Goal: Task Accomplishment & Management: Manage account settings

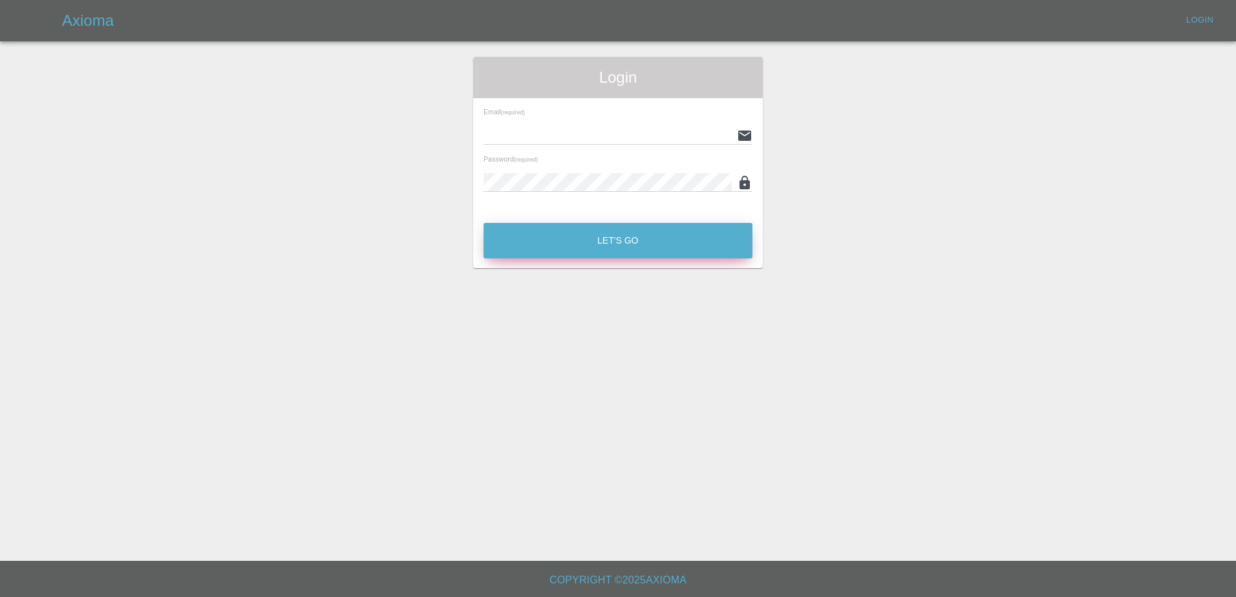
type input "[PERSON_NAME][EMAIL_ADDRESS][PERSON_NAME][DOMAIN_NAME]"
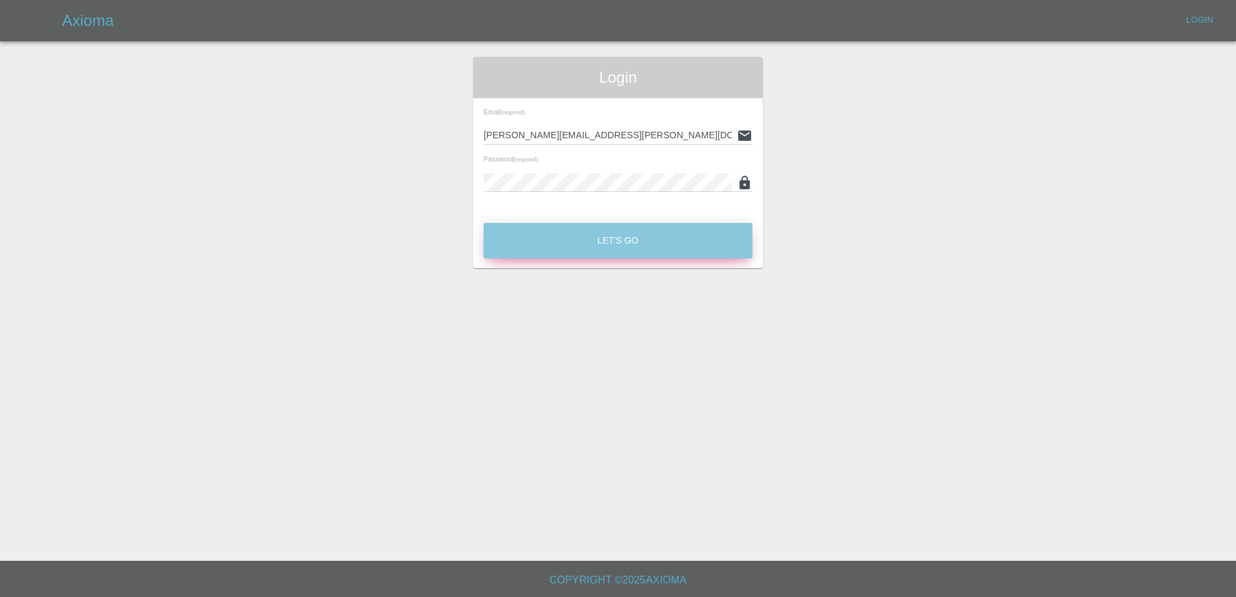
click at [560, 239] on button "Let's Go" at bounding box center [618, 241] width 269 height 36
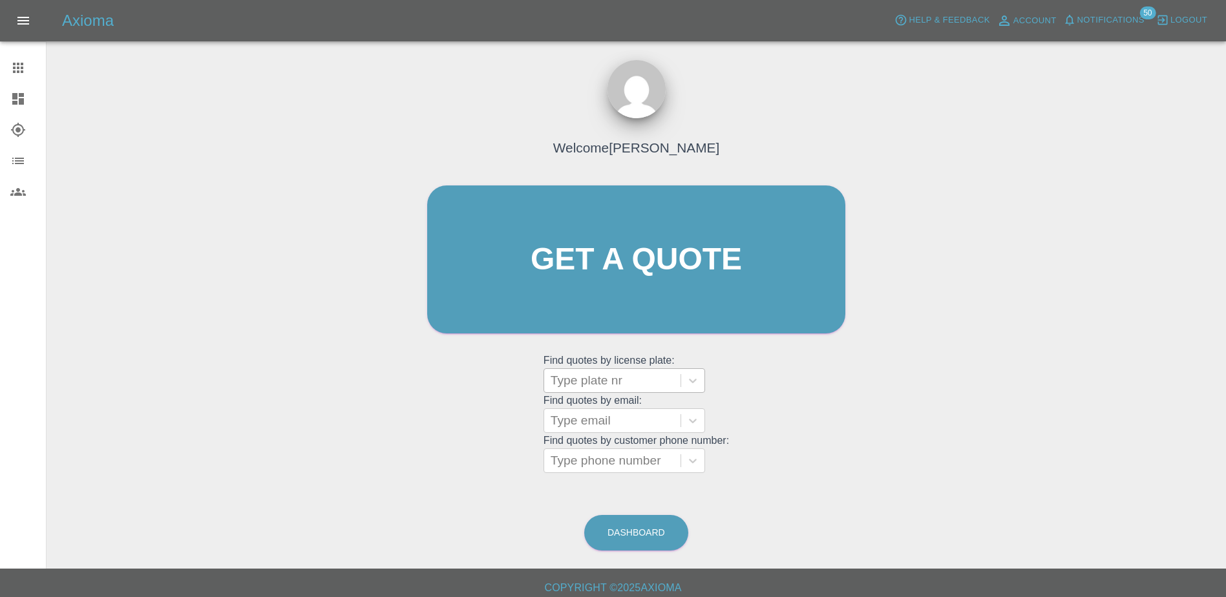
click at [625, 385] on div at bounding box center [612, 381] width 123 height 18
paste input "DW25MJF"
type input "DW25MJF"
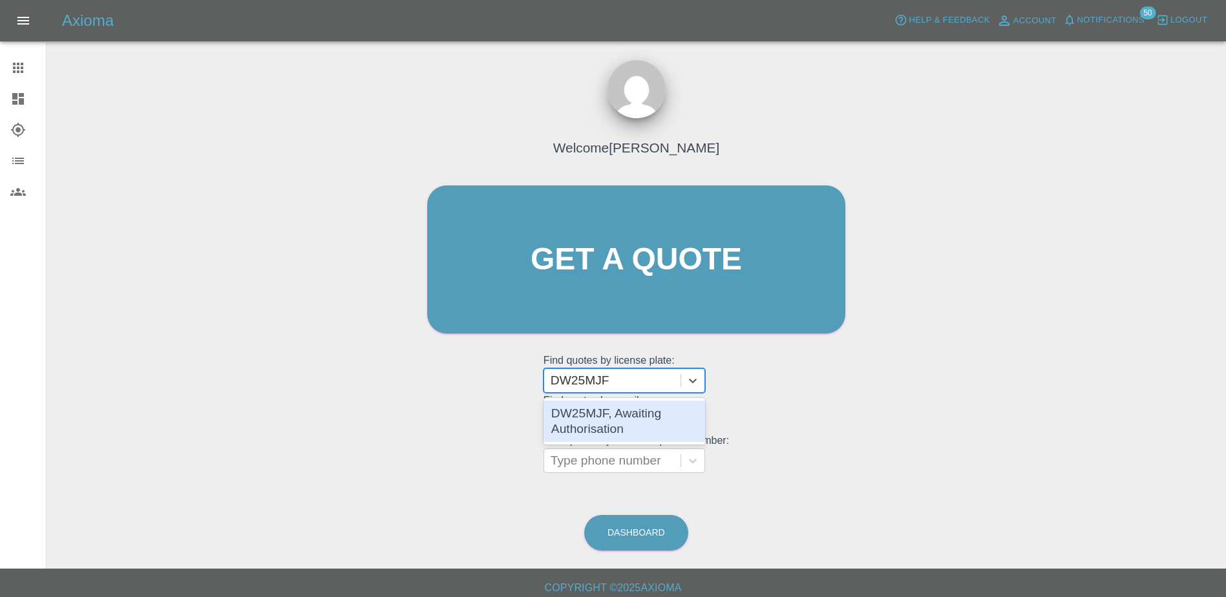
click at [624, 416] on div "DW25MJF, Awaiting Authorisation" at bounding box center [625, 421] width 162 height 41
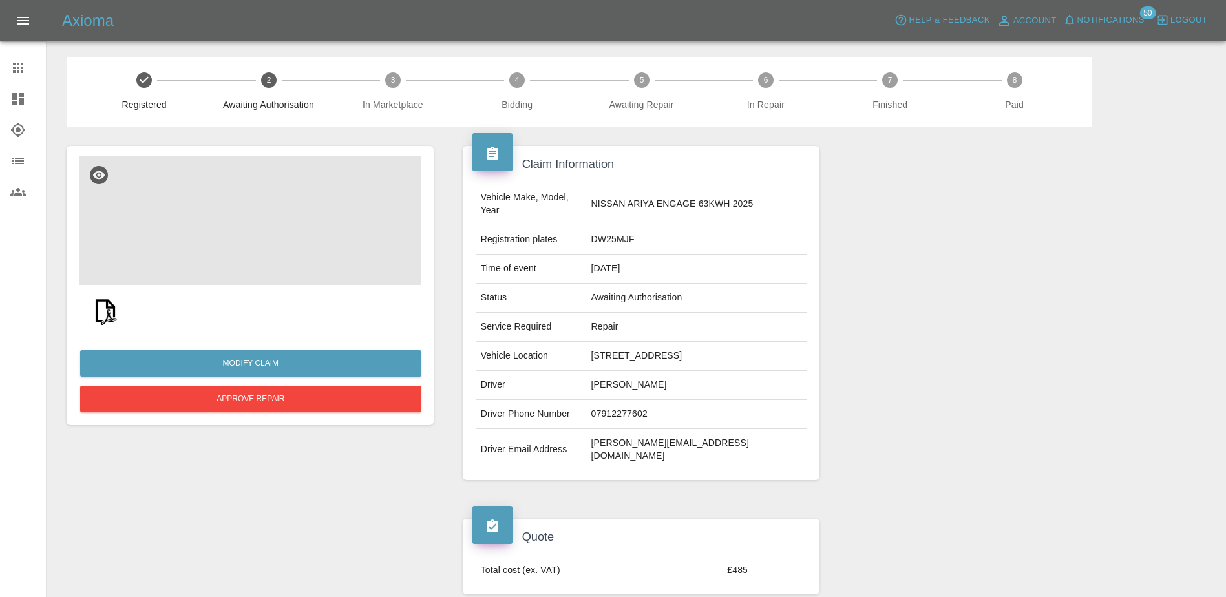
click at [275, 255] on img at bounding box center [250, 220] width 341 height 129
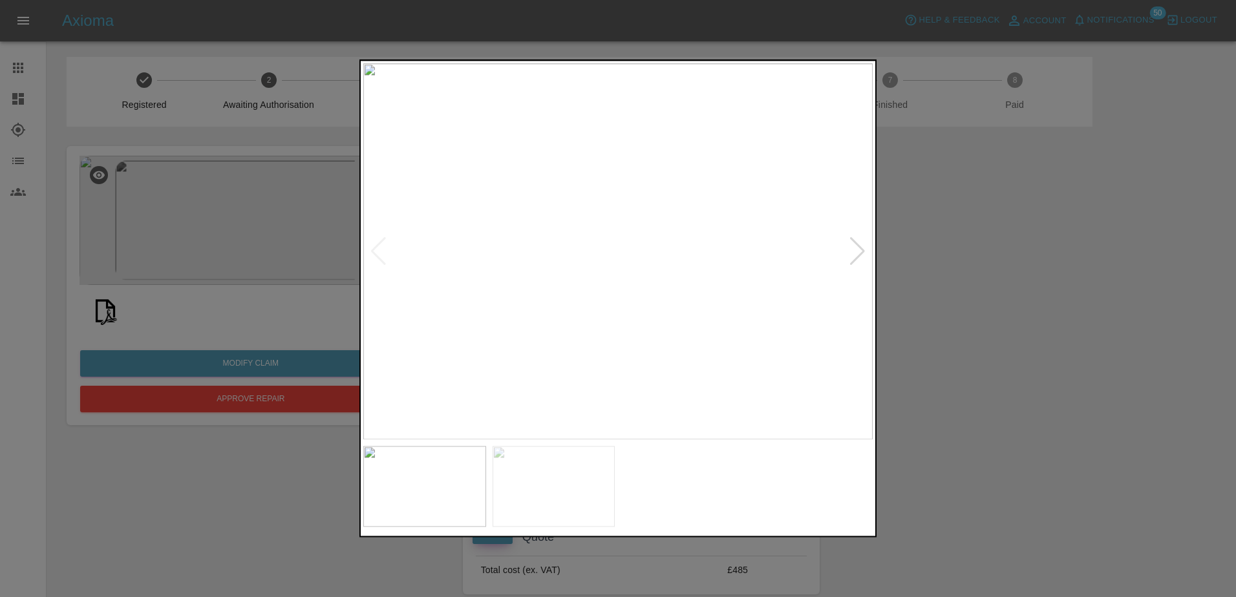
click at [855, 248] on div at bounding box center [857, 251] width 17 height 28
click at [976, 282] on div at bounding box center [618, 298] width 1236 height 597
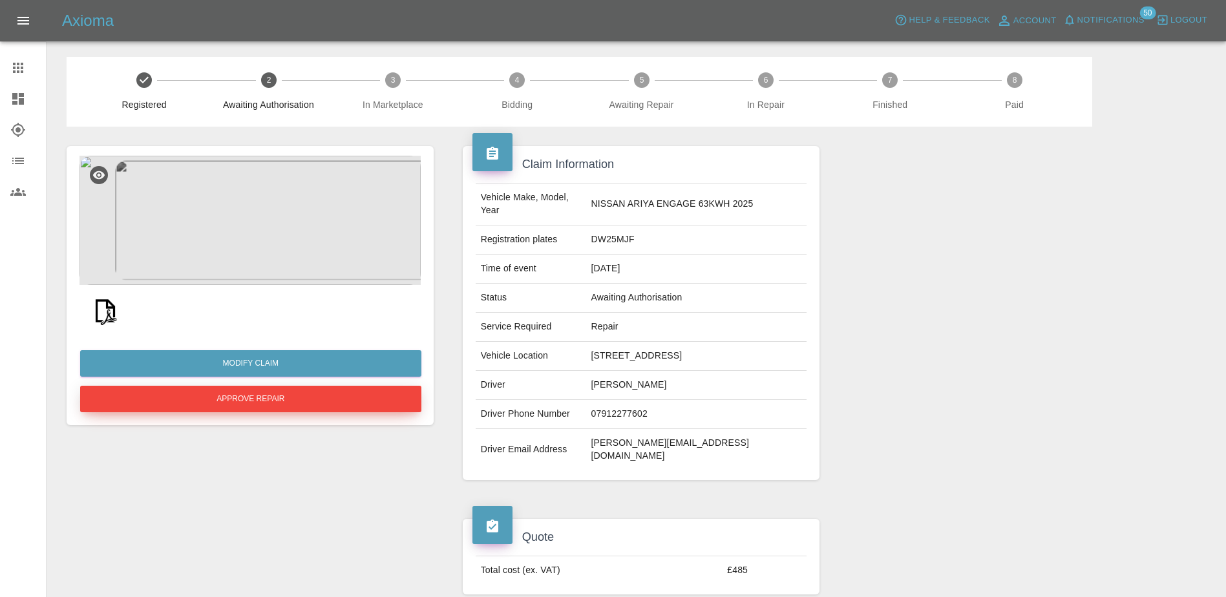
click at [370, 401] on button "Approve Repair" at bounding box center [250, 399] width 341 height 27
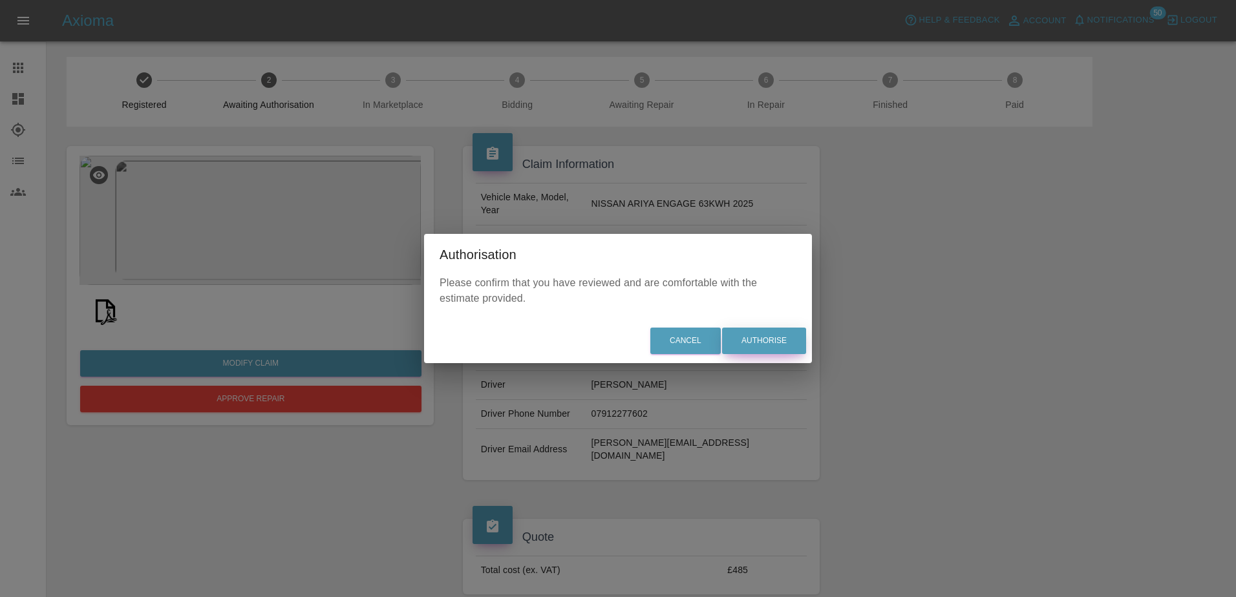
click at [762, 347] on button "Authorise" at bounding box center [764, 341] width 84 height 27
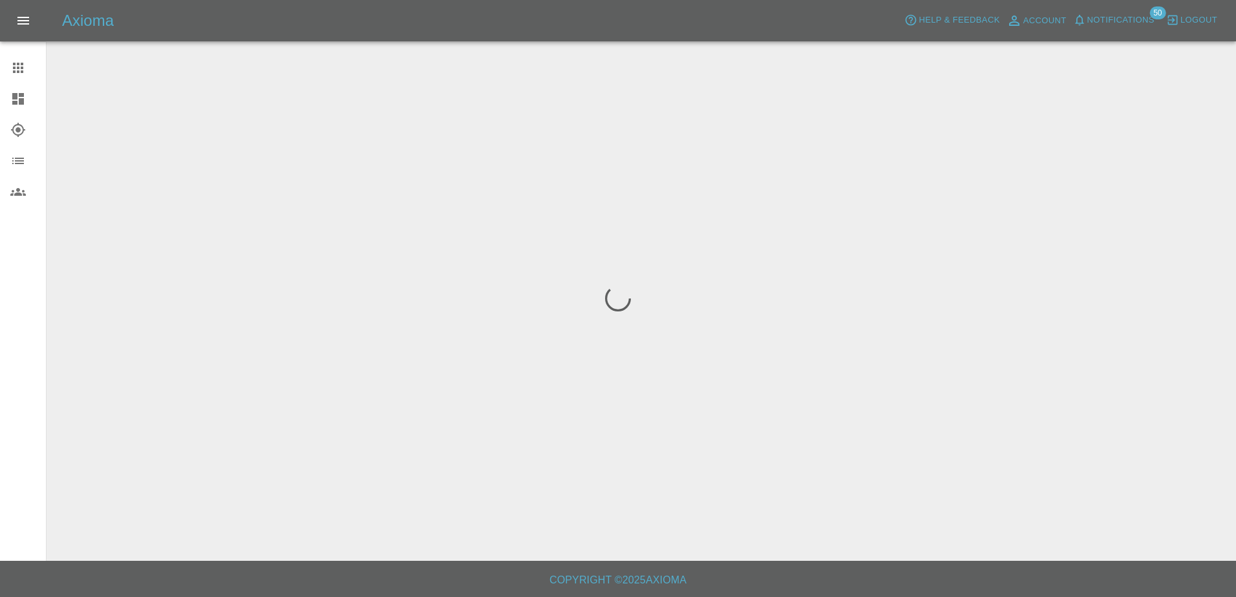
click at [23, 73] on icon at bounding box center [18, 68] width 10 height 10
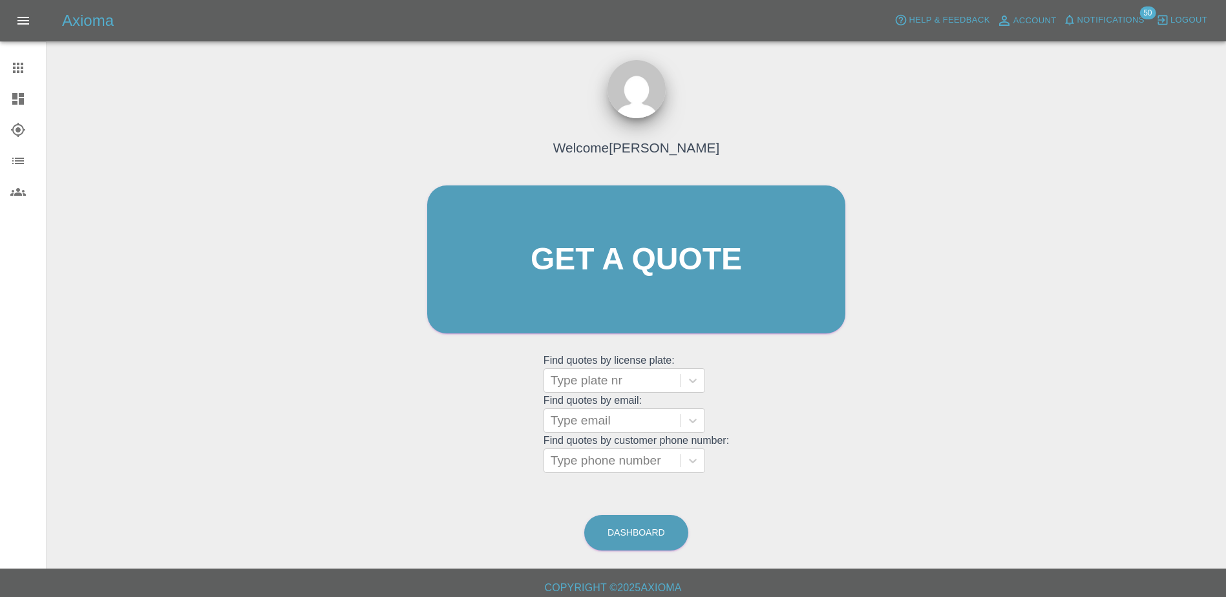
click at [27, 105] on div at bounding box center [28, 99] width 36 height 16
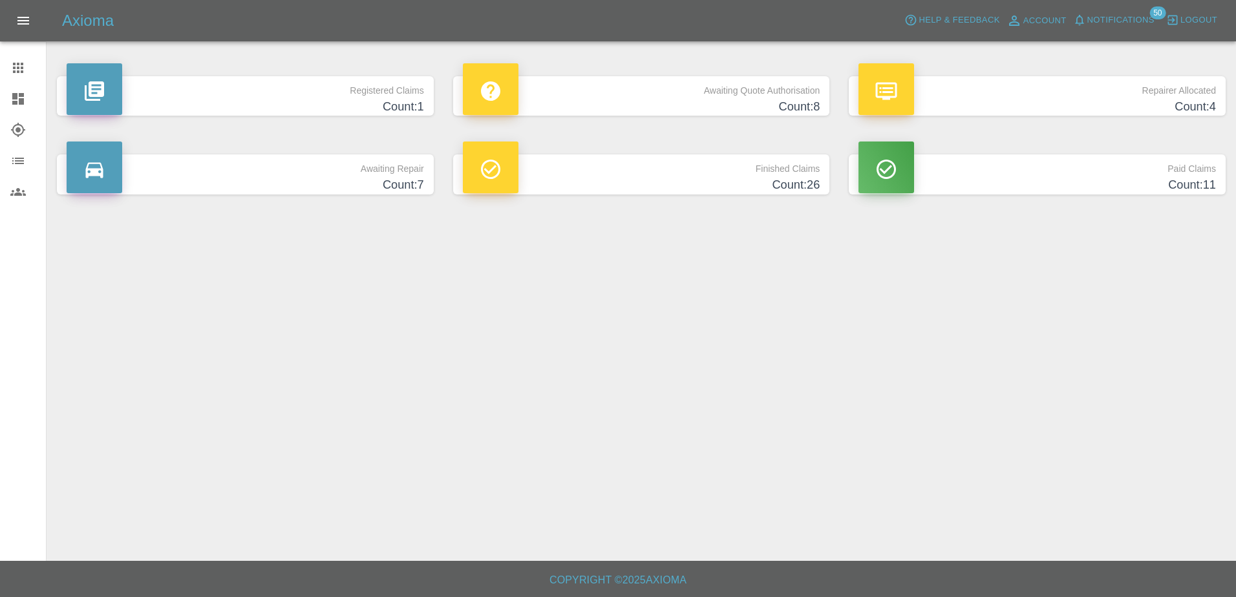
click at [732, 105] on h4 "Count: 8" at bounding box center [641, 106] width 357 height 17
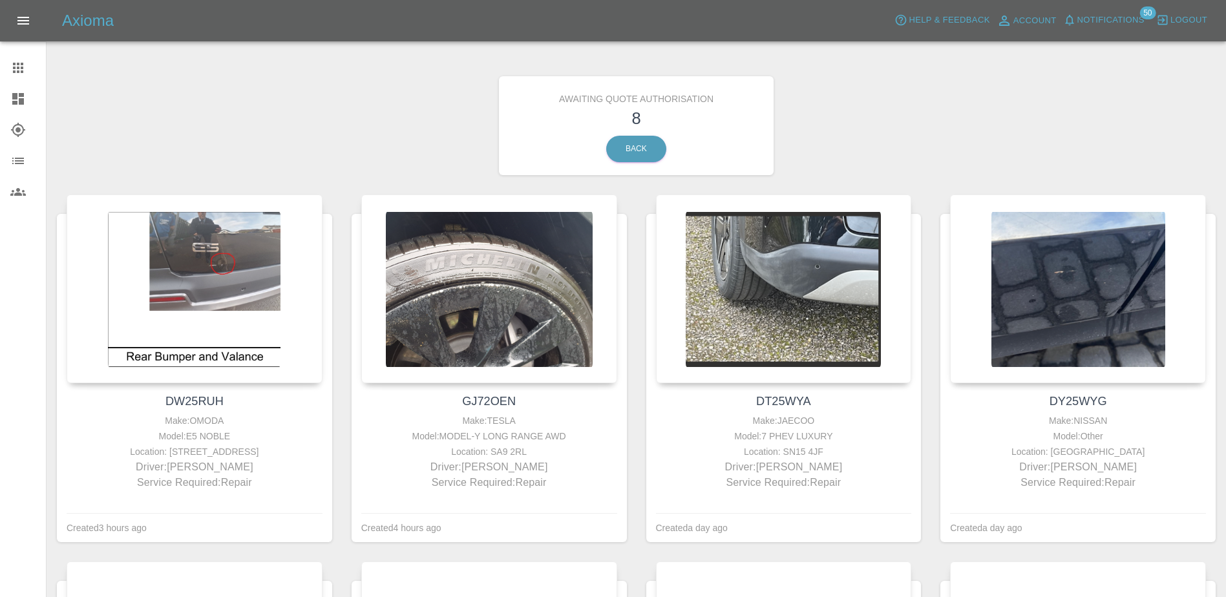
click at [21, 61] on icon at bounding box center [18, 68] width 16 height 16
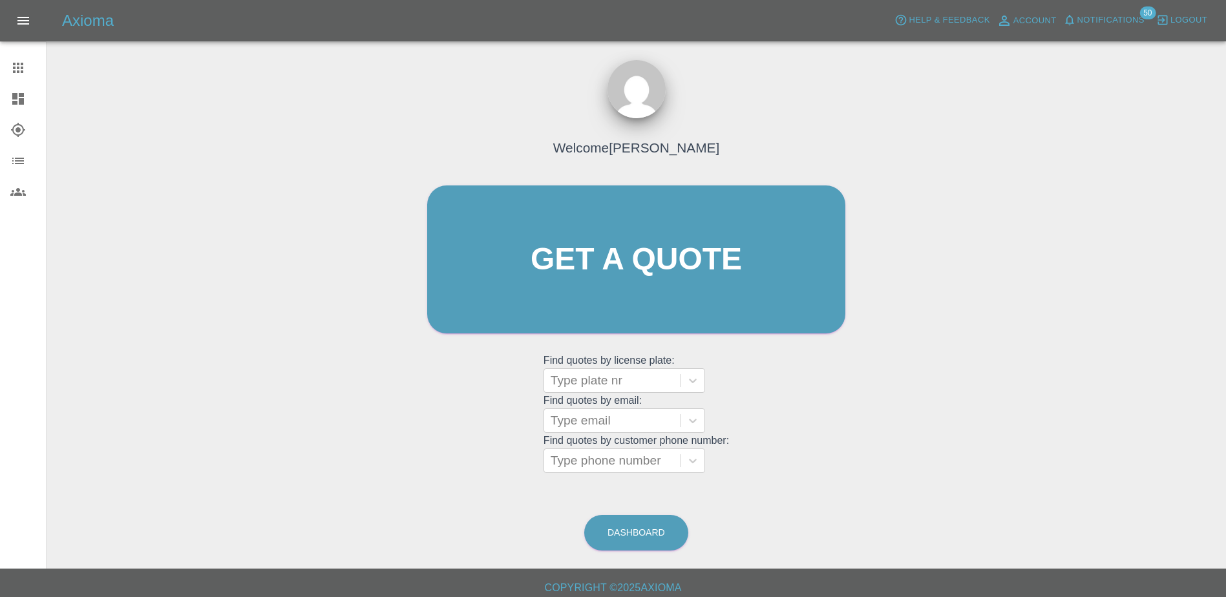
click at [16, 76] on link "Claims" at bounding box center [23, 67] width 46 height 31
click at [21, 88] on link "Dashboard" at bounding box center [23, 98] width 46 height 31
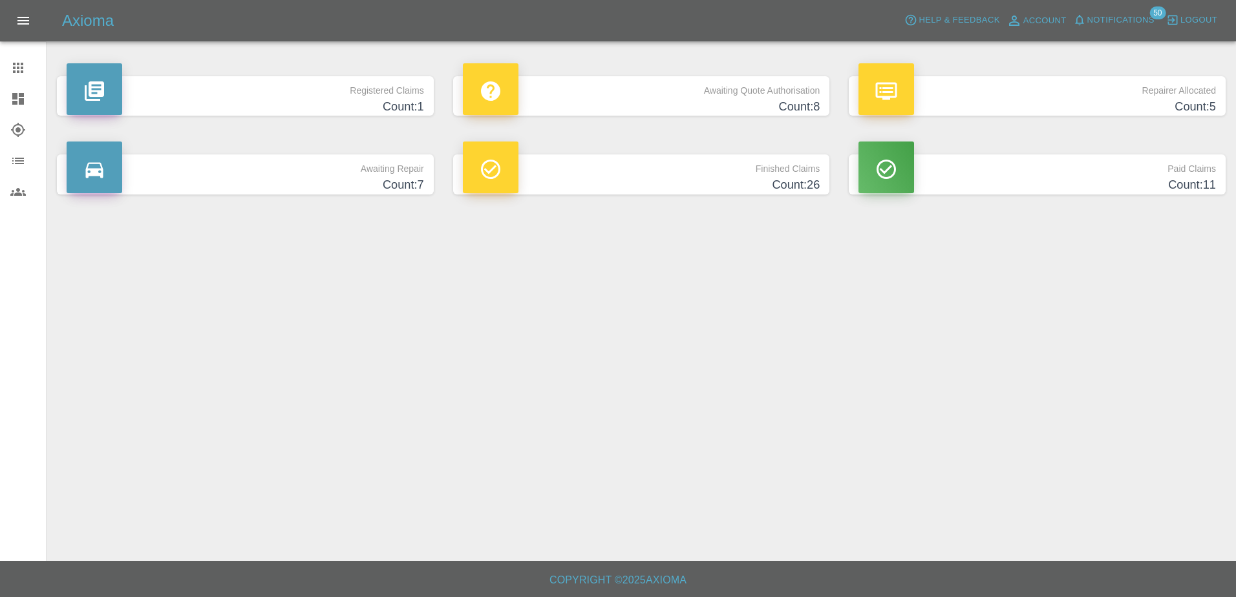
click at [641, 98] on h4 "Count: 8" at bounding box center [641, 106] width 357 height 17
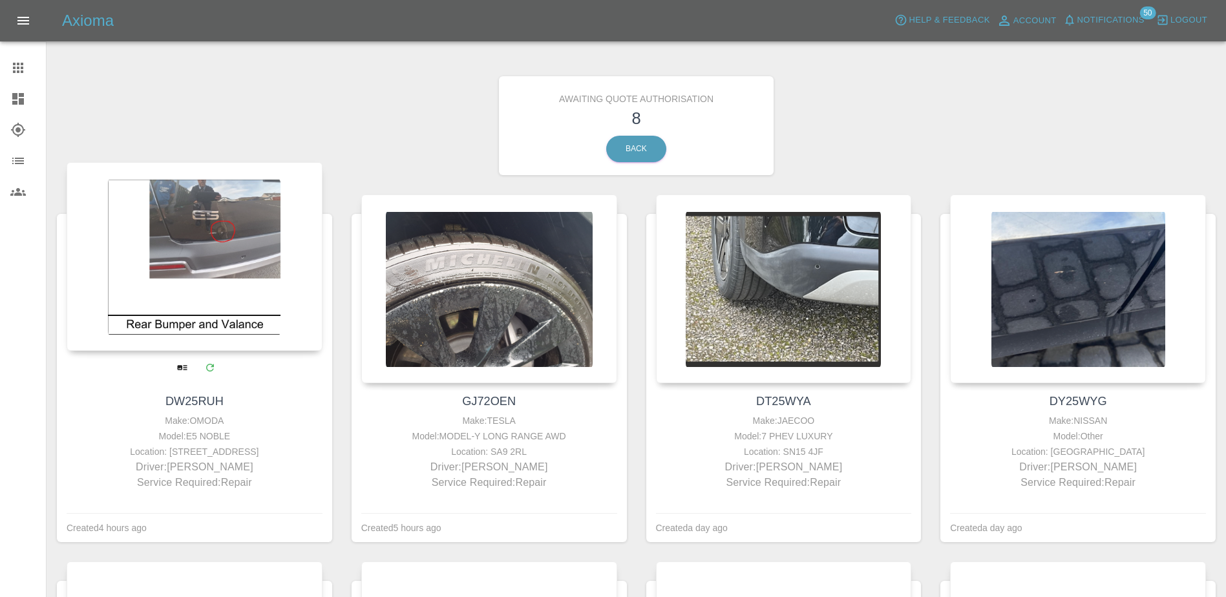
click at [190, 261] on div at bounding box center [195, 256] width 256 height 189
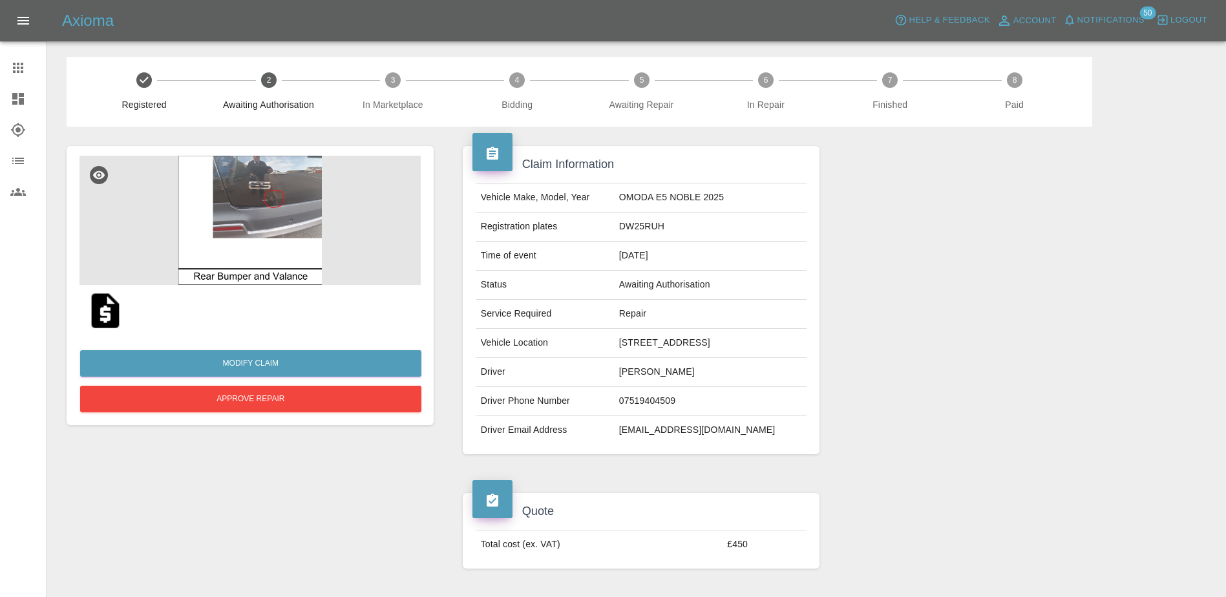
click at [276, 222] on img at bounding box center [250, 220] width 341 height 129
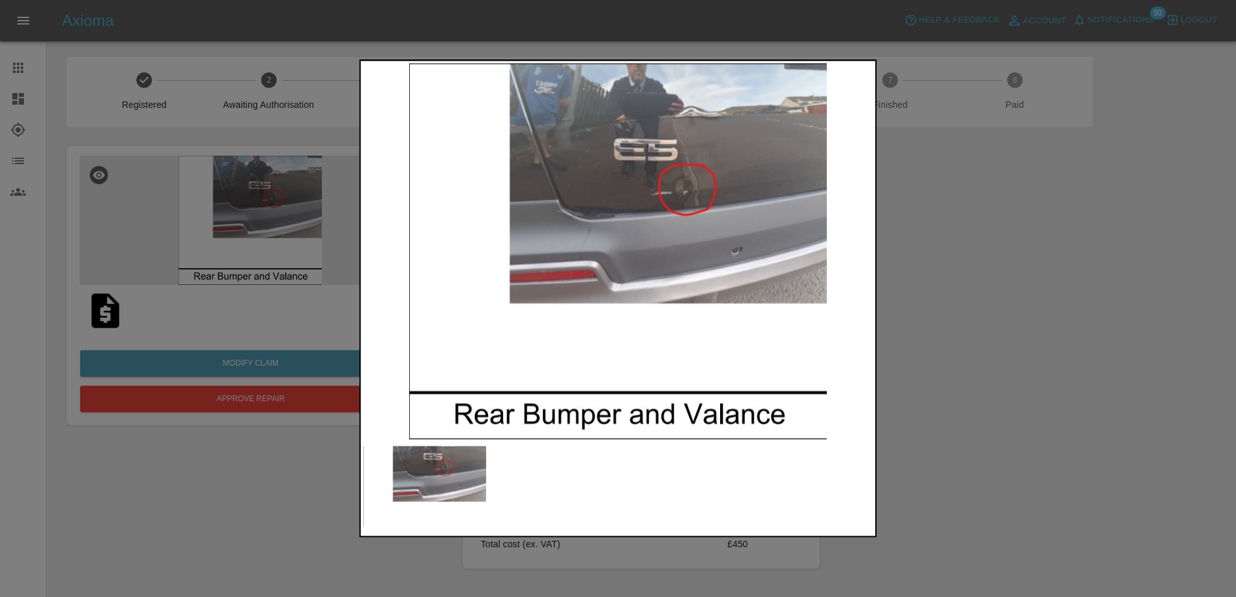
click at [974, 321] on div at bounding box center [618, 298] width 1236 height 597
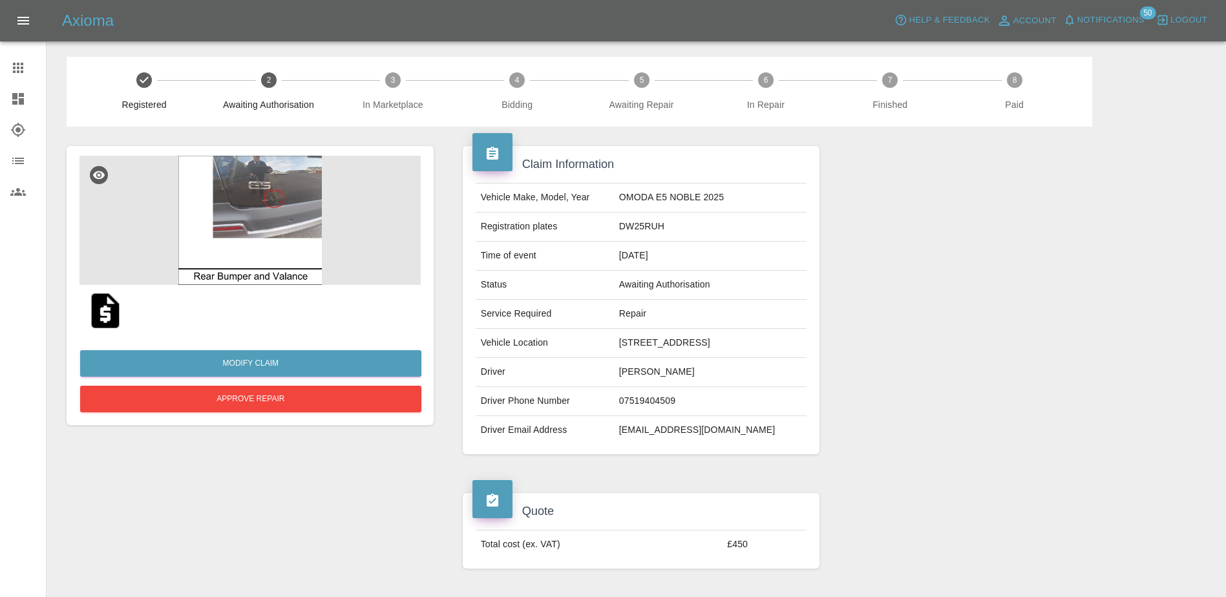
click at [16, 70] on icon at bounding box center [18, 68] width 10 height 10
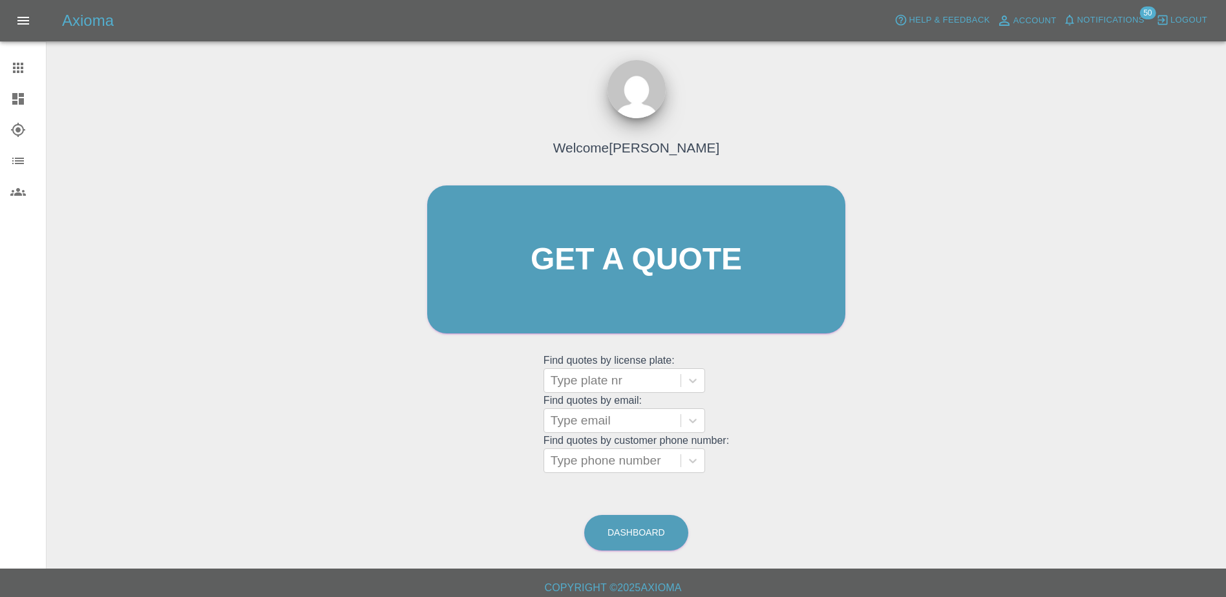
click at [17, 98] on icon at bounding box center [18, 99] width 12 height 12
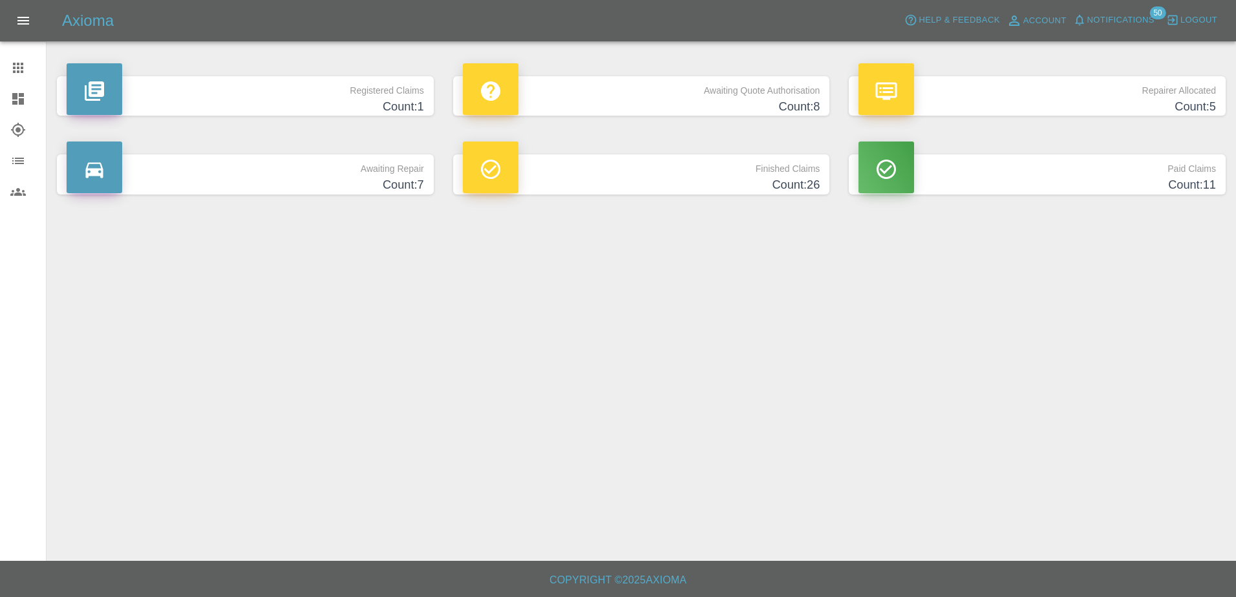
click at [725, 87] on p "Awaiting Quote Authorisation" at bounding box center [641, 87] width 357 height 22
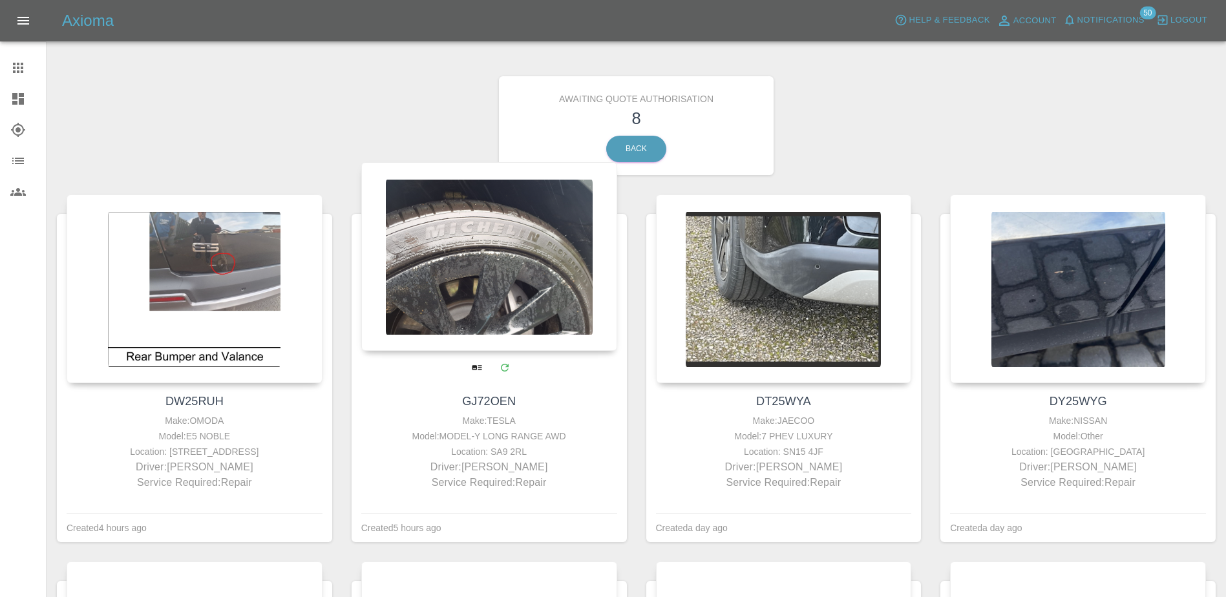
click at [525, 324] on div at bounding box center [489, 256] width 256 height 189
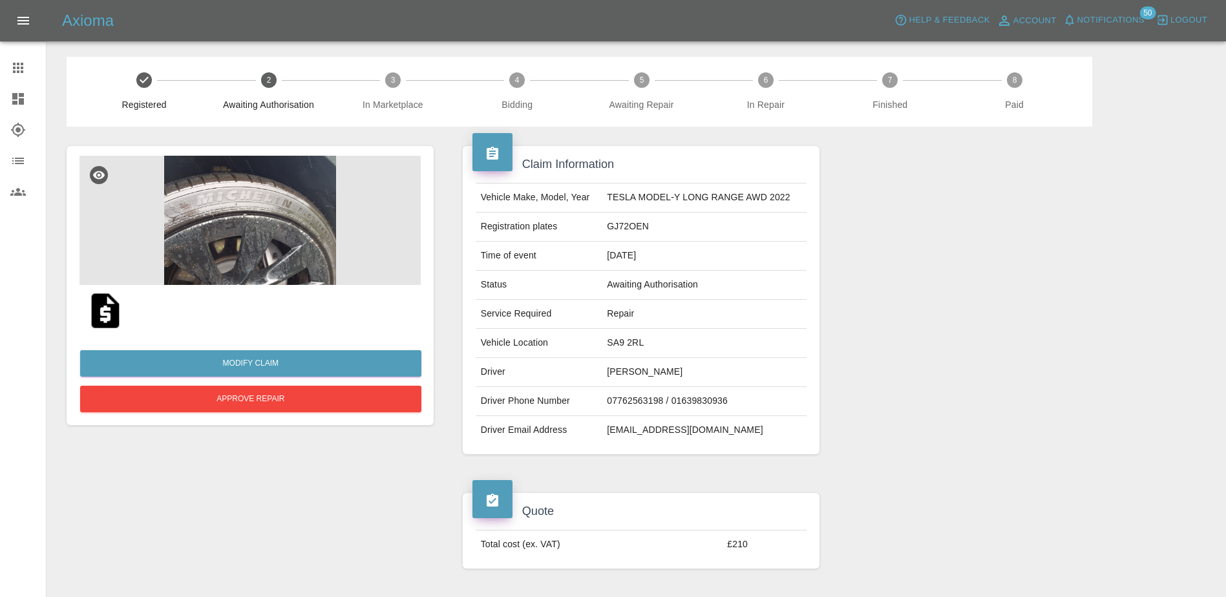
click at [241, 251] on img at bounding box center [250, 220] width 341 height 129
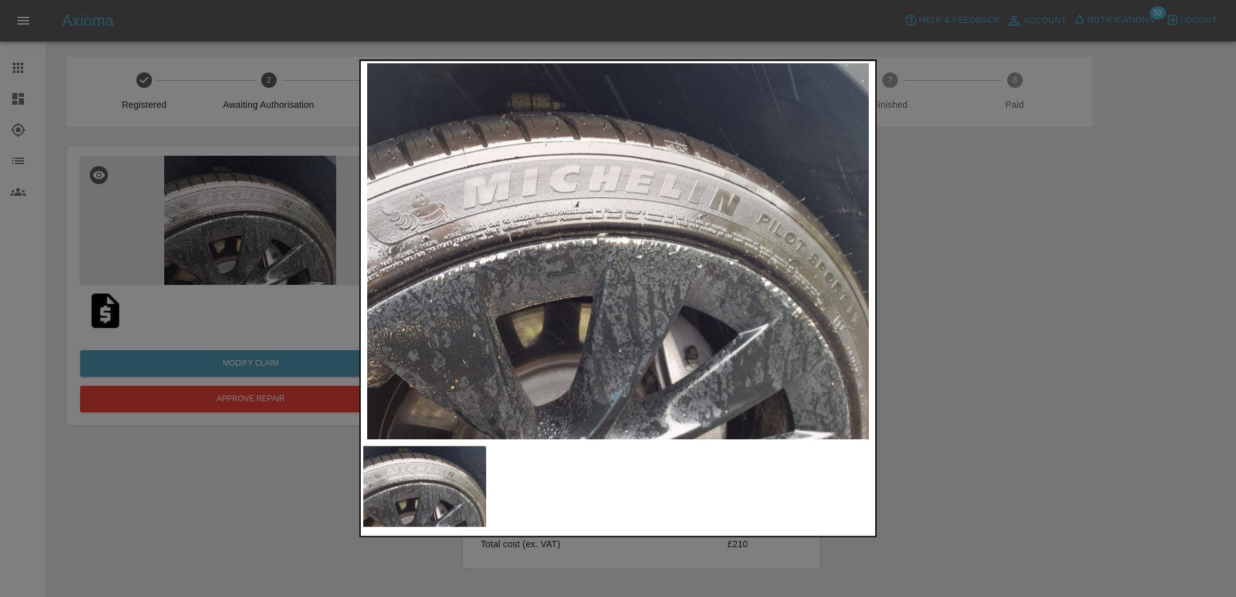
click at [973, 326] on div at bounding box center [618, 298] width 1236 height 597
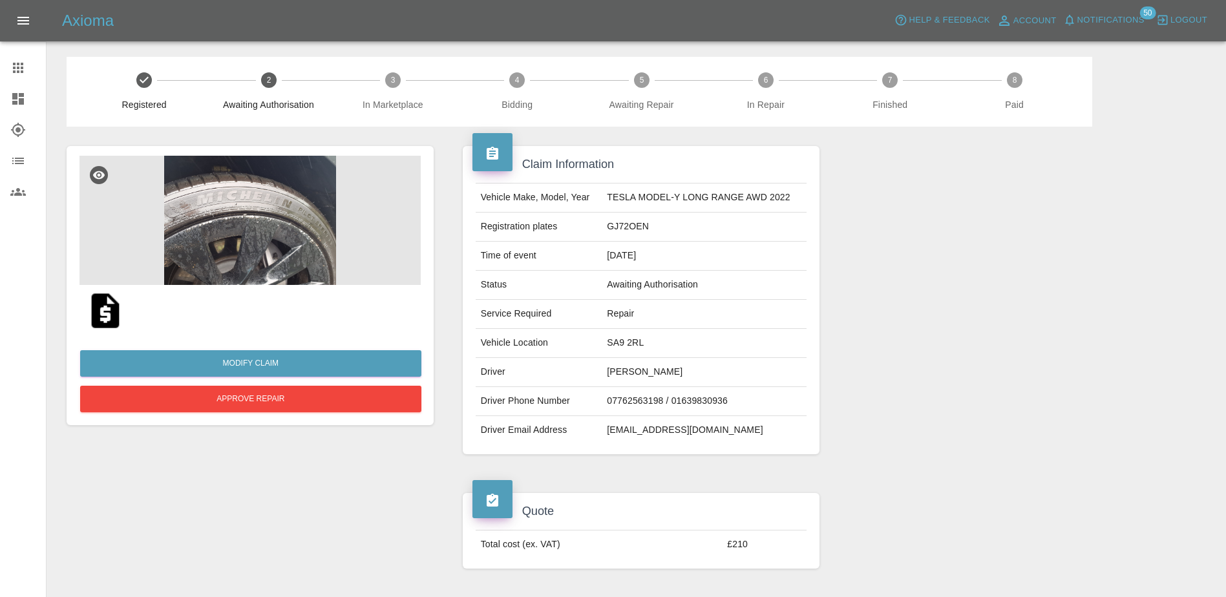
click at [10, 100] on link "Dashboard" at bounding box center [23, 98] width 46 height 31
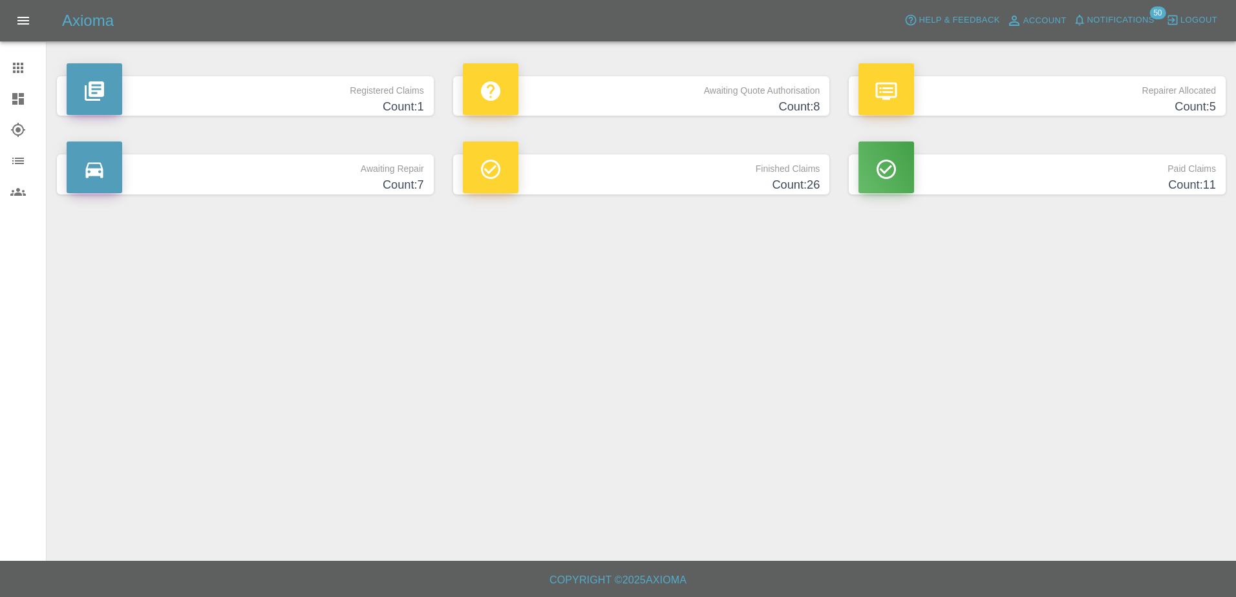
click at [679, 104] on h4 "Count: 8" at bounding box center [641, 106] width 357 height 17
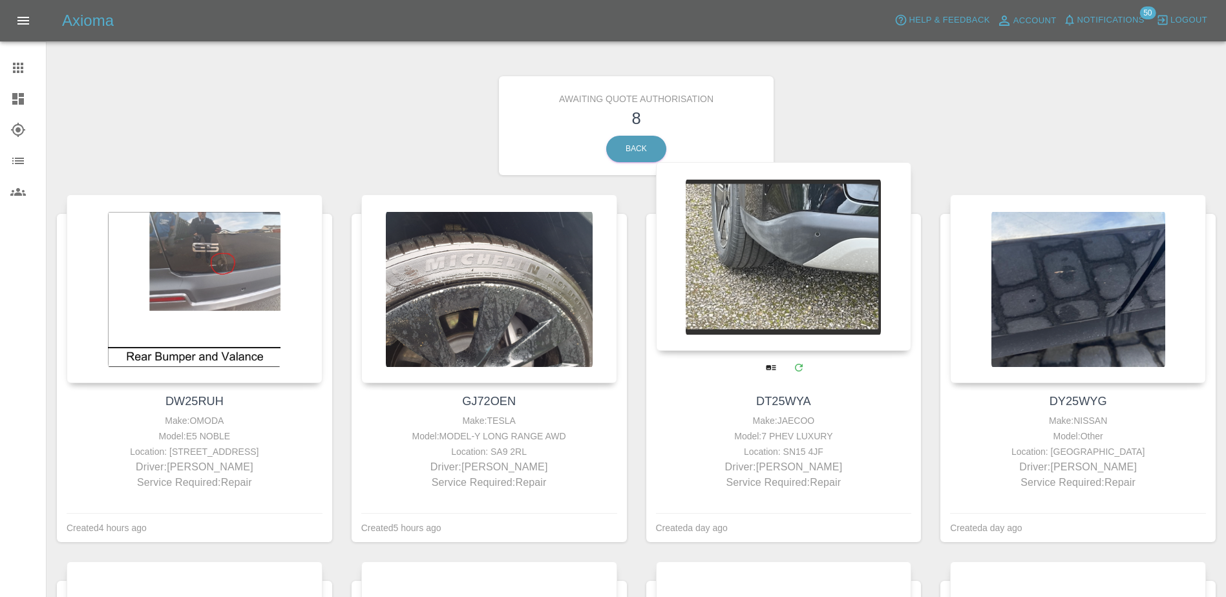
click at [772, 296] on div at bounding box center [784, 256] width 256 height 189
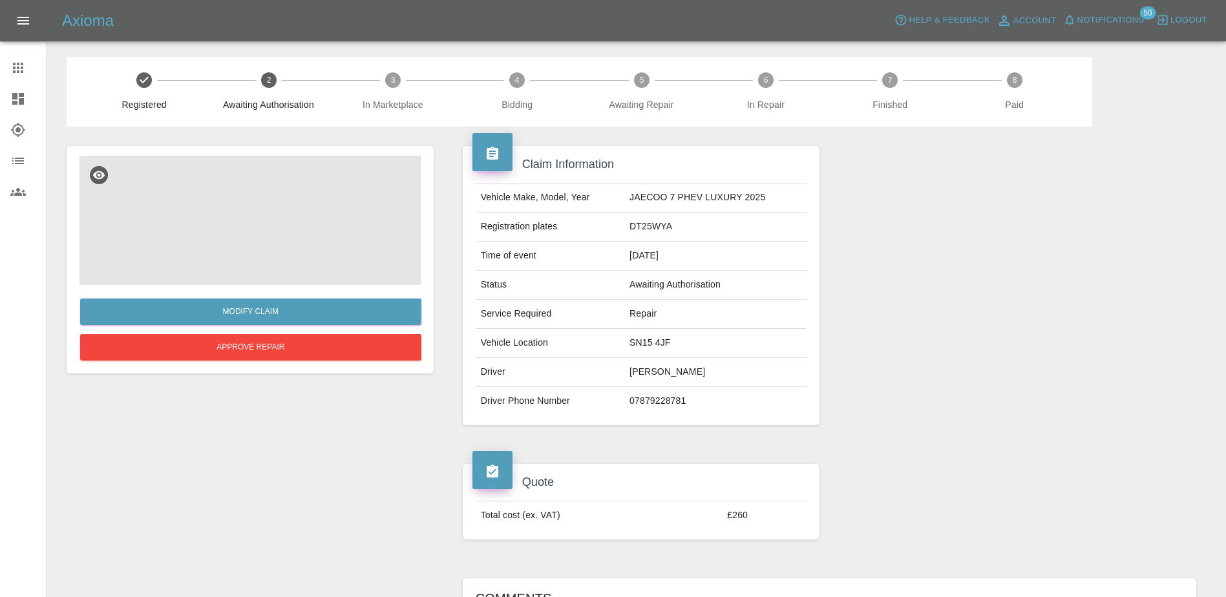
click at [281, 231] on img at bounding box center [250, 220] width 341 height 129
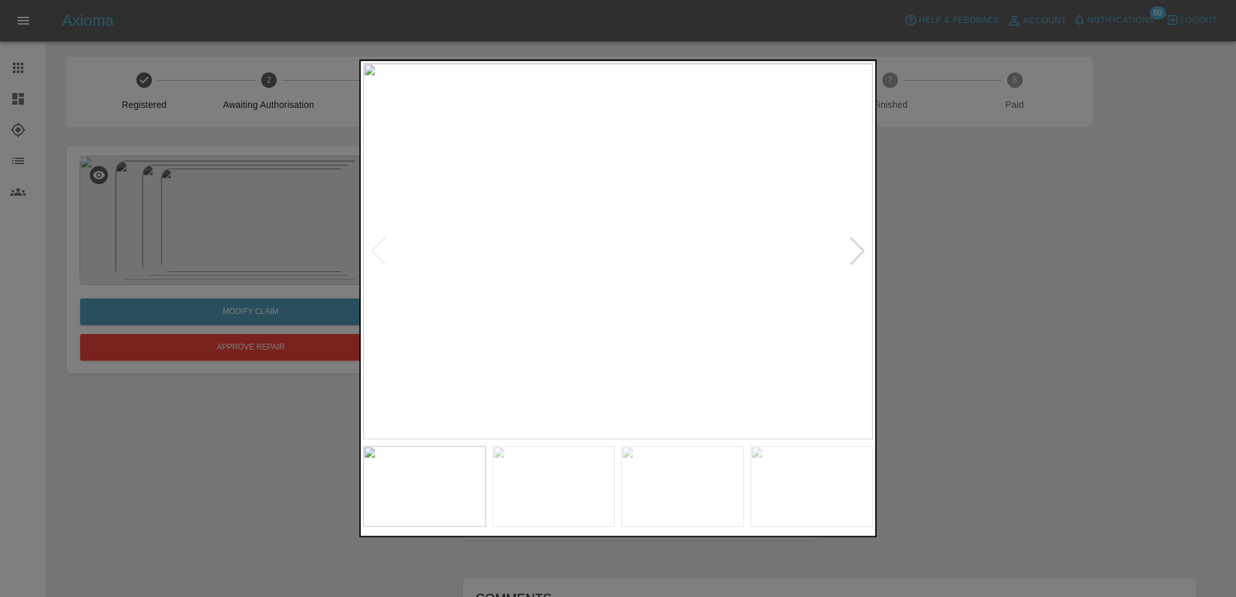
click at [863, 250] on div at bounding box center [857, 251] width 17 height 28
click at [990, 263] on div at bounding box center [618, 298] width 1236 height 597
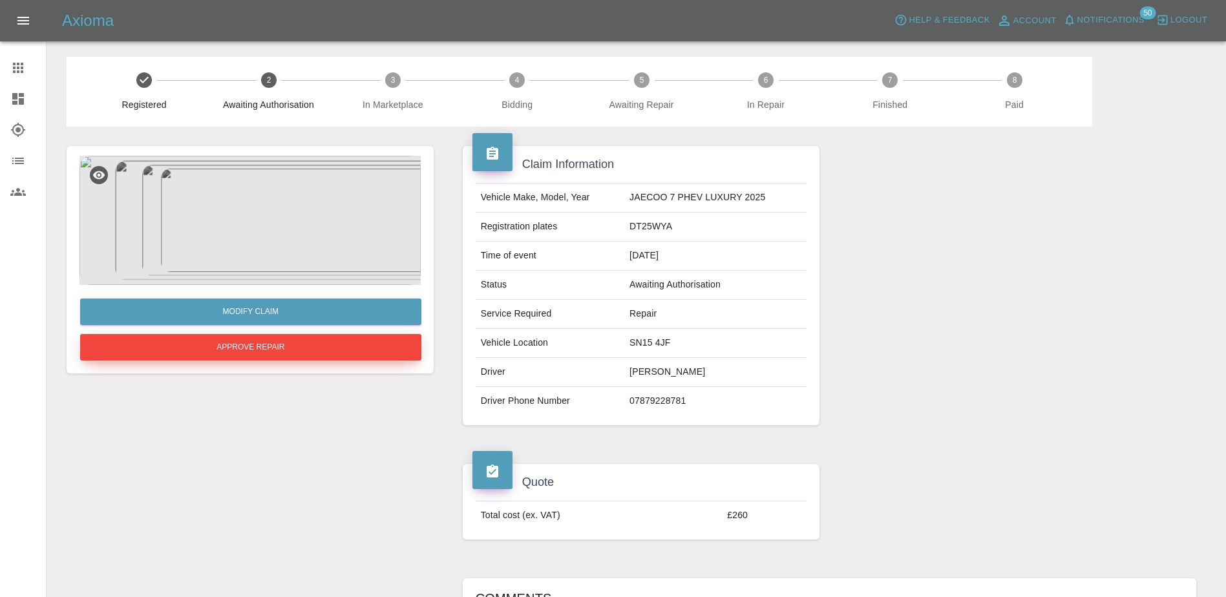
click at [263, 343] on button "Approve Repair" at bounding box center [250, 347] width 341 height 27
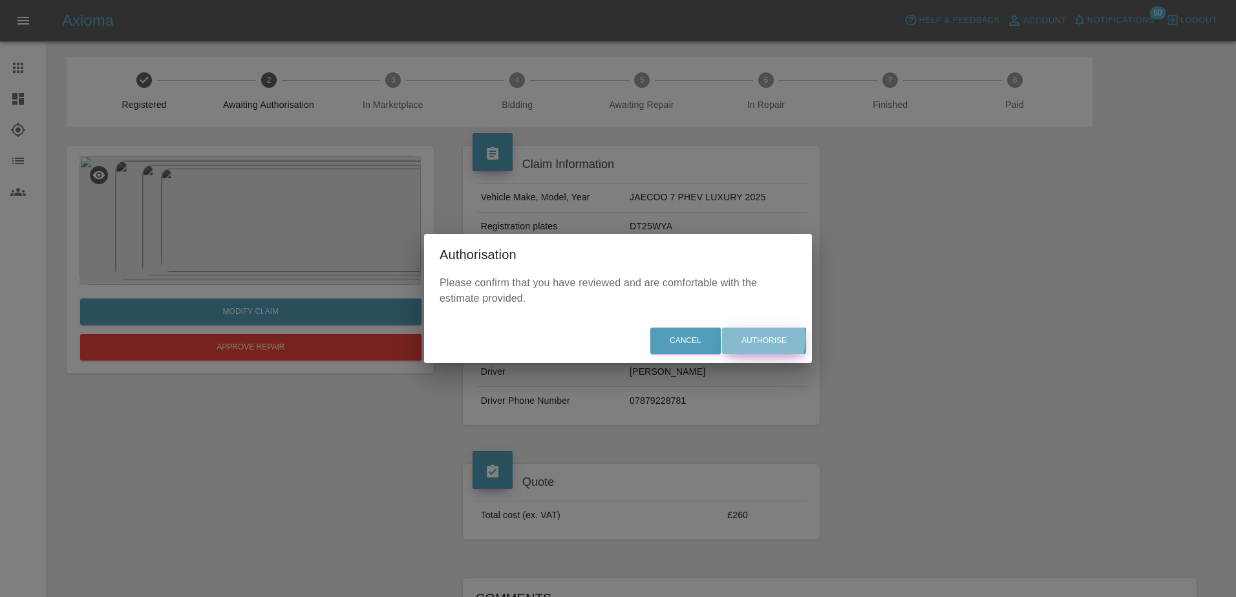
click at [756, 340] on button "Authorise" at bounding box center [764, 341] width 84 height 27
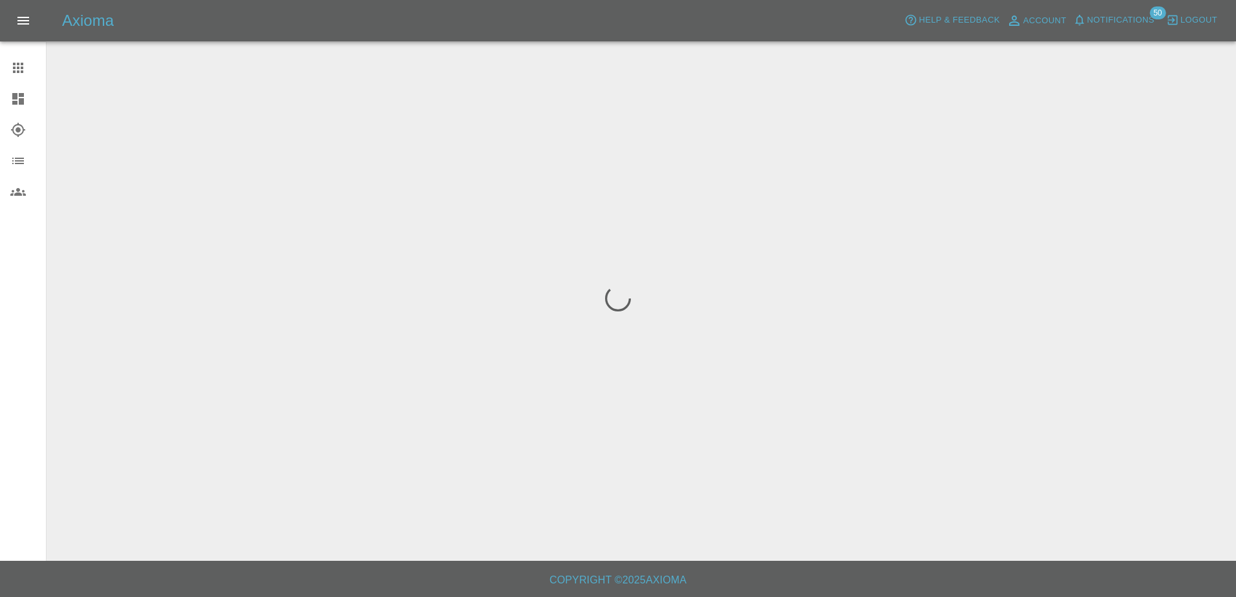
click at [24, 96] on icon at bounding box center [18, 99] width 12 height 12
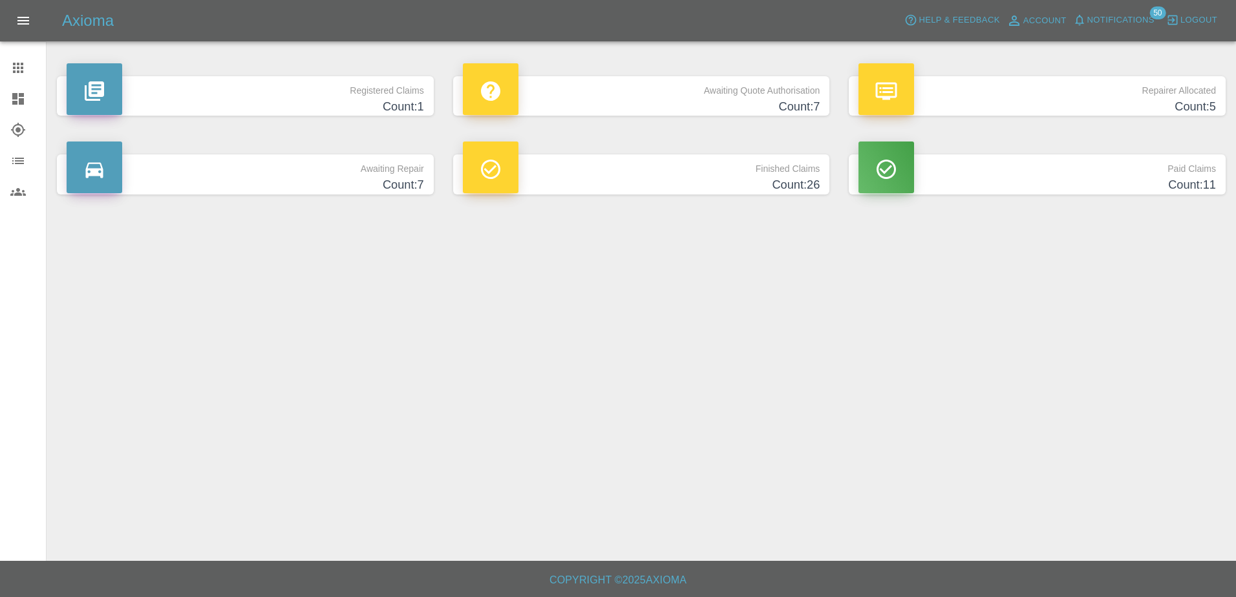
click at [600, 94] on p "Awaiting Quote Authorisation" at bounding box center [641, 87] width 357 height 22
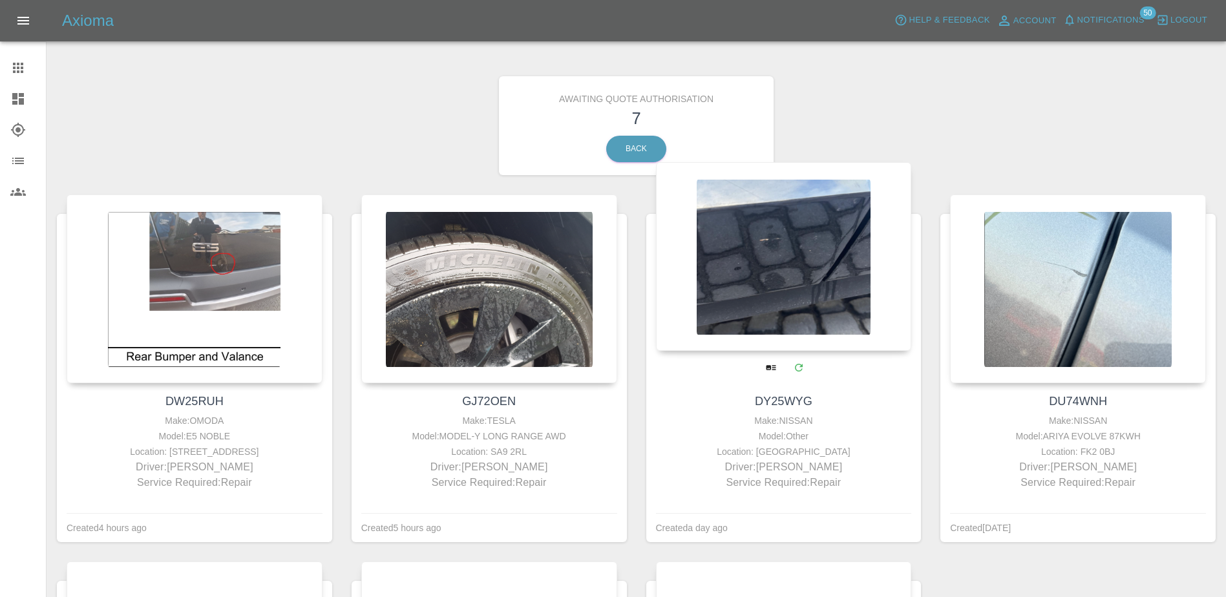
click at [805, 299] on div at bounding box center [784, 256] width 256 height 189
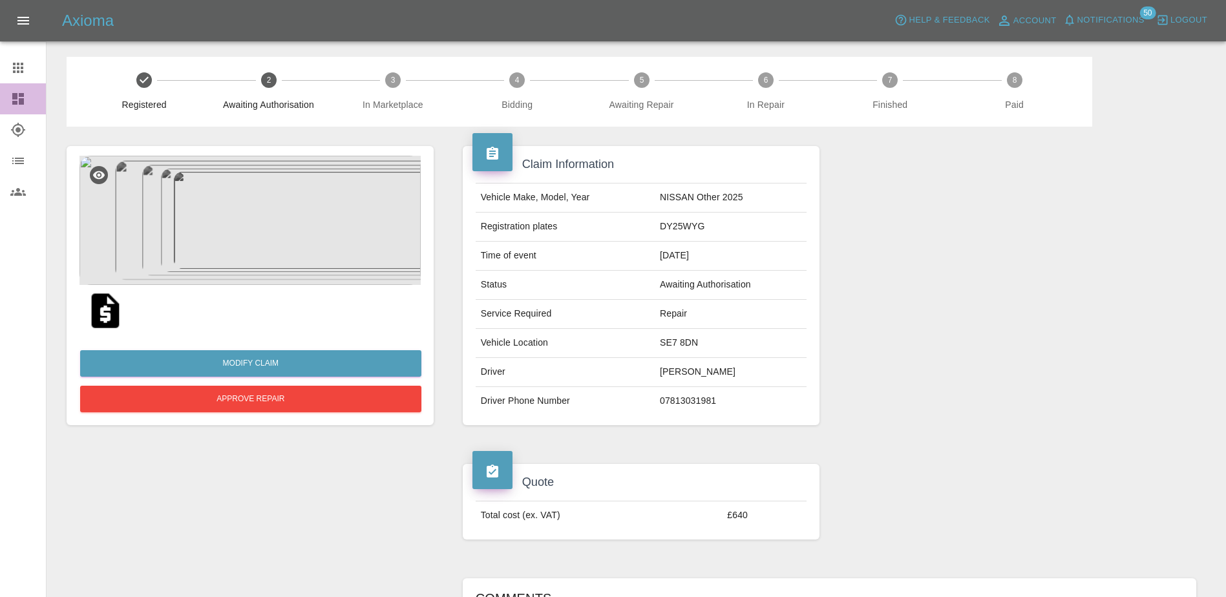
click at [25, 91] on icon at bounding box center [18, 99] width 16 height 16
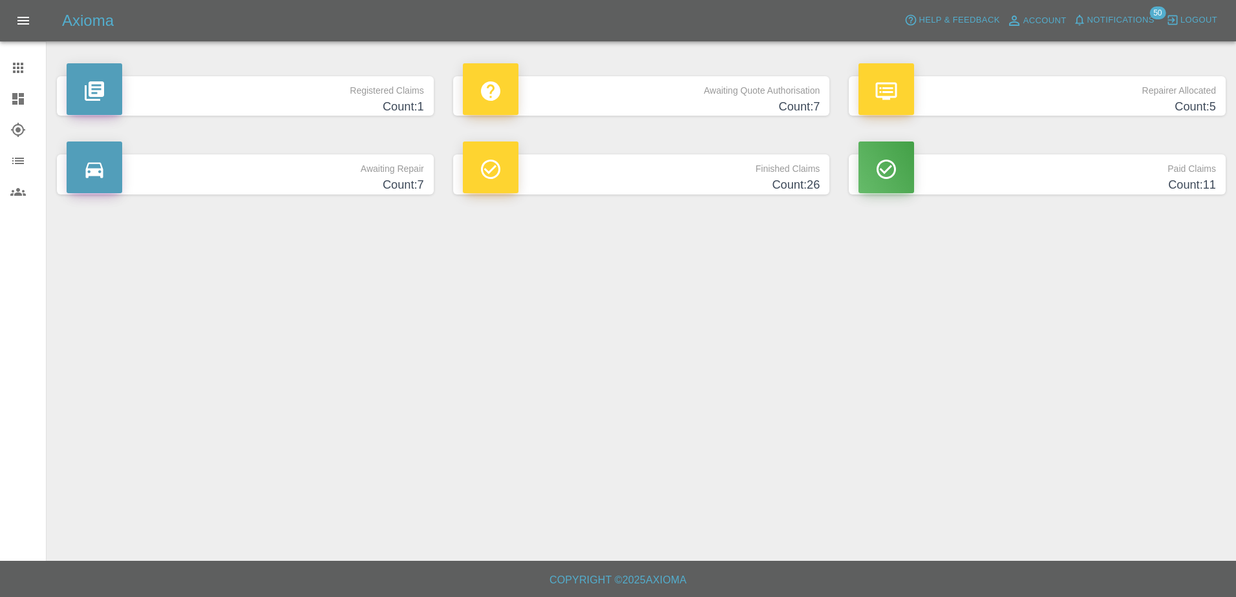
click at [646, 72] on div "Awaiting Quote Authorisation Count: 7" at bounding box center [641, 96] width 396 height 78
click at [654, 93] on p "Awaiting Quote Authorisation" at bounding box center [641, 87] width 357 height 22
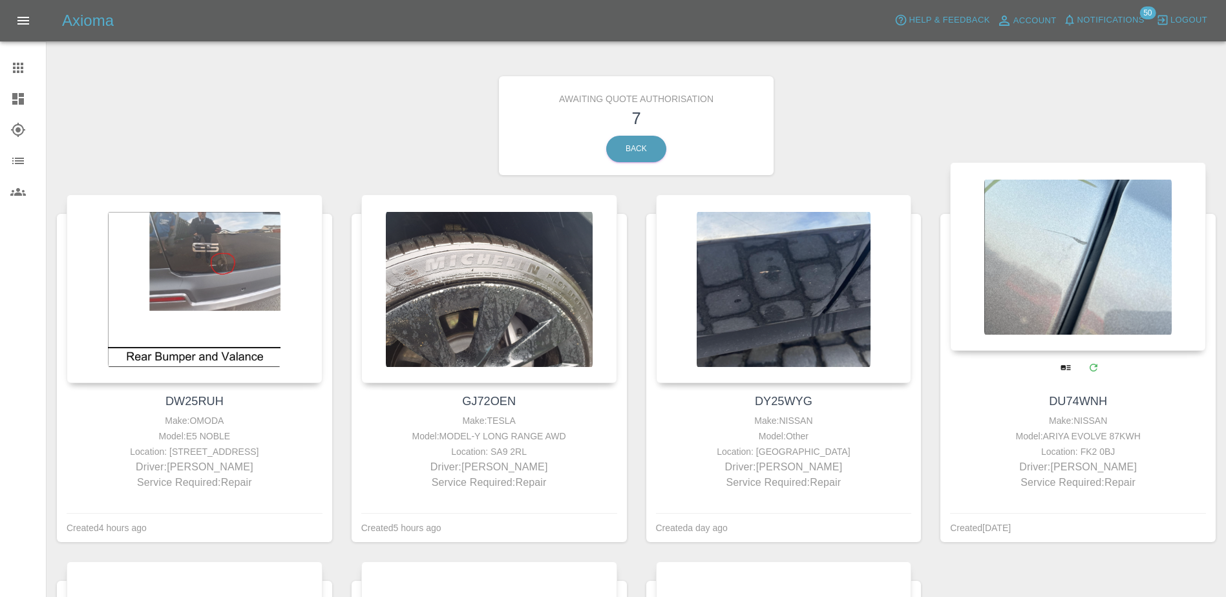
click at [1065, 283] on div at bounding box center [1078, 256] width 256 height 189
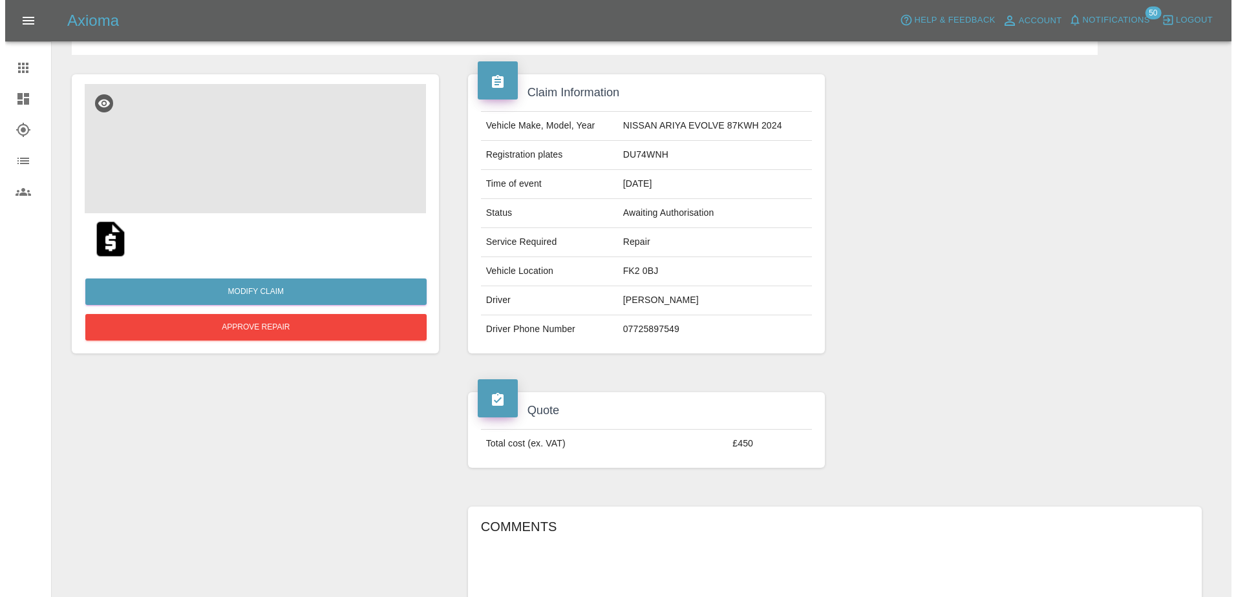
scroll to position [64, 0]
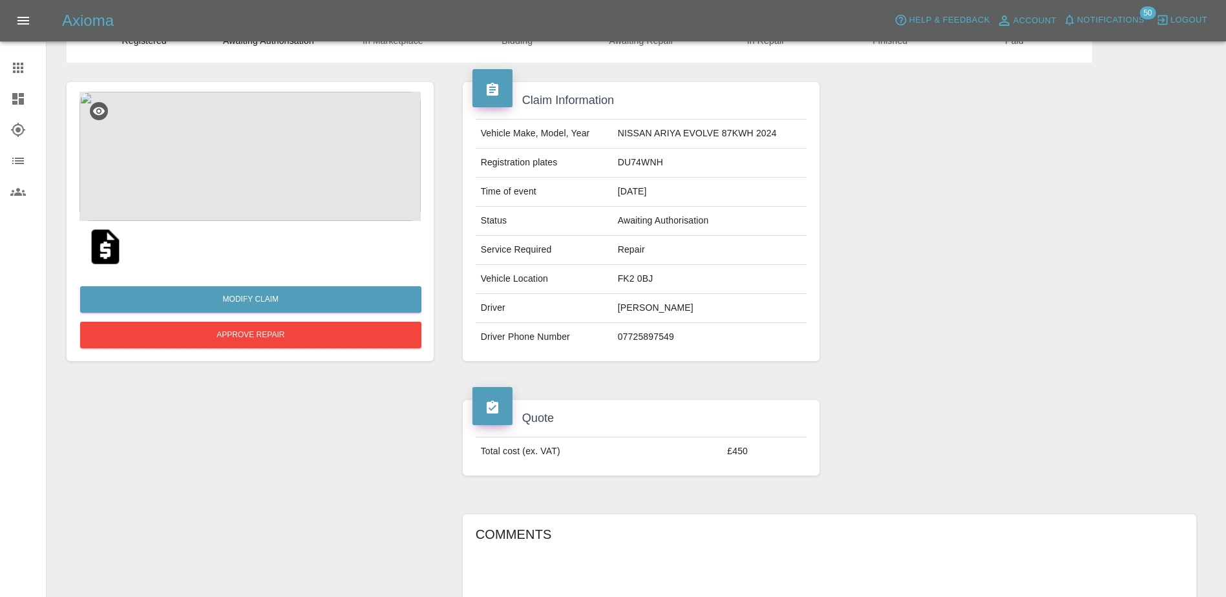
click at [266, 158] on img at bounding box center [250, 156] width 341 height 129
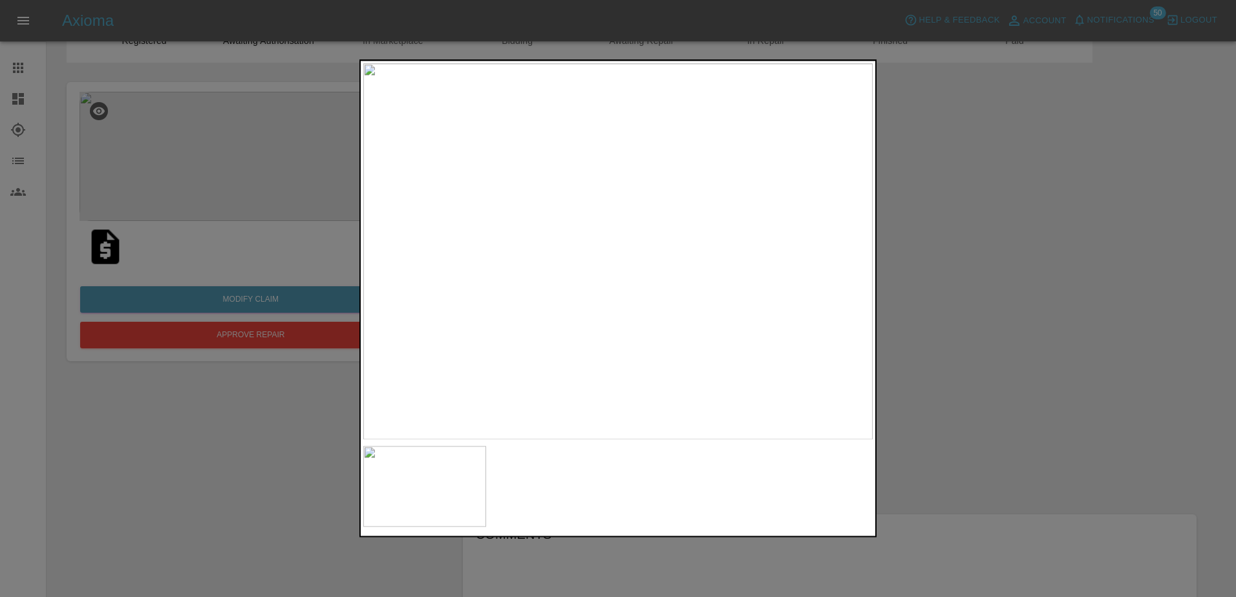
click at [996, 312] on div at bounding box center [618, 298] width 1236 height 597
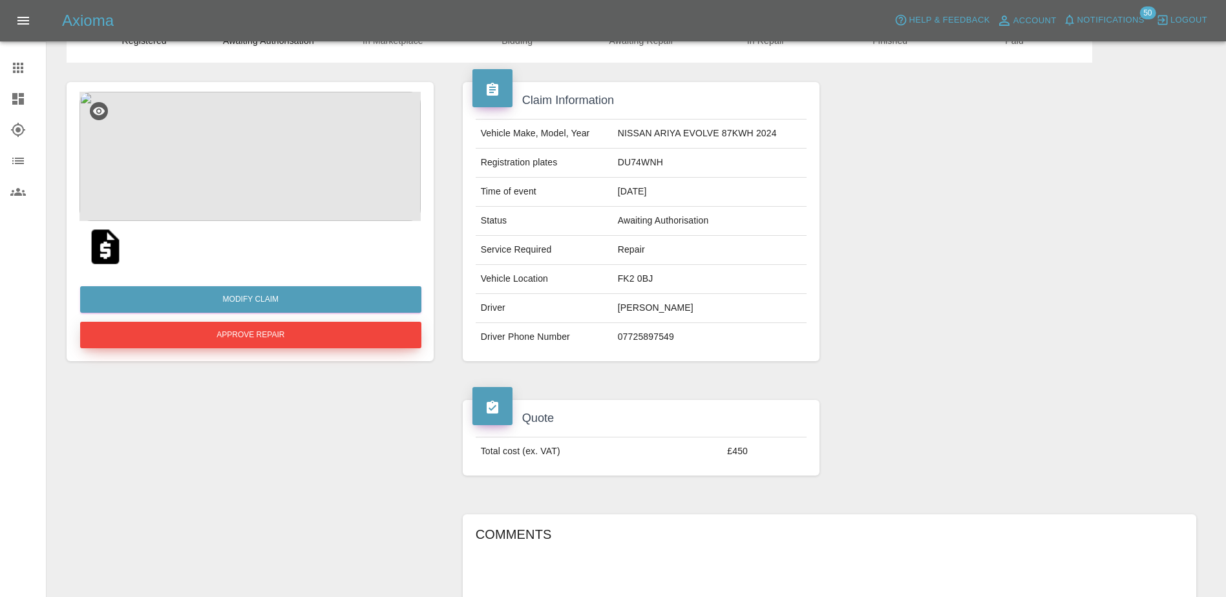
click at [301, 333] on button "Approve Repair" at bounding box center [250, 335] width 341 height 27
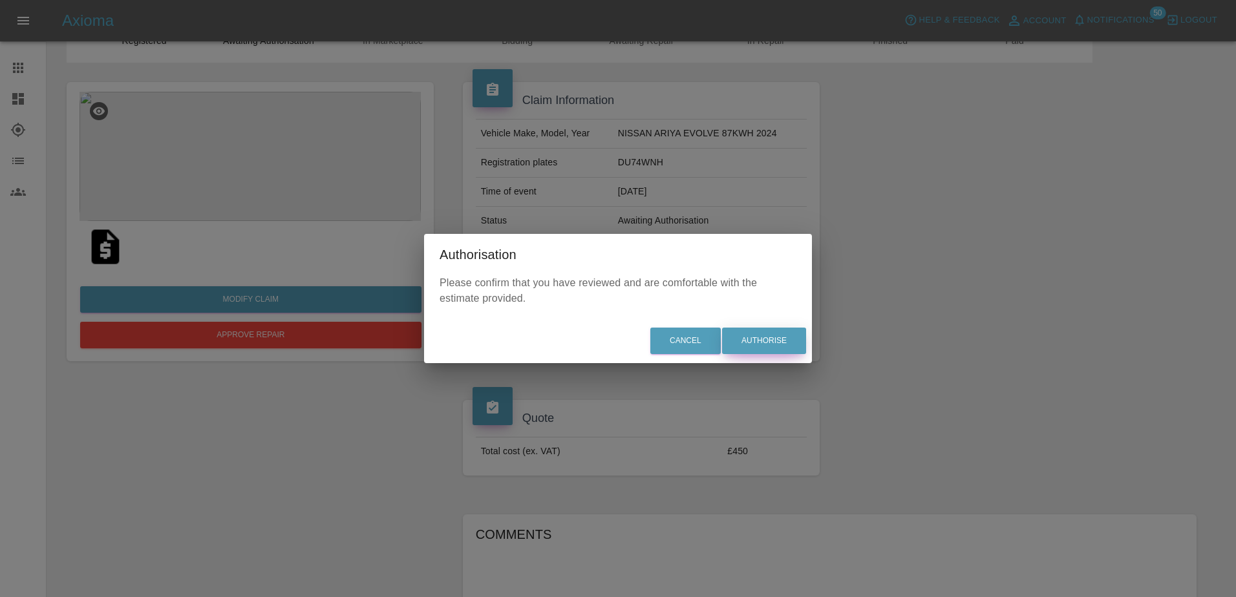
click at [760, 343] on button "Authorise" at bounding box center [764, 341] width 84 height 27
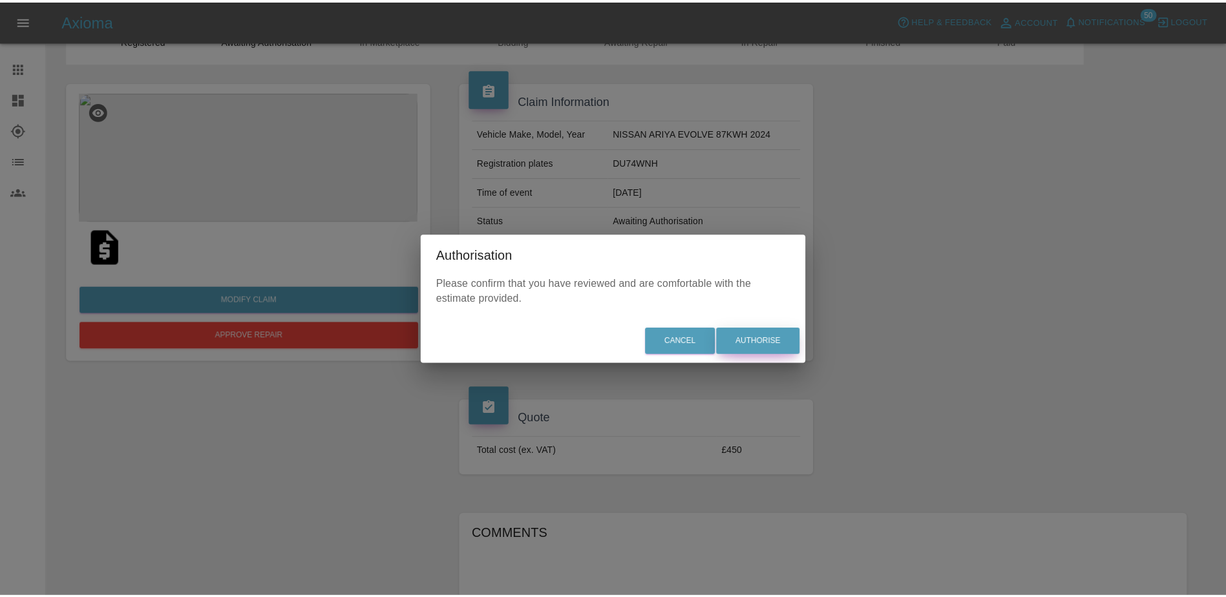
scroll to position [0, 0]
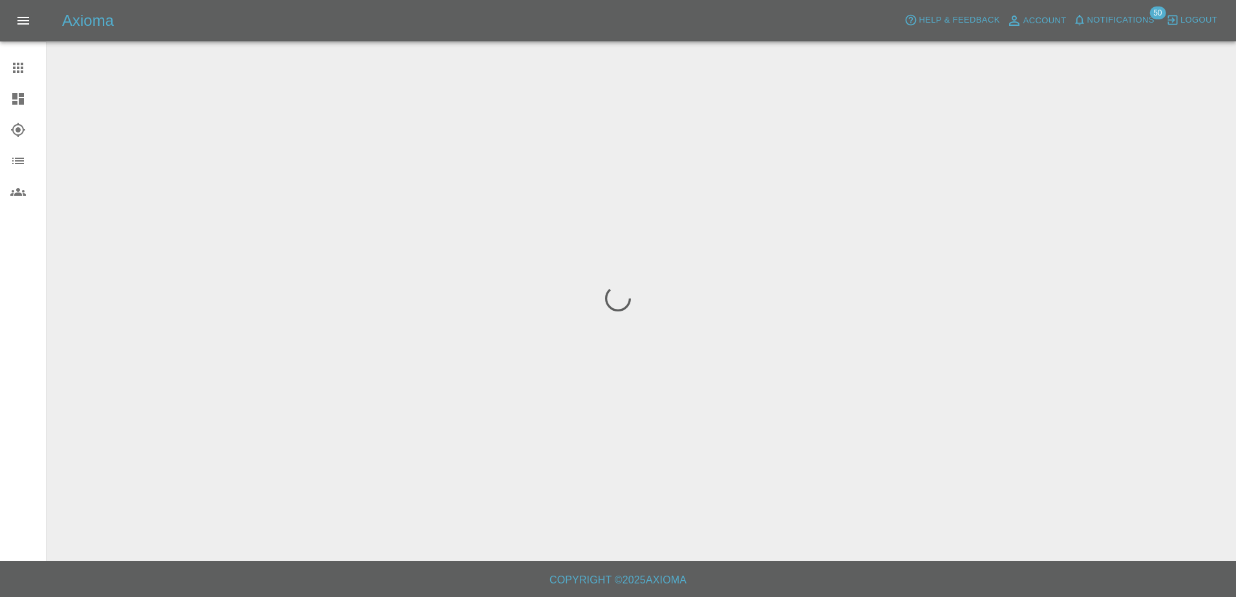
click at [23, 90] on link "Dashboard" at bounding box center [23, 98] width 46 height 31
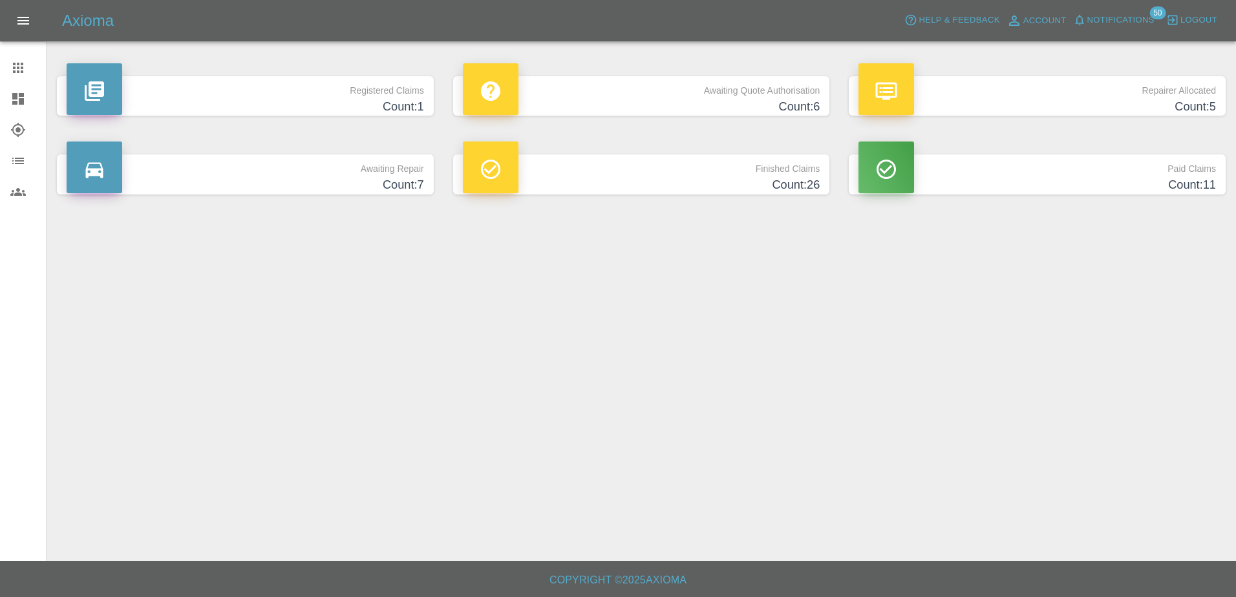
click at [692, 101] on h4 "Count: 6" at bounding box center [641, 106] width 357 height 17
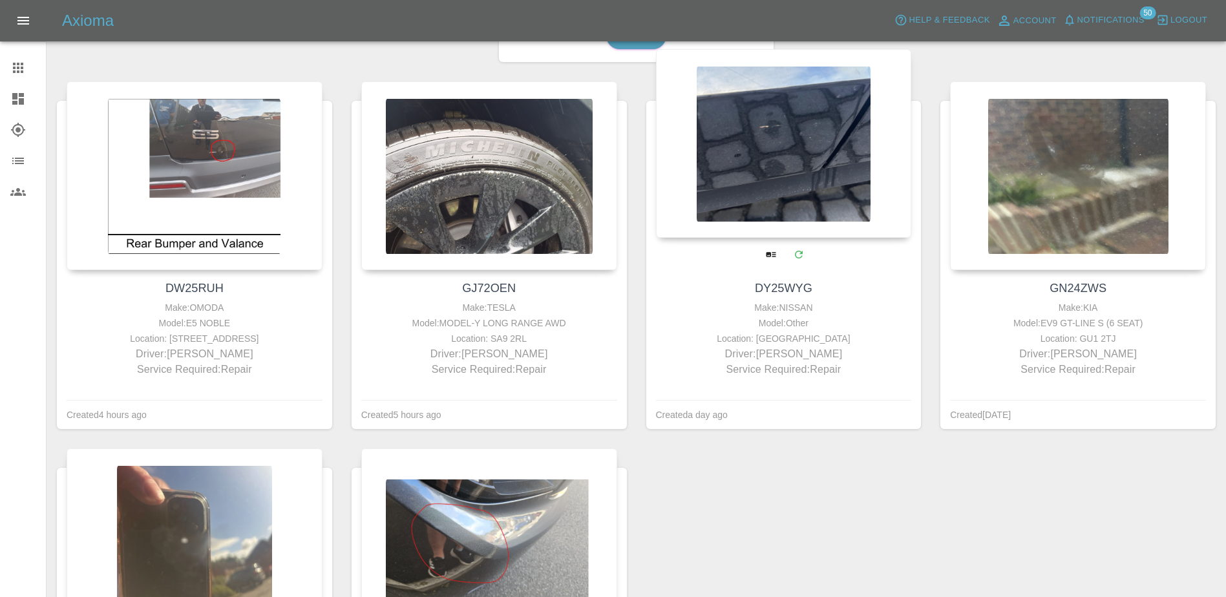
scroll to position [129, 0]
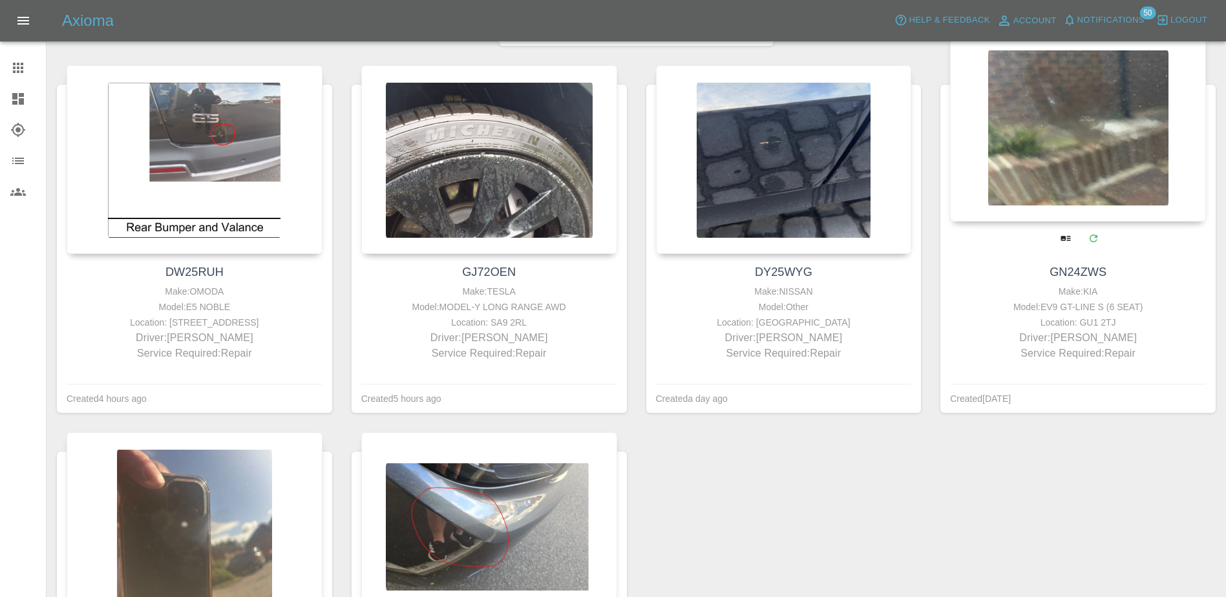
click at [999, 191] on div at bounding box center [1078, 127] width 256 height 189
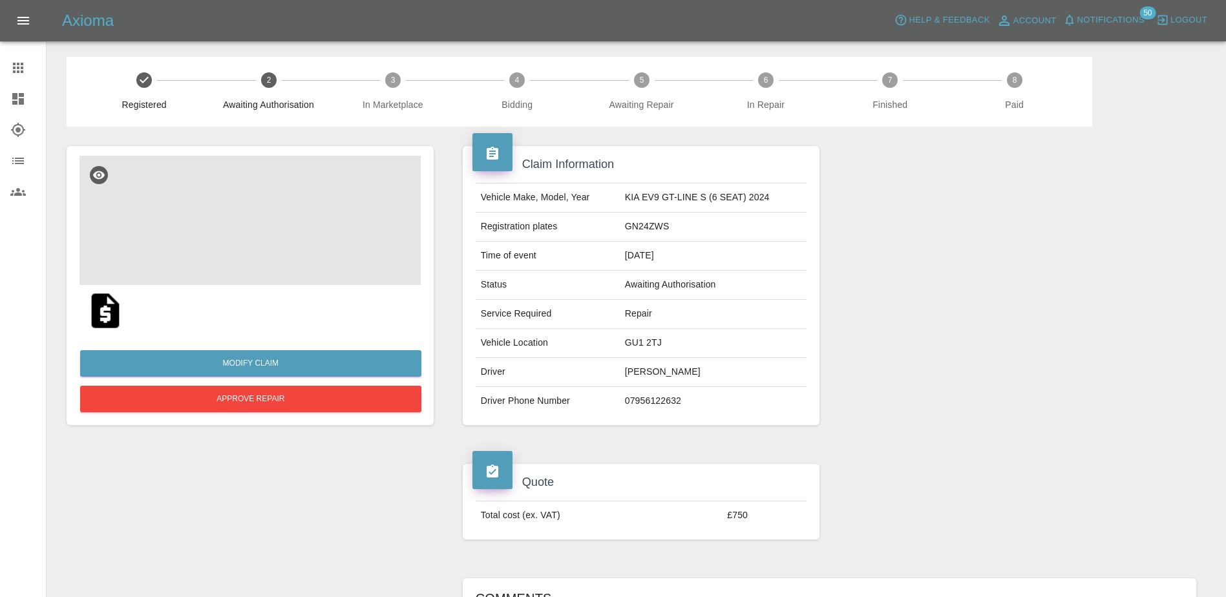
click at [262, 219] on img at bounding box center [250, 220] width 341 height 129
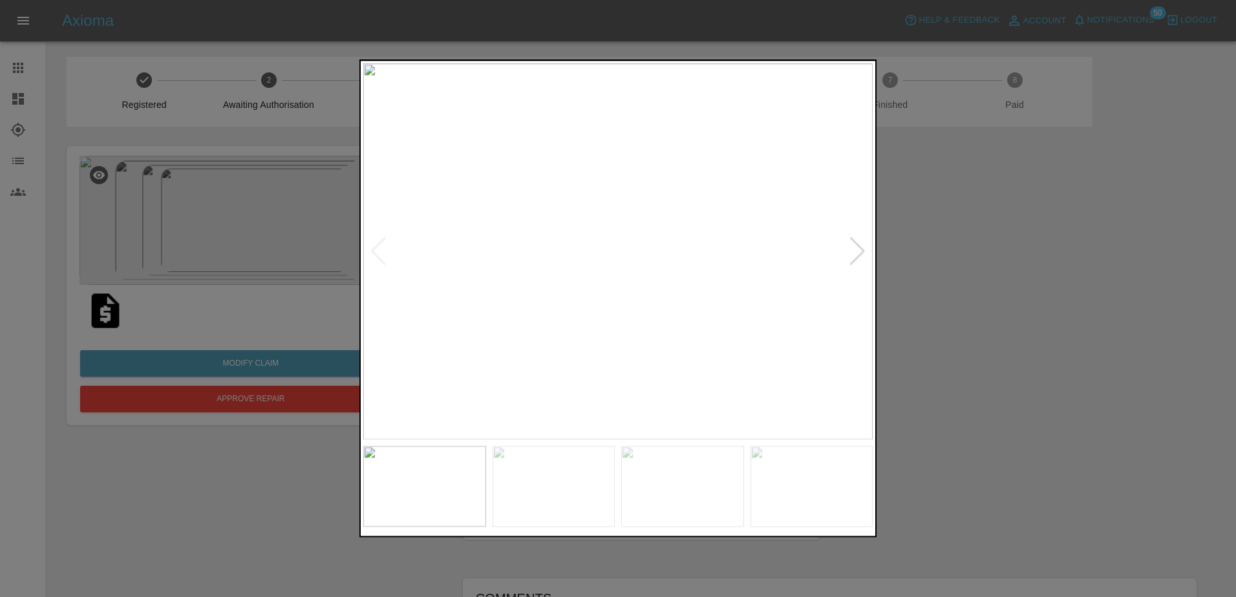
click at [865, 249] on div at bounding box center [857, 251] width 17 height 28
click at [949, 248] on div at bounding box center [618, 298] width 1236 height 597
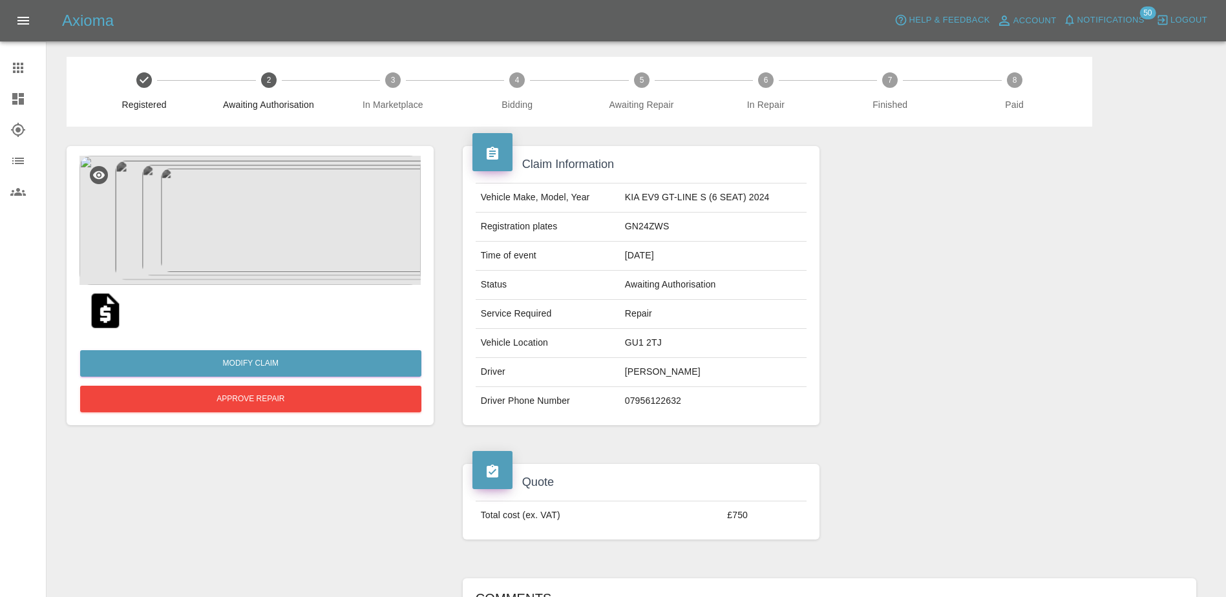
click at [23, 95] on icon at bounding box center [18, 99] width 12 height 12
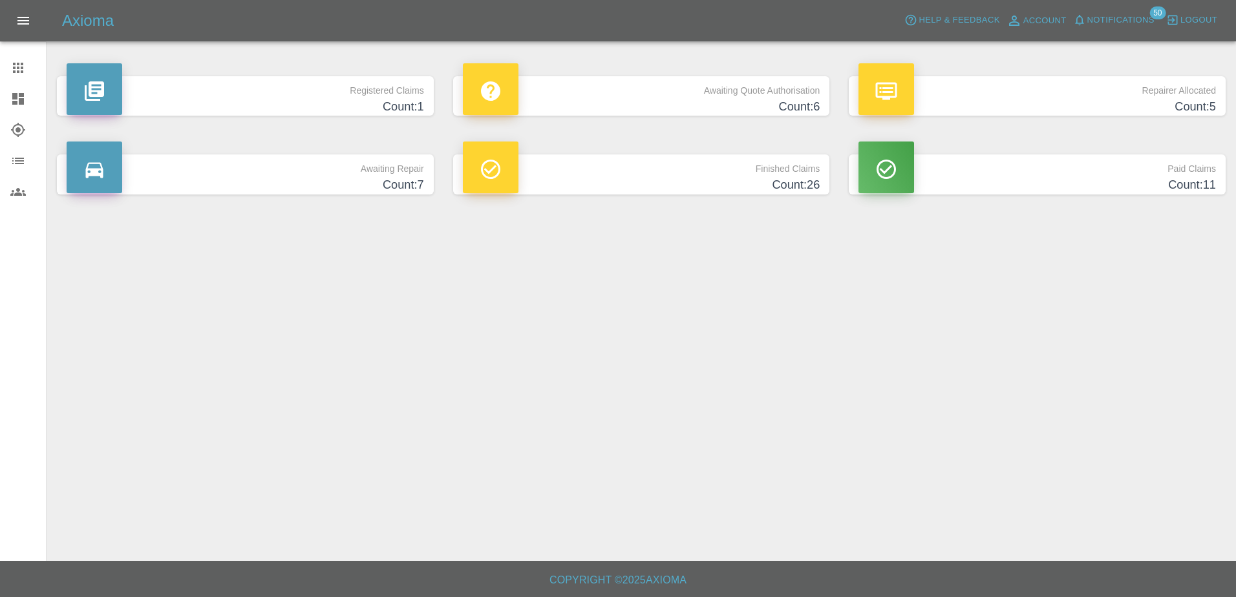
click at [613, 107] on h4 "Count: 6" at bounding box center [641, 106] width 357 height 17
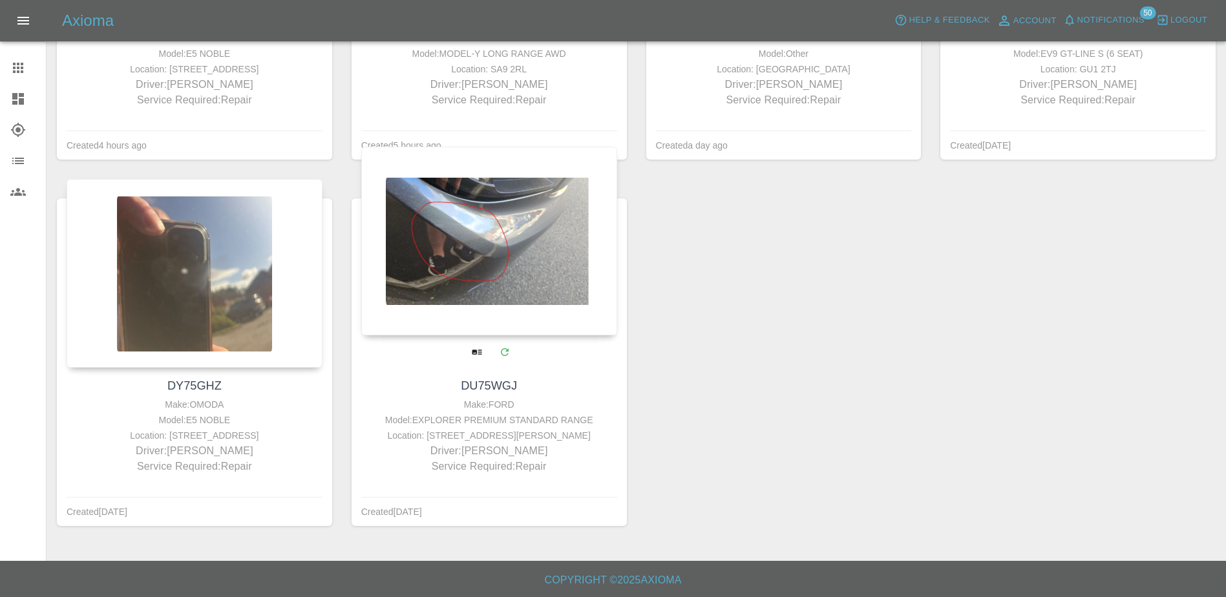
scroll to position [388, 0]
click at [507, 285] on div at bounding box center [489, 241] width 256 height 189
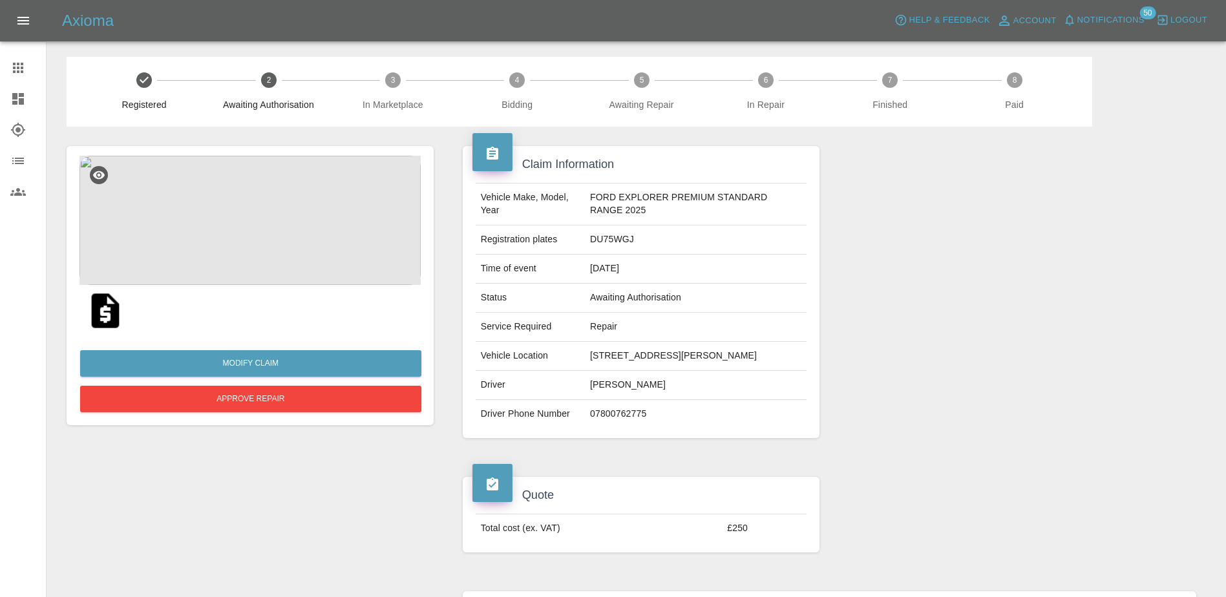
click at [201, 231] on img at bounding box center [250, 220] width 341 height 129
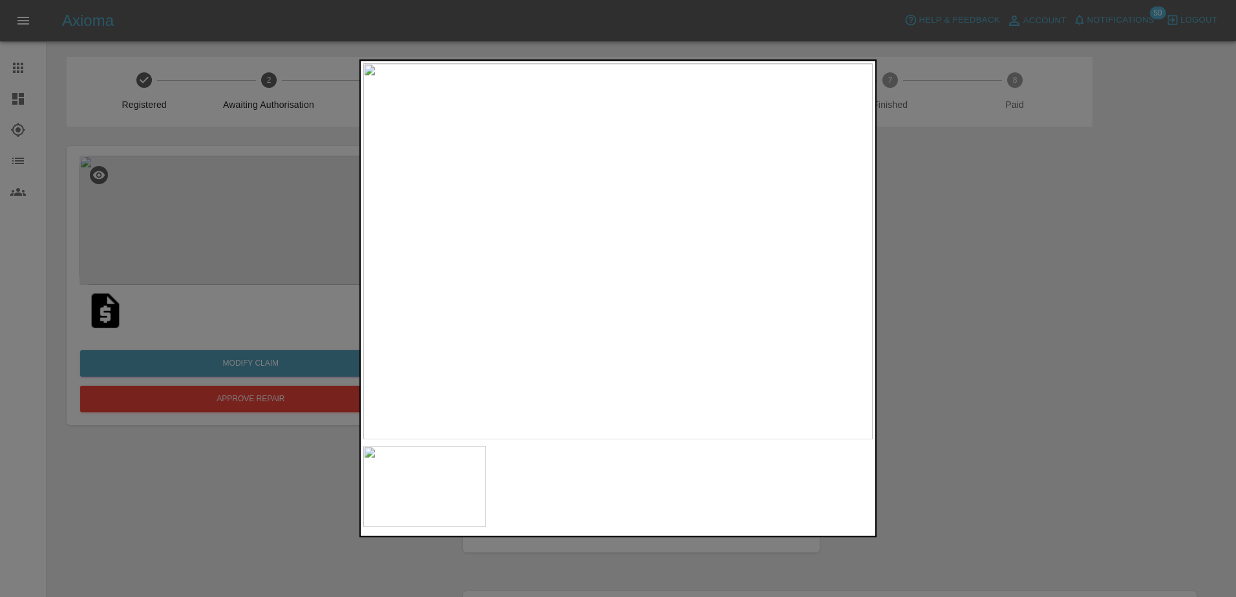
click at [880, 313] on div at bounding box center [618, 298] width 1236 height 597
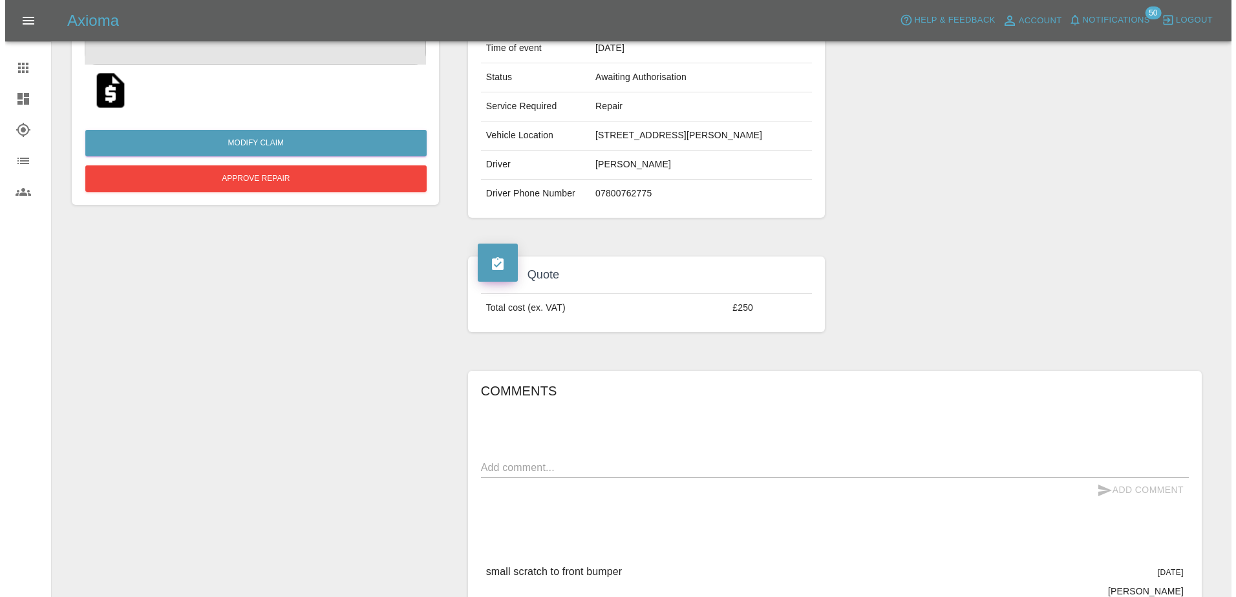
scroll to position [35, 0]
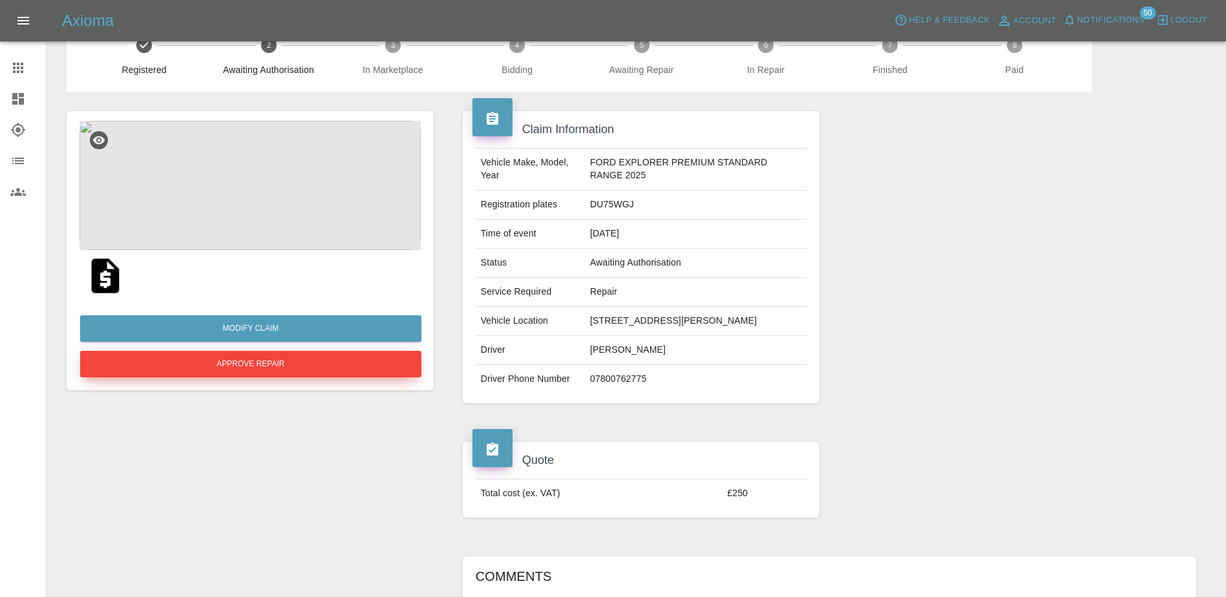
click at [296, 363] on button "Approve Repair" at bounding box center [250, 364] width 341 height 27
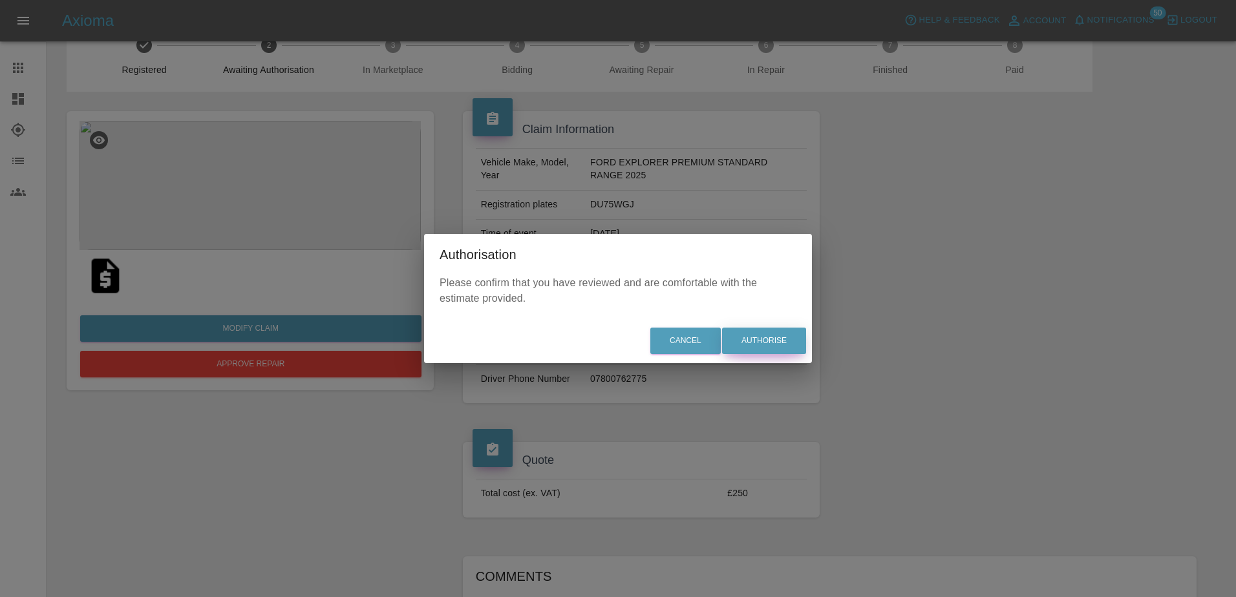
click at [743, 336] on button "Authorise" at bounding box center [764, 341] width 84 height 27
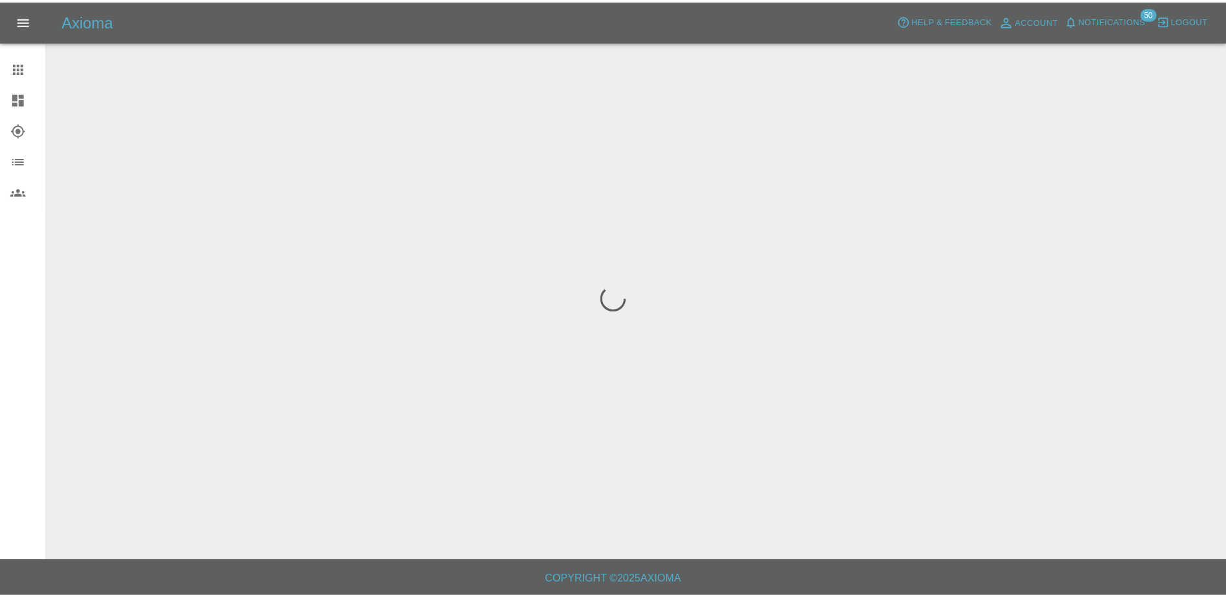
scroll to position [0, 0]
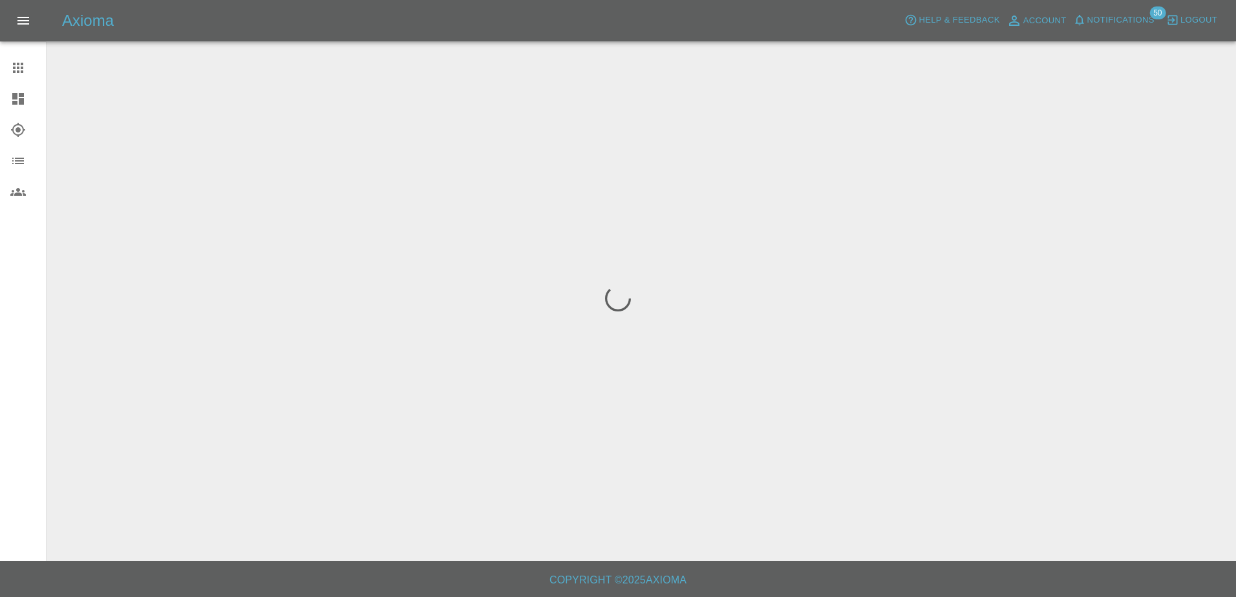
click at [16, 94] on icon at bounding box center [18, 99] width 12 height 12
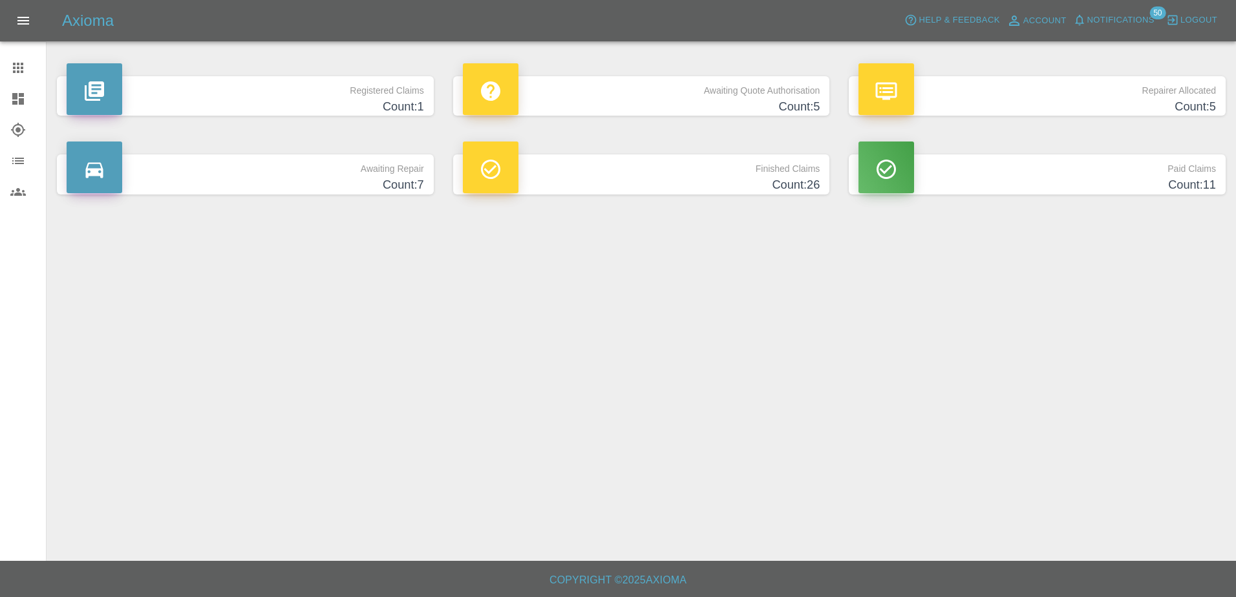
click at [621, 100] on h4 "Count: 5" at bounding box center [641, 106] width 357 height 17
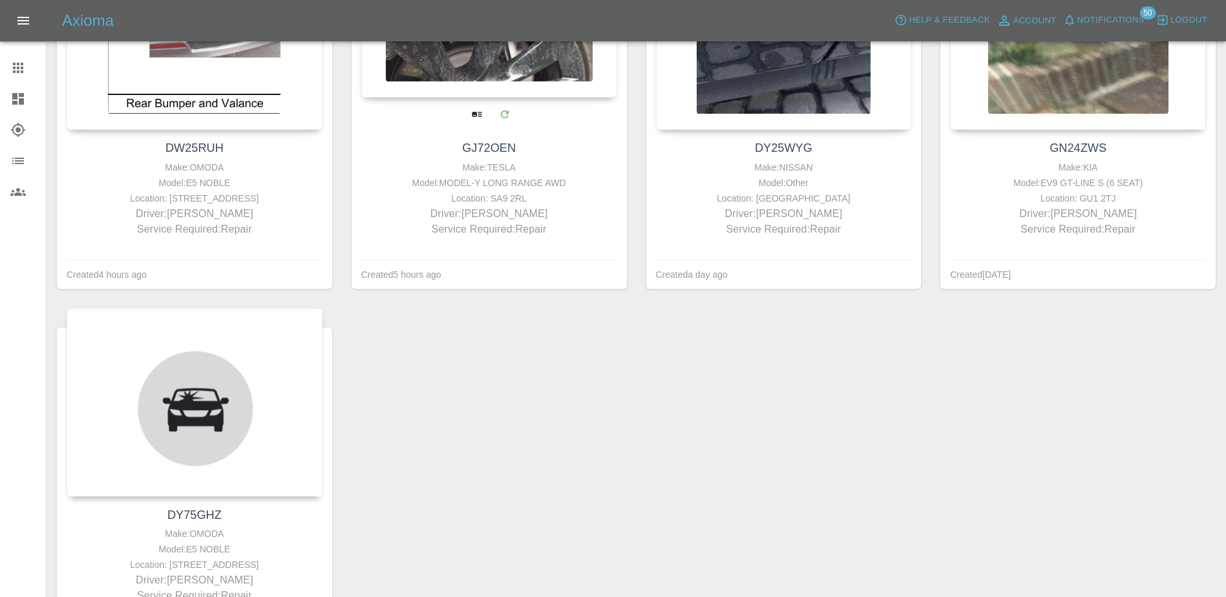
scroll to position [388, 0]
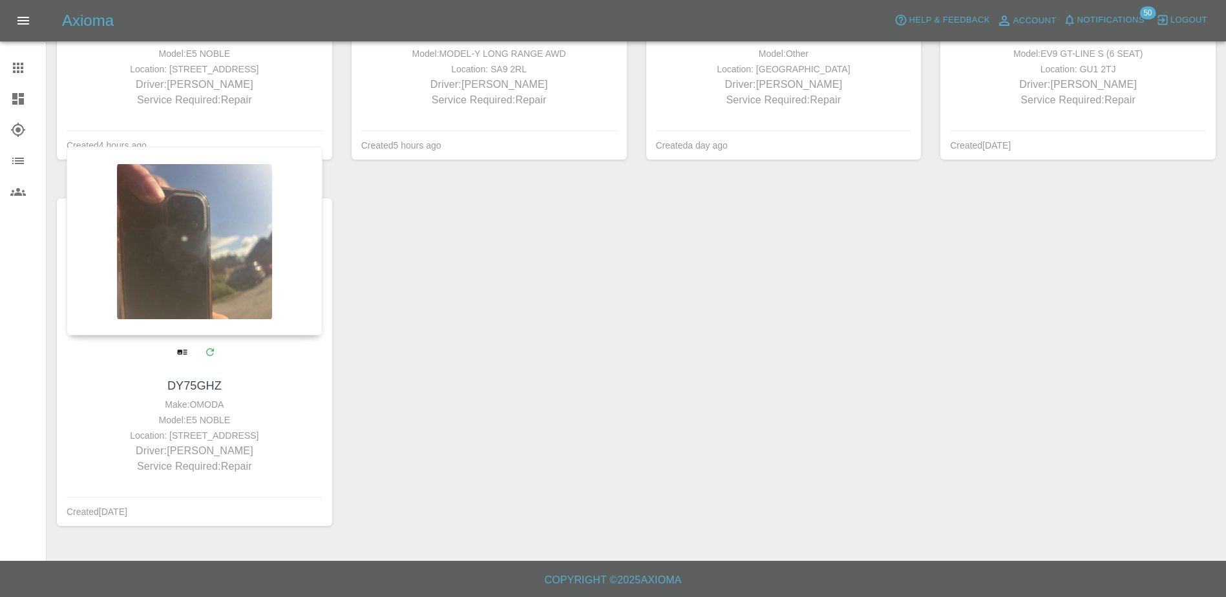
click at [194, 255] on div at bounding box center [195, 241] width 256 height 189
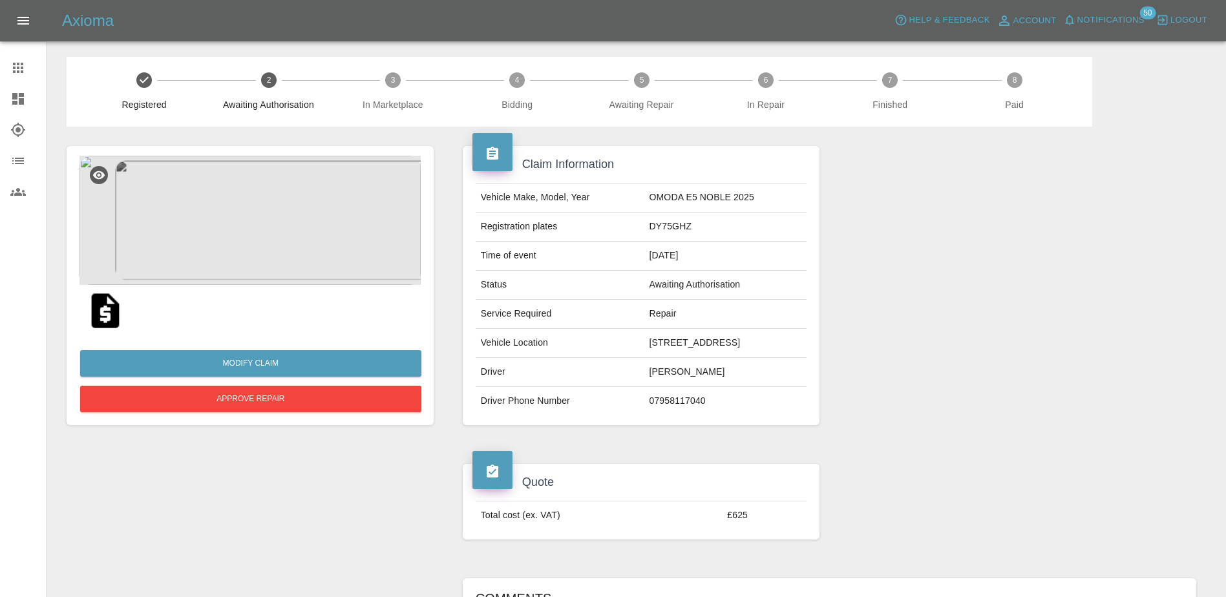
click at [283, 250] on img at bounding box center [250, 220] width 341 height 129
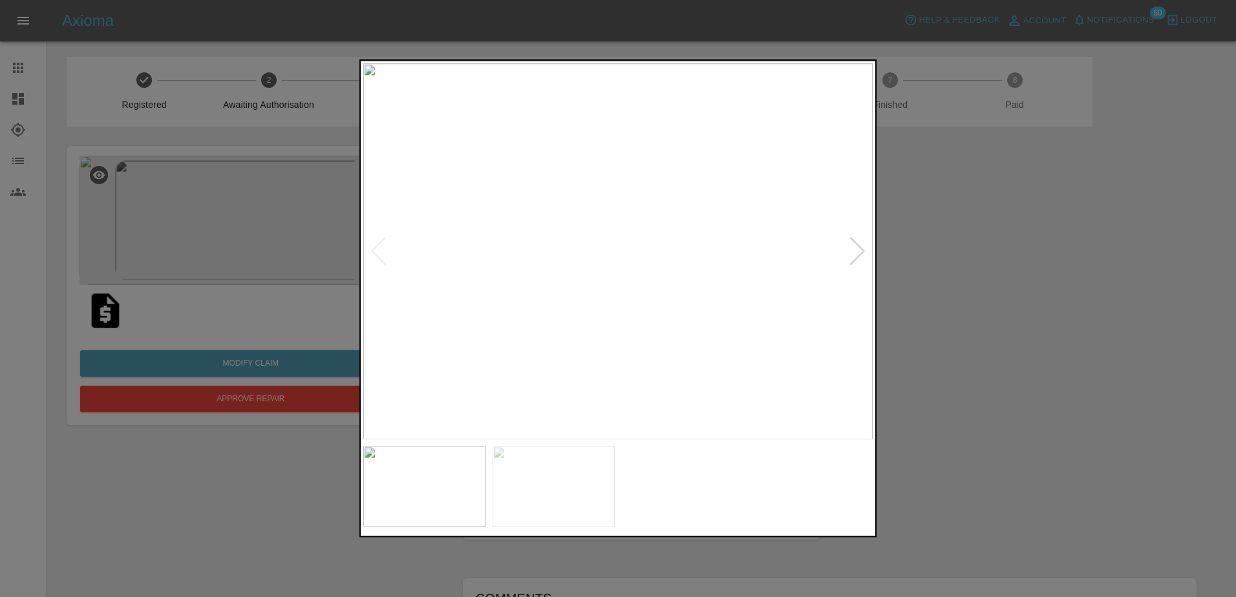
click at [860, 247] on div at bounding box center [857, 251] width 17 height 28
click at [1100, 260] on div at bounding box center [618, 298] width 1236 height 597
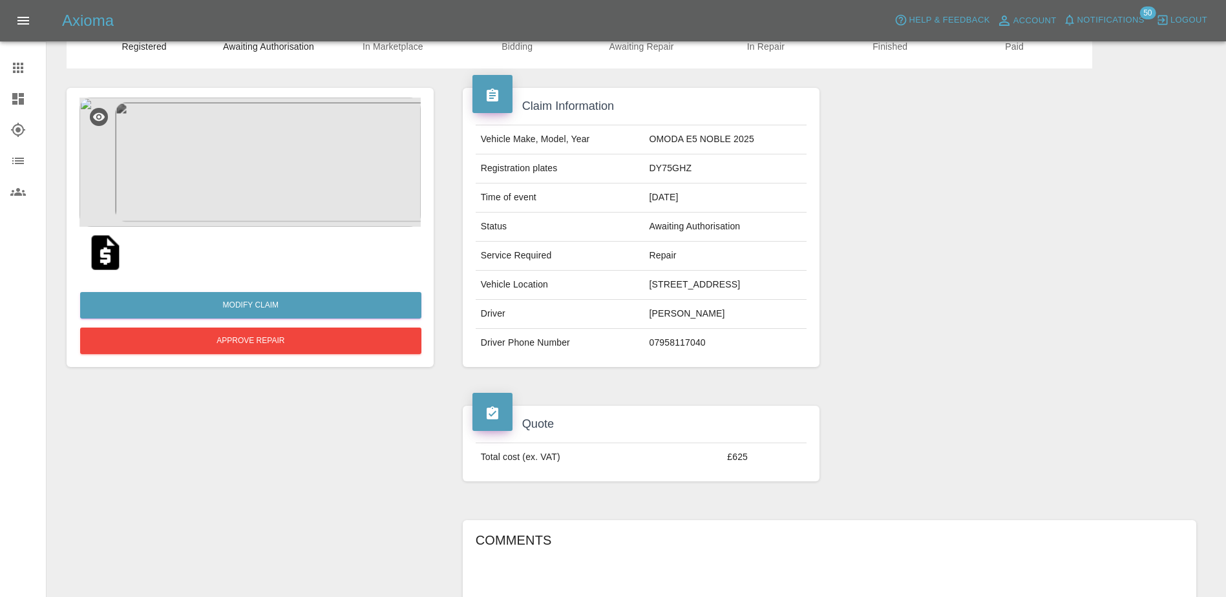
scroll to position [2, 0]
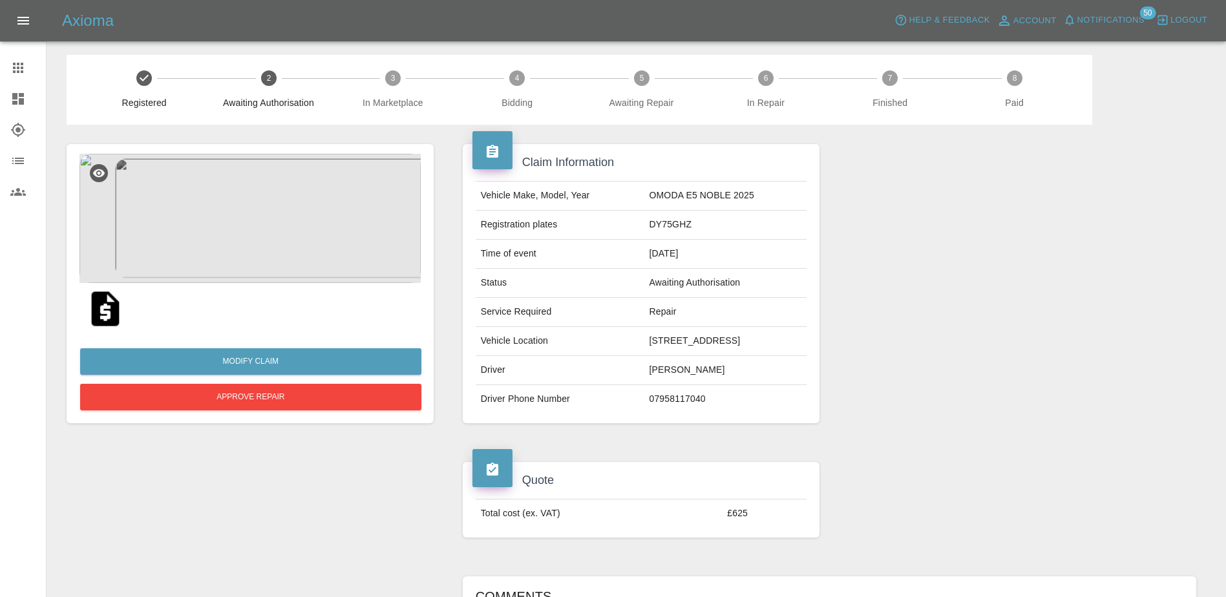
click at [27, 81] on link "Claims" at bounding box center [23, 67] width 46 height 31
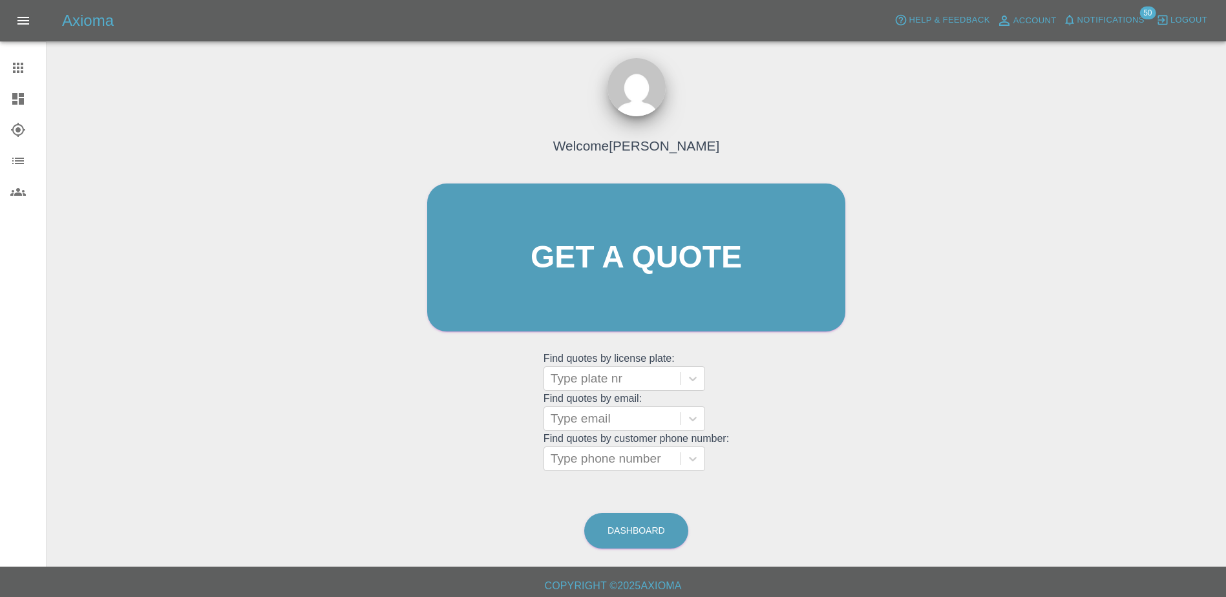
click at [23, 100] on icon at bounding box center [18, 99] width 12 height 12
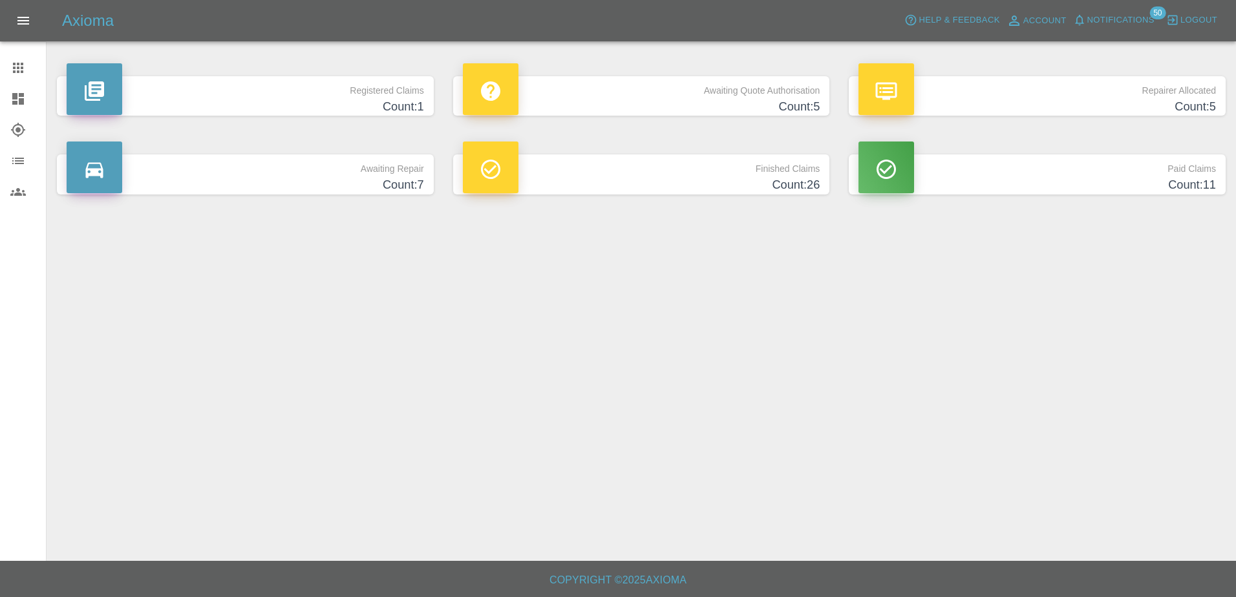
click at [644, 113] on h4 "Count: 5" at bounding box center [641, 106] width 357 height 17
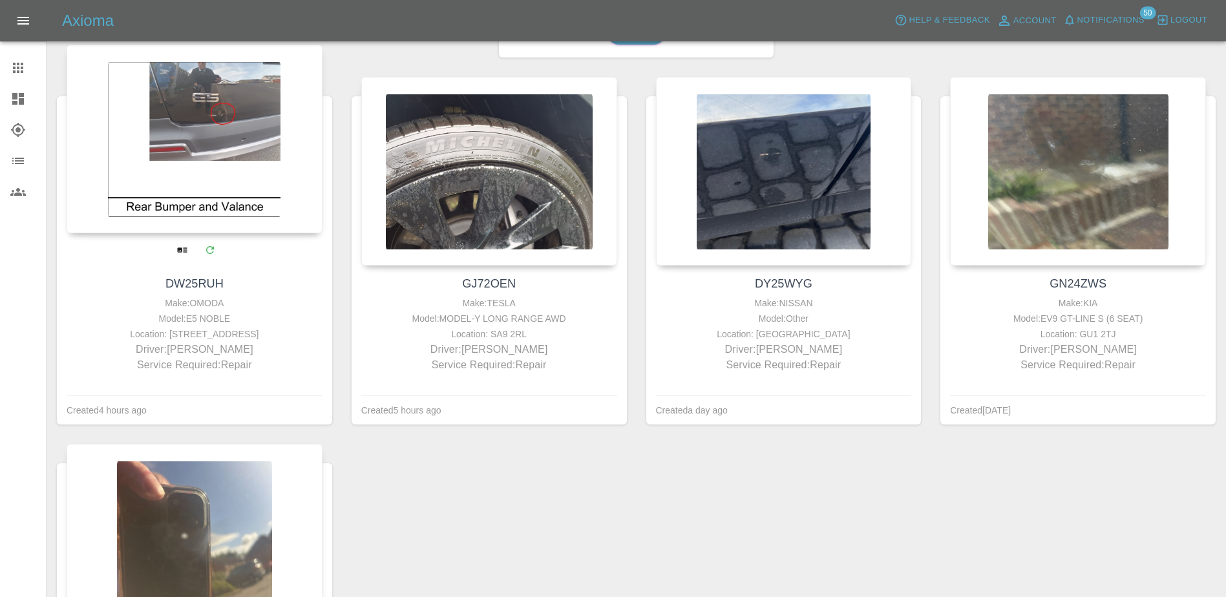
scroll to position [129, 0]
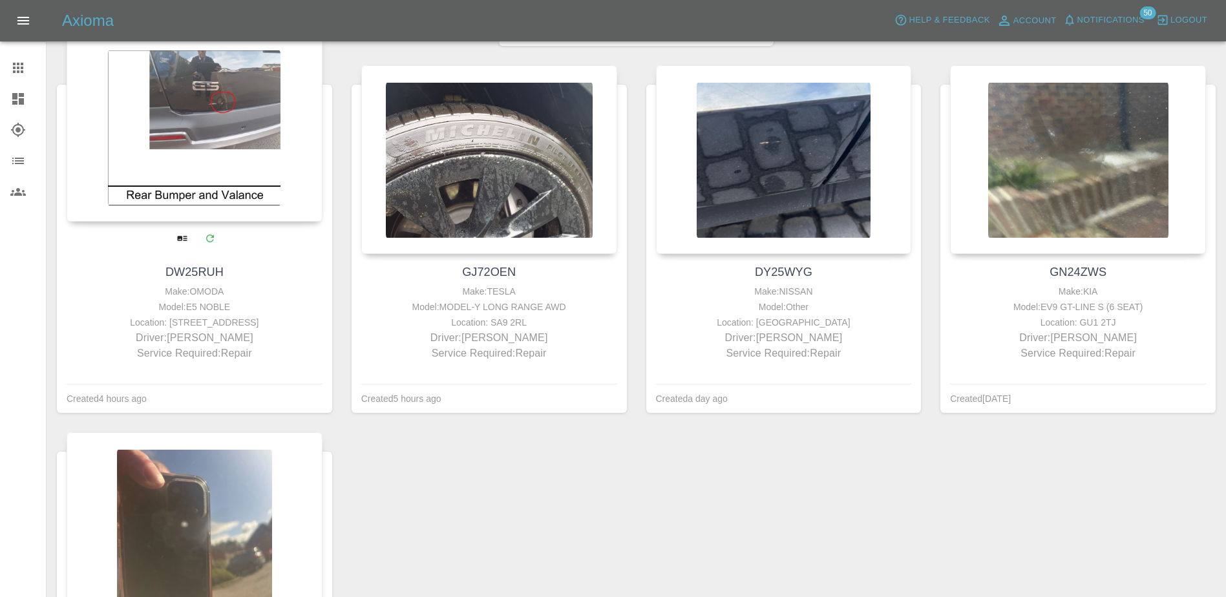
click at [208, 132] on div at bounding box center [195, 127] width 256 height 189
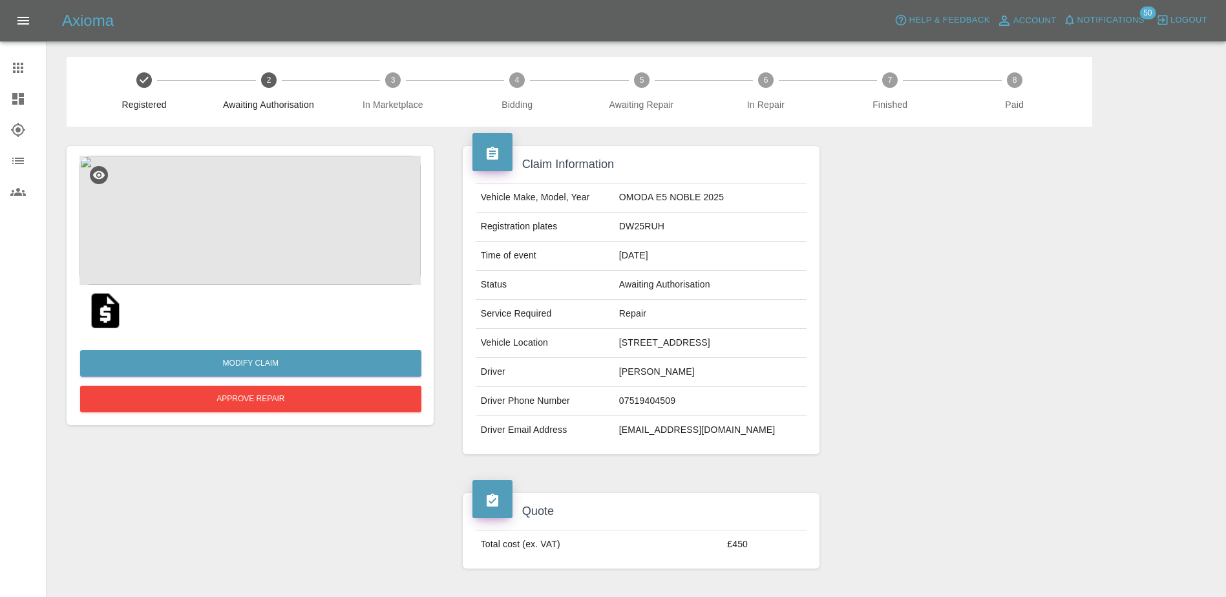
click at [277, 221] on img at bounding box center [250, 220] width 341 height 129
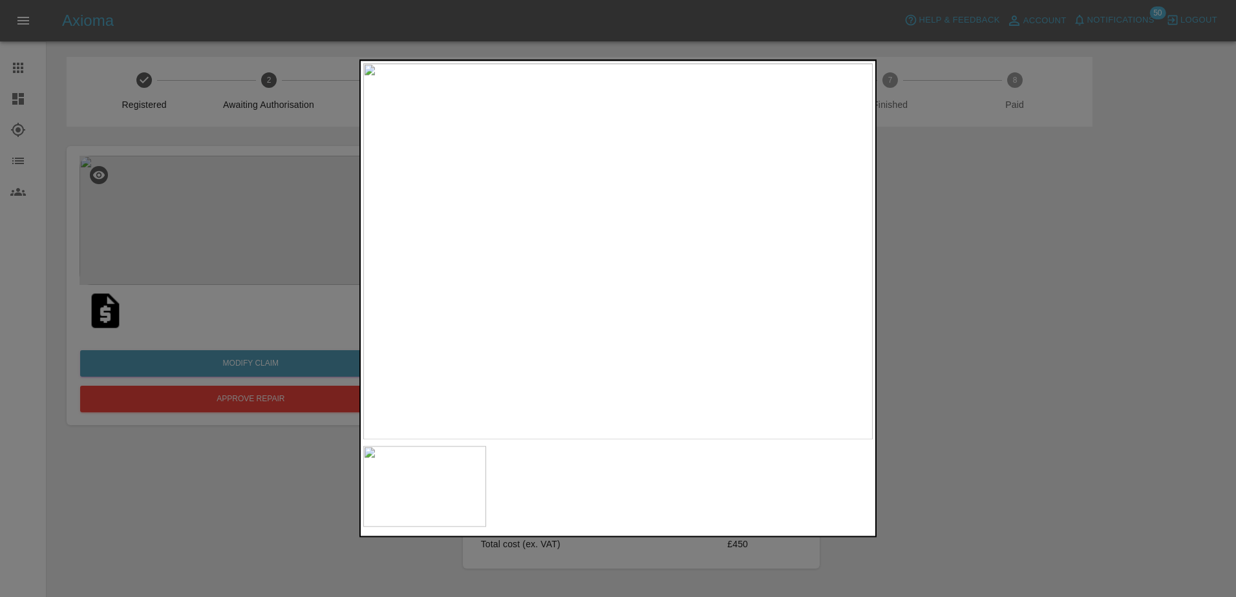
click at [1026, 297] on div at bounding box center [618, 298] width 1236 height 597
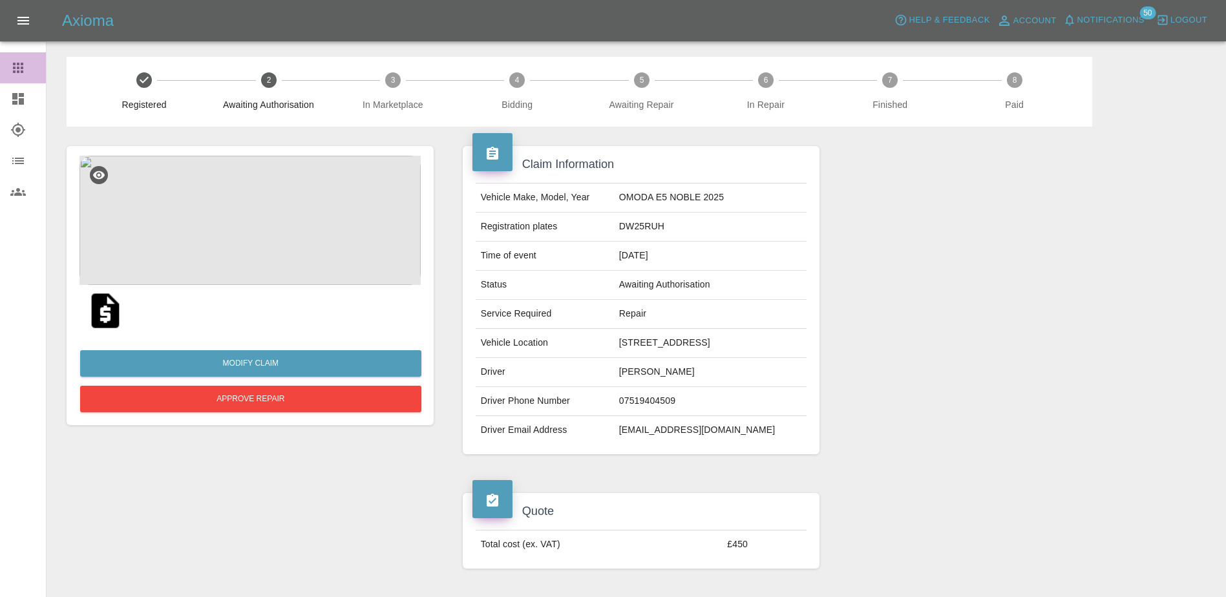
click at [19, 67] on icon at bounding box center [18, 68] width 10 height 10
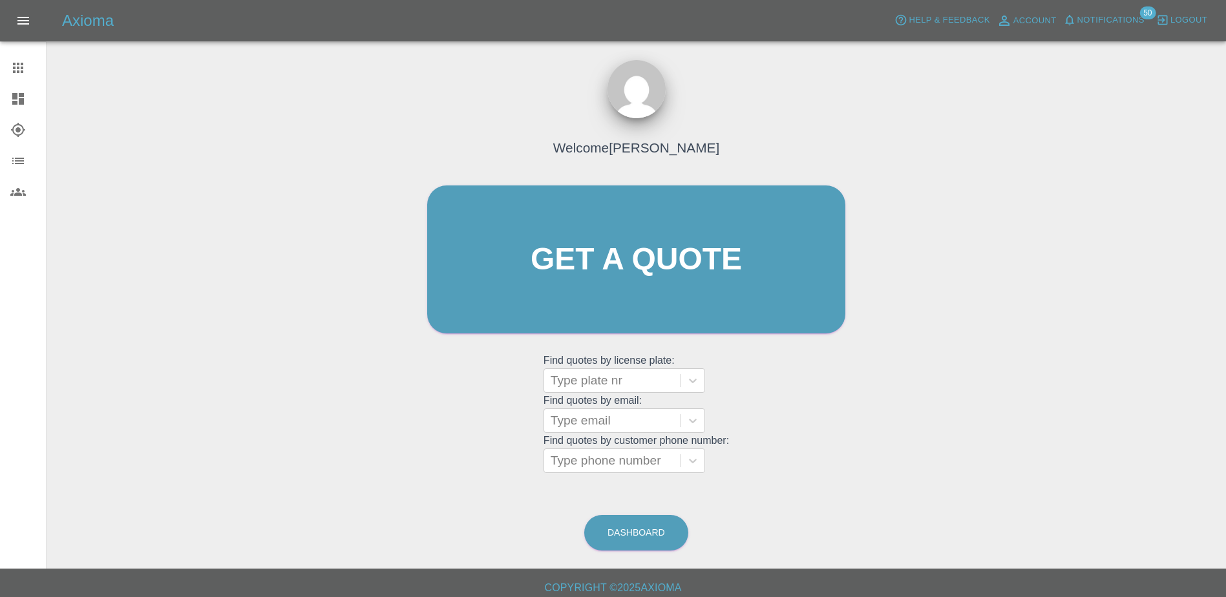
click at [14, 105] on icon at bounding box center [18, 99] width 16 height 16
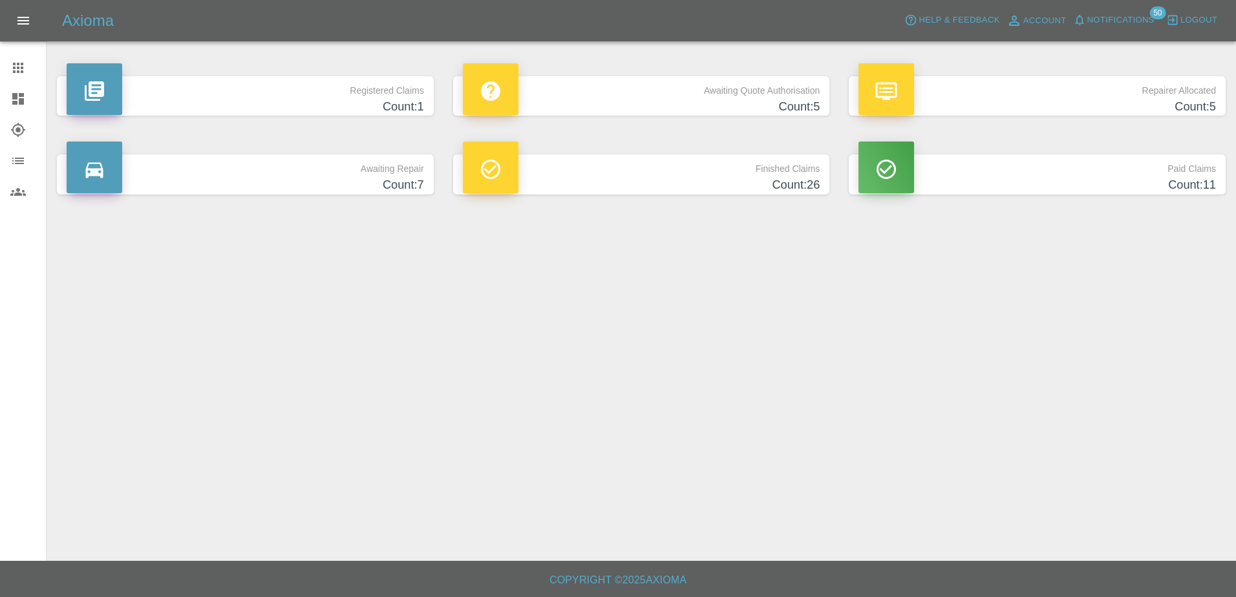
click at [752, 104] on h4 "Count: 5" at bounding box center [641, 106] width 357 height 17
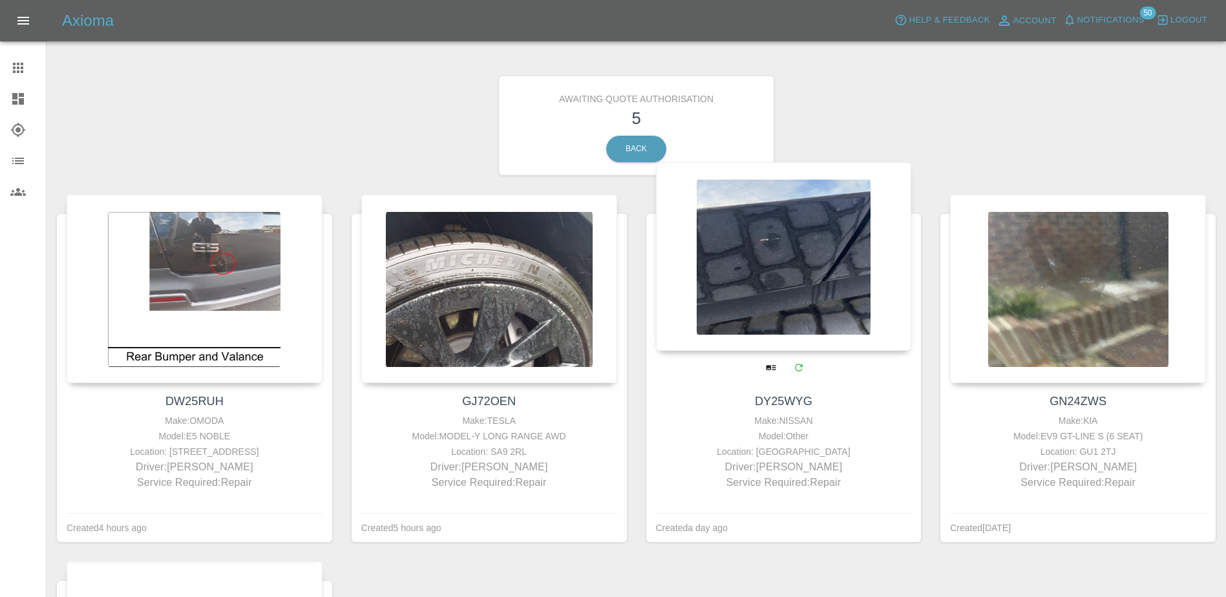
click at [839, 279] on div at bounding box center [784, 256] width 256 height 189
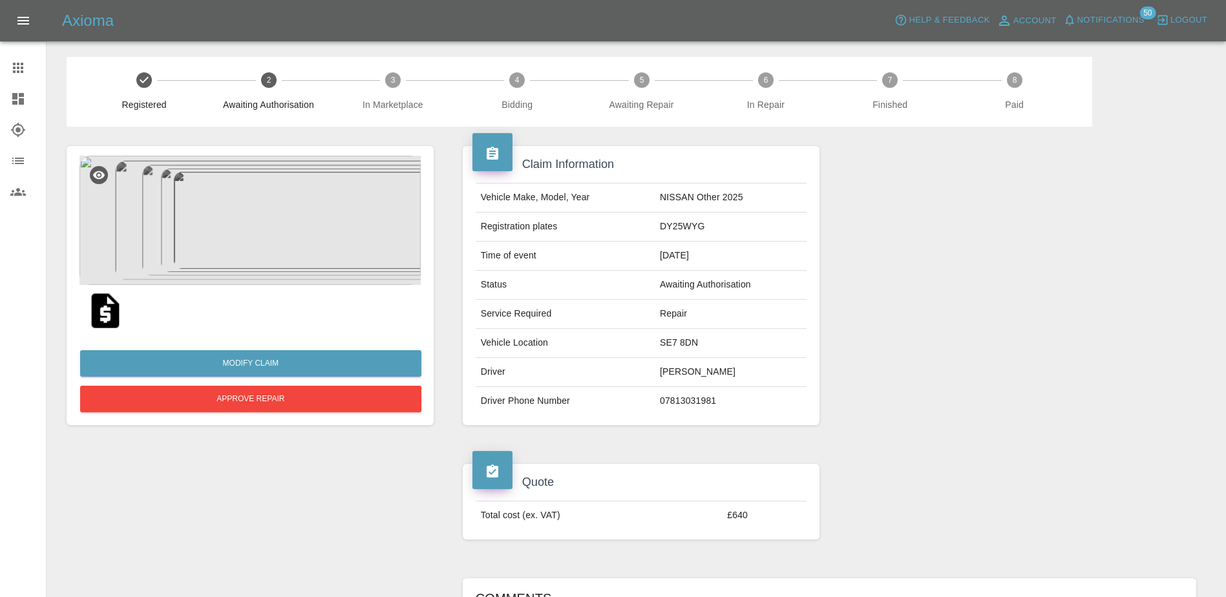
click at [25, 65] on icon at bounding box center [18, 68] width 16 height 16
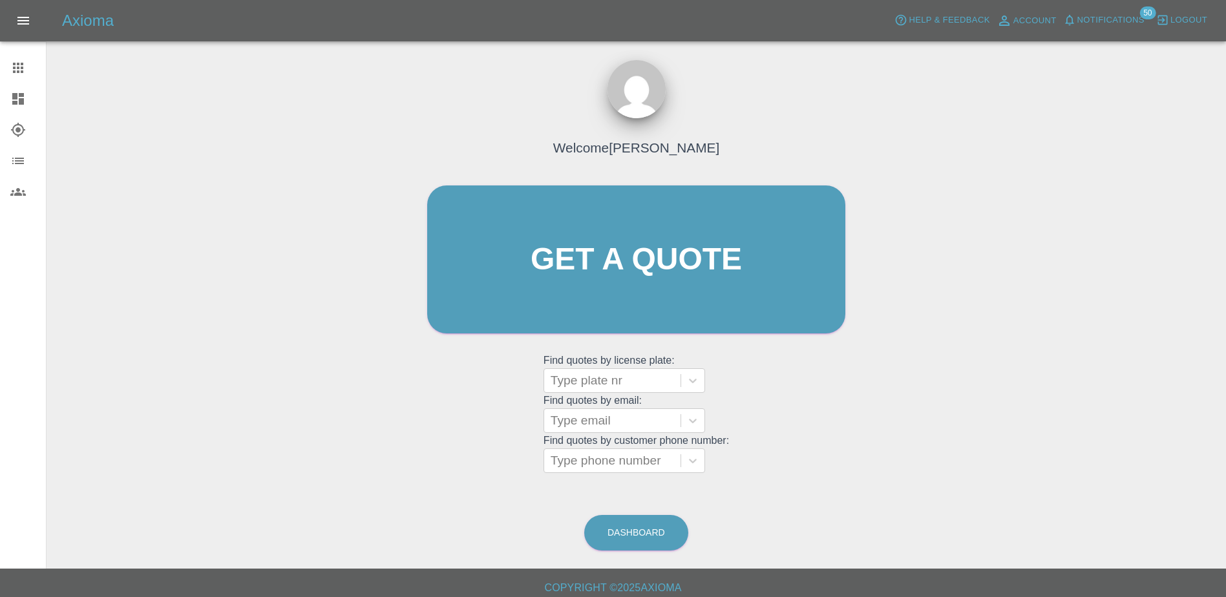
click at [5, 103] on link "Dashboard" at bounding box center [23, 98] width 46 height 31
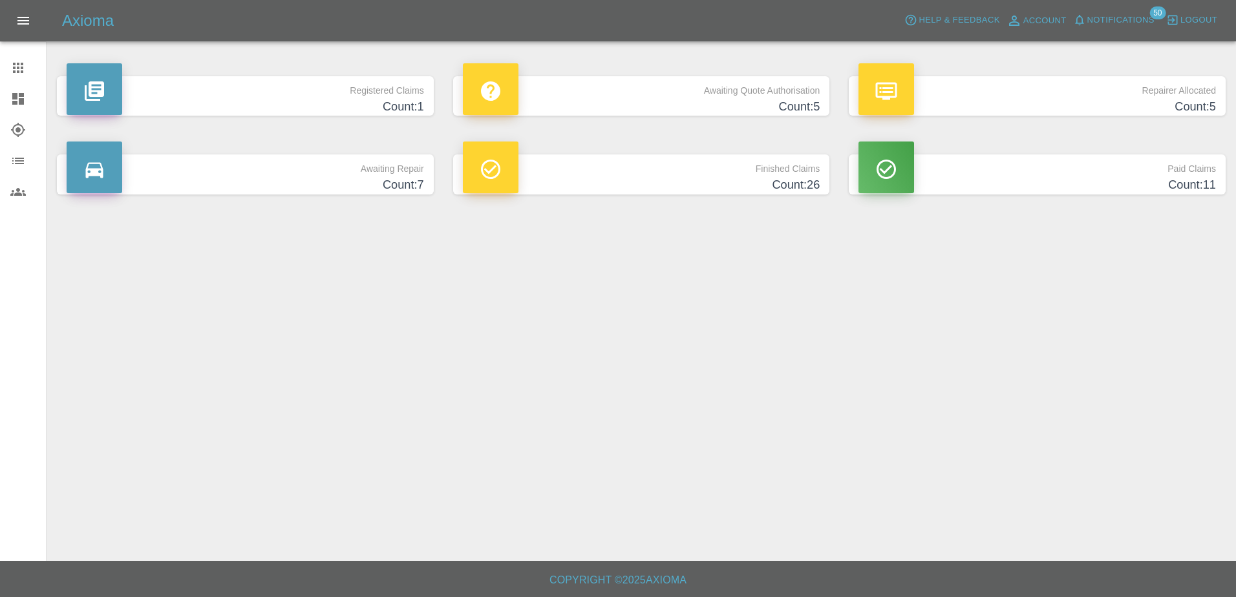
click at [537, 91] on p "Awaiting Quote Authorisation" at bounding box center [641, 87] width 357 height 22
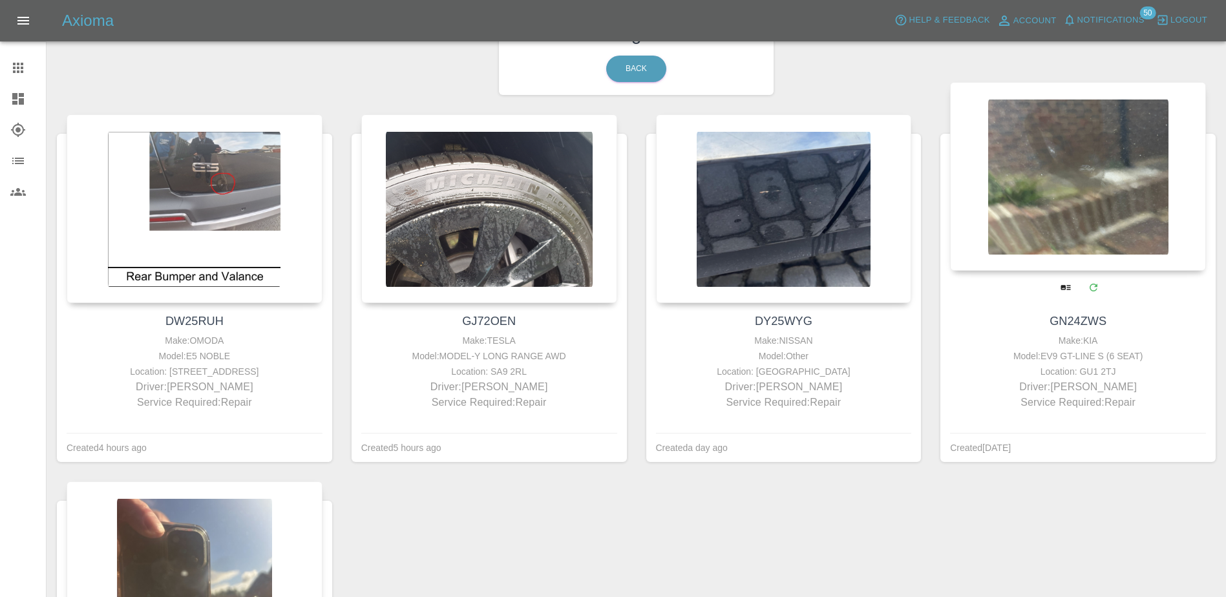
scroll to position [194, 0]
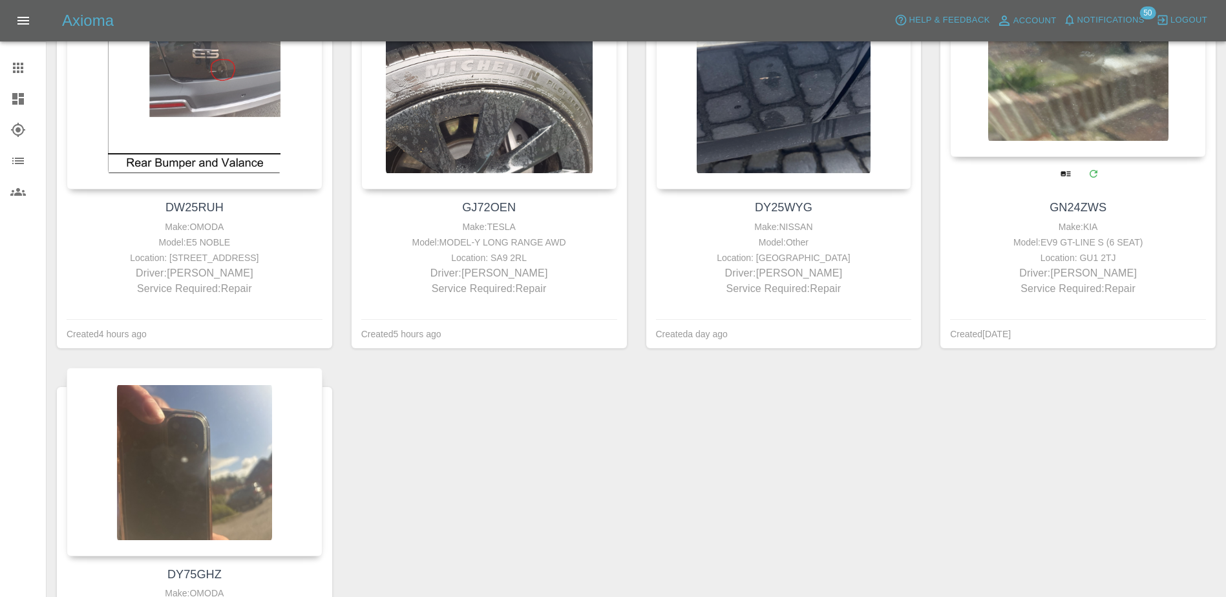
click at [1019, 131] on div at bounding box center [1078, 62] width 256 height 189
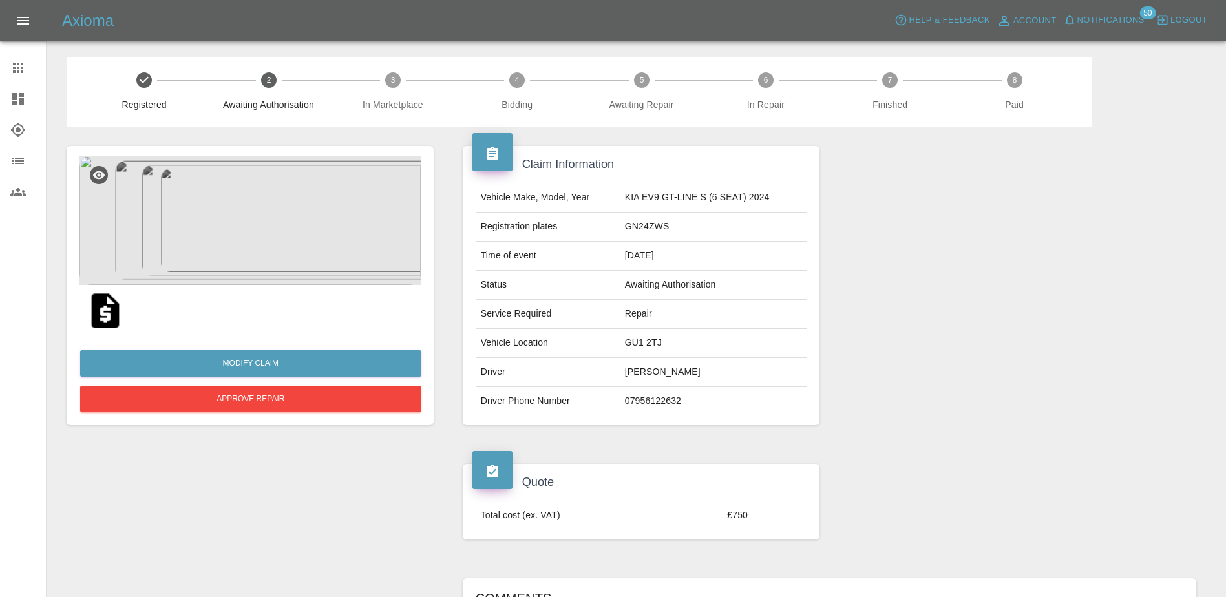
click at [239, 184] on img at bounding box center [250, 220] width 341 height 129
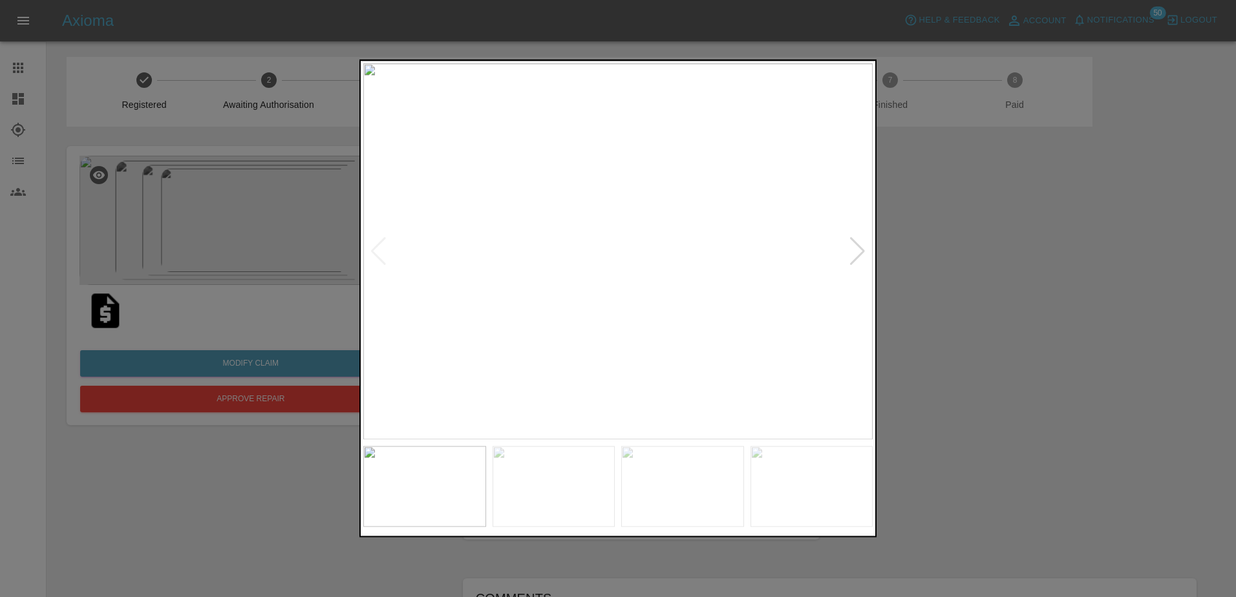
click at [871, 248] on img at bounding box center [617, 251] width 509 height 376
click at [855, 252] on div at bounding box center [857, 251] width 17 height 28
click at [841, 242] on img at bounding box center [617, 251] width 509 height 376
click at [848, 242] on img at bounding box center [617, 251] width 509 height 376
click at [853, 247] on div at bounding box center [857, 251] width 17 height 28
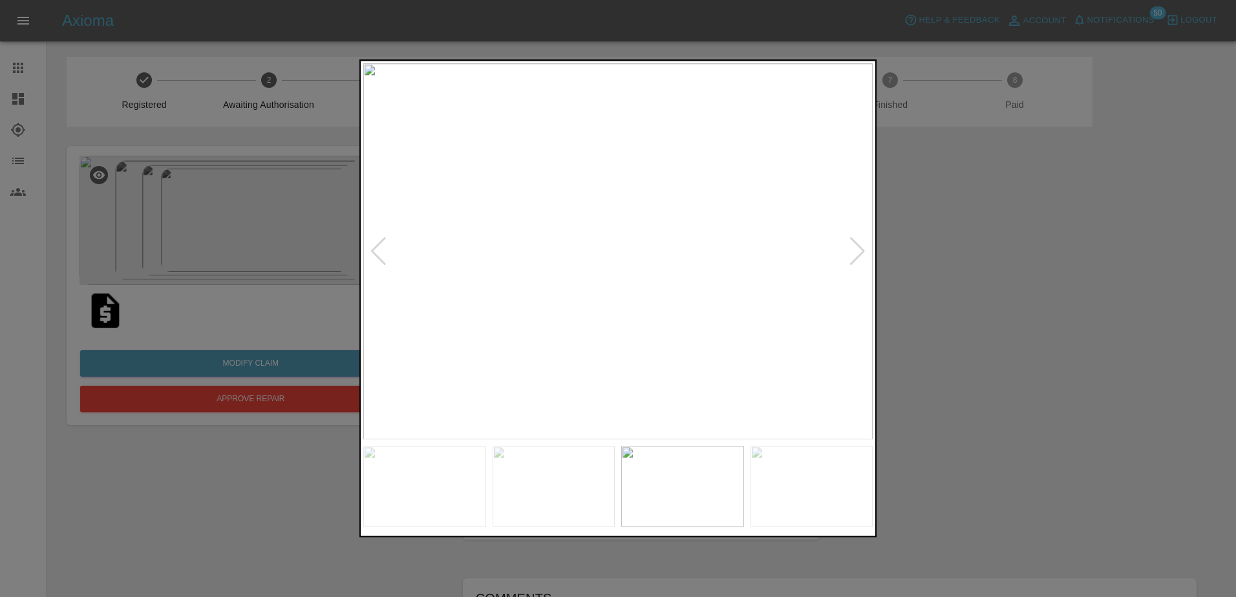
click at [855, 247] on div at bounding box center [857, 251] width 17 height 28
click at [853, 248] on img at bounding box center [617, 251] width 509 height 376
click at [926, 254] on div at bounding box center [618, 298] width 1236 height 597
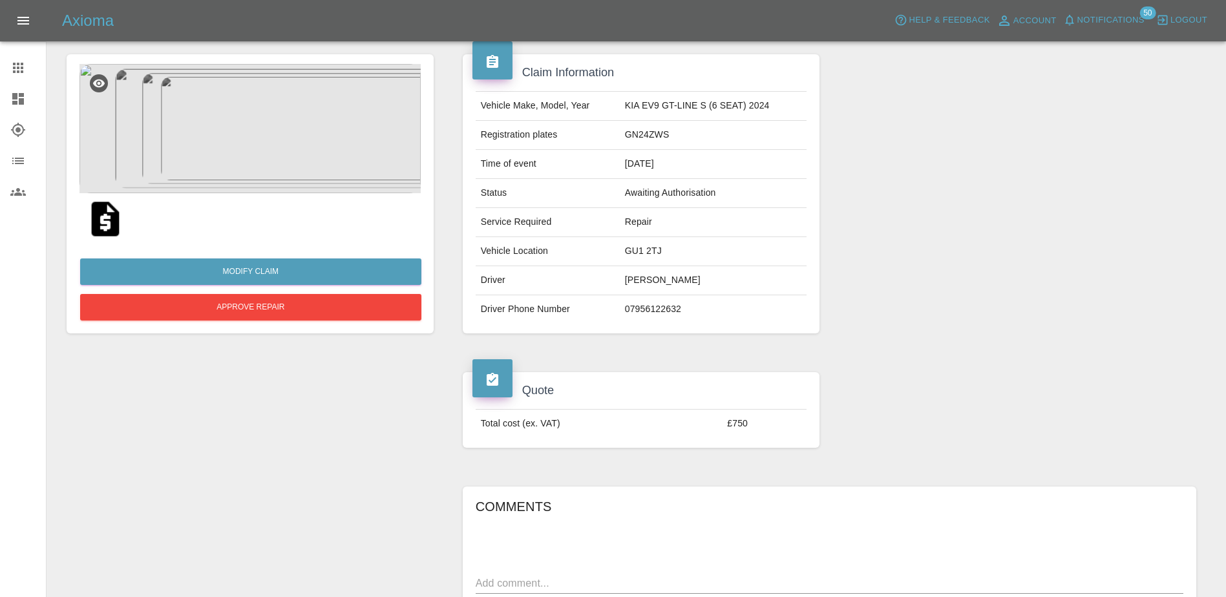
scroll to position [323, 0]
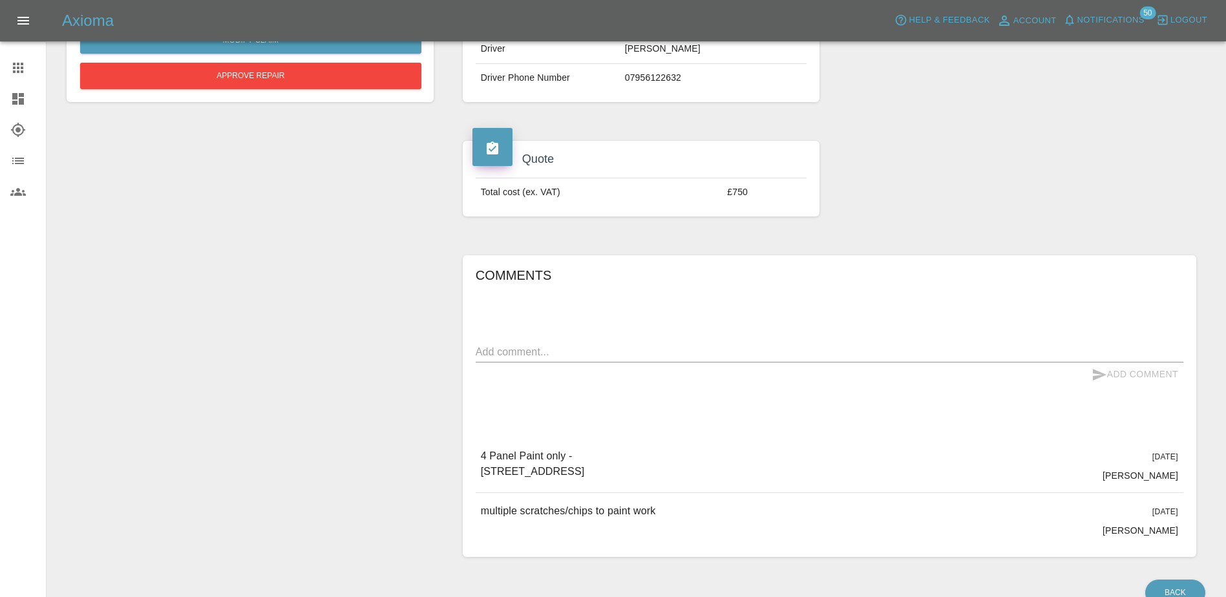
click at [490, 148] on icon at bounding box center [493, 148] width 12 height 13
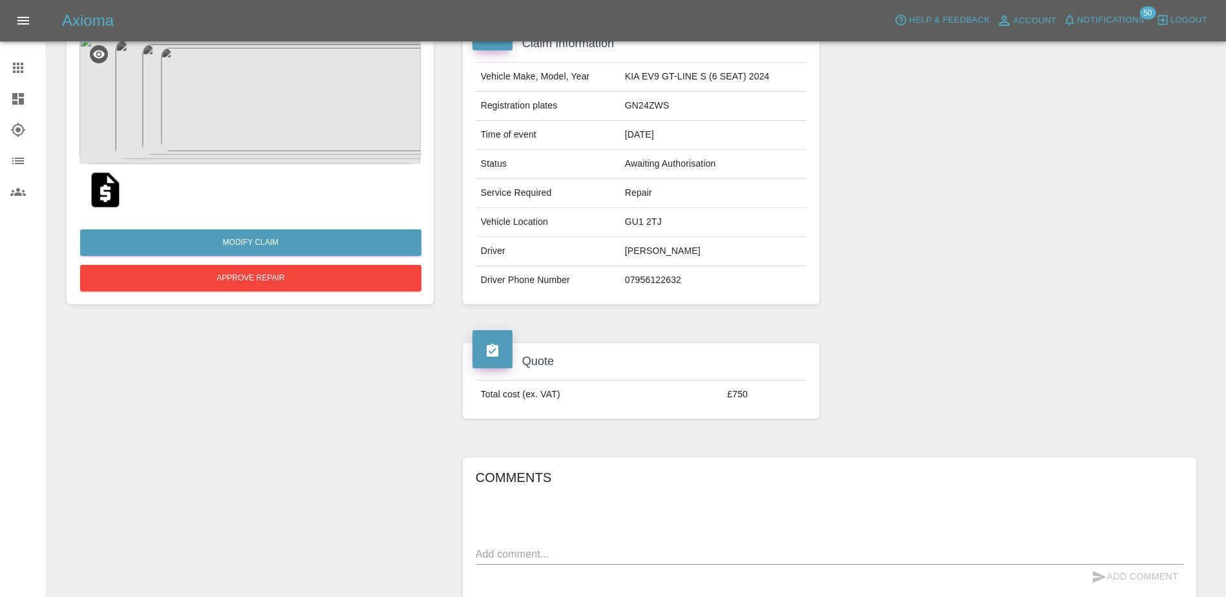
scroll to position [0, 0]
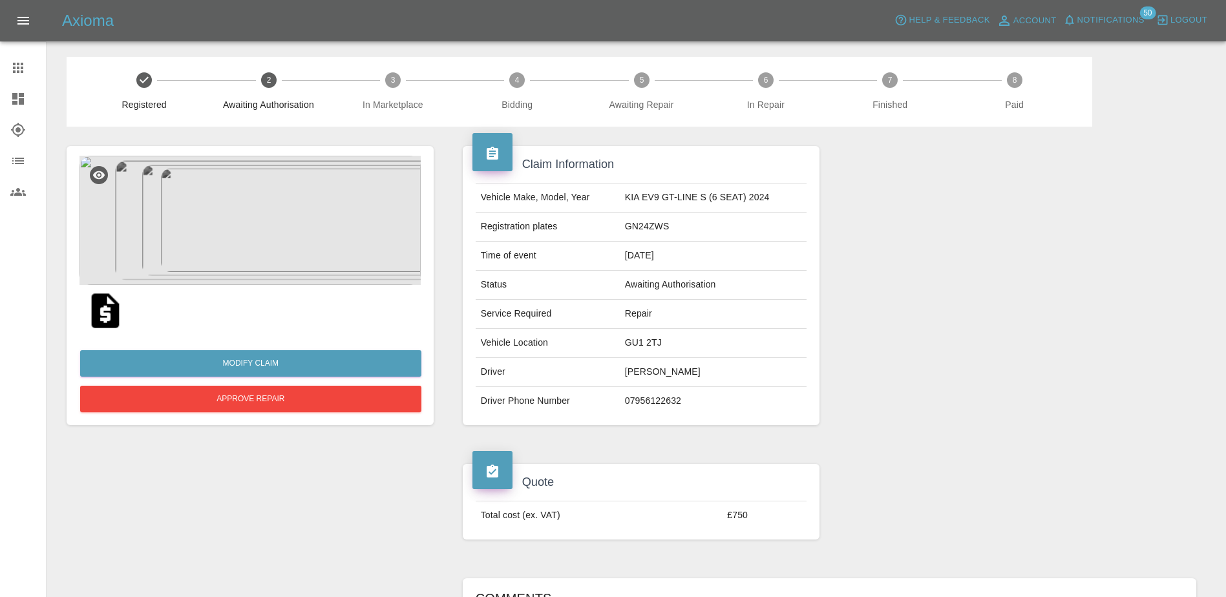
click at [495, 156] on icon at bounding box center [493, 153] width 12 height 13
click at [584, 248] on td "Time of event" at bounding box center [548, 256] width 144 height 29
click at [824, 363] on div "Claim Information Vehicle Make, Model, Year KIA EV9 GT-LINE S (6 SEAT) 2024 Reg…" at bounding box center [641, 286] width 377 height 318
click at [103, 315] on img at bounding box center [105, 310] width 41 height 41
click at [296, 416] on div "Approve Repair" at bounding box center [250, 399] width 341 height 33
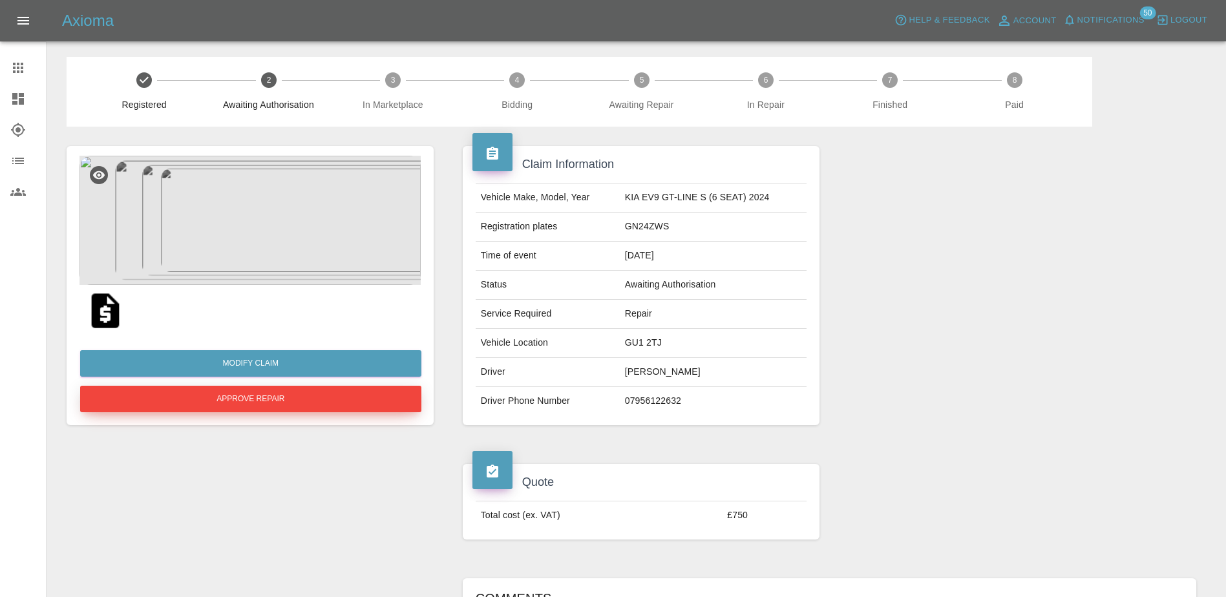
click at [296, 406] on button "Approve Repair" at bounding box center [250, 399] width 341 height 27
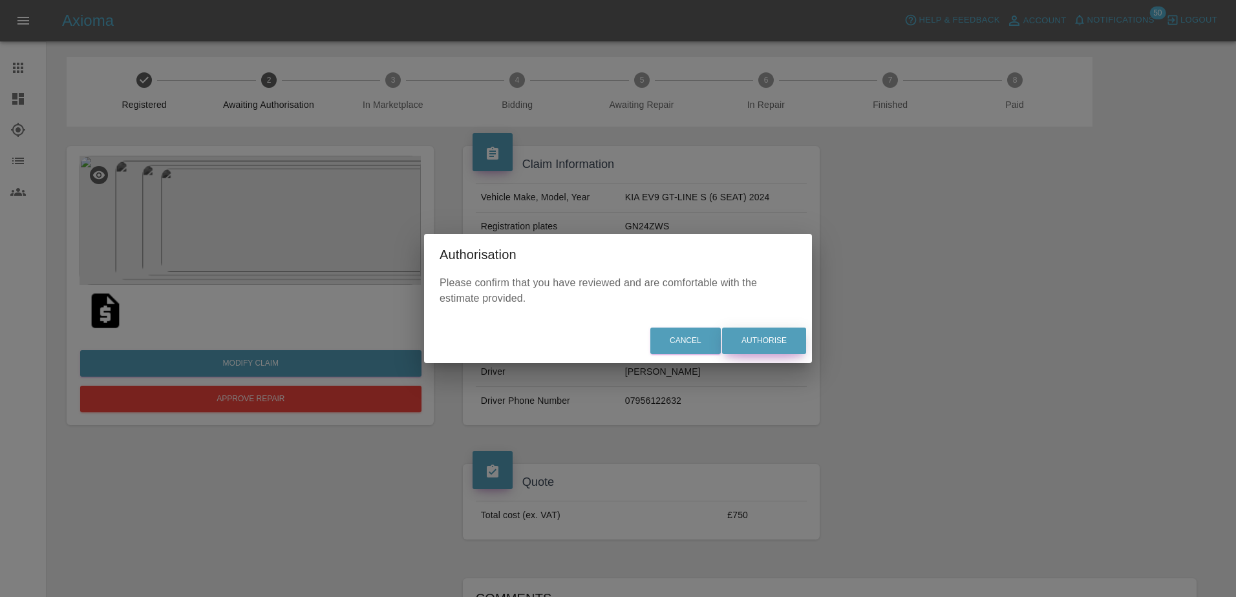
click at [761, 336] on button "Authorise" at bounding box center [764, 341] width 84 height 27
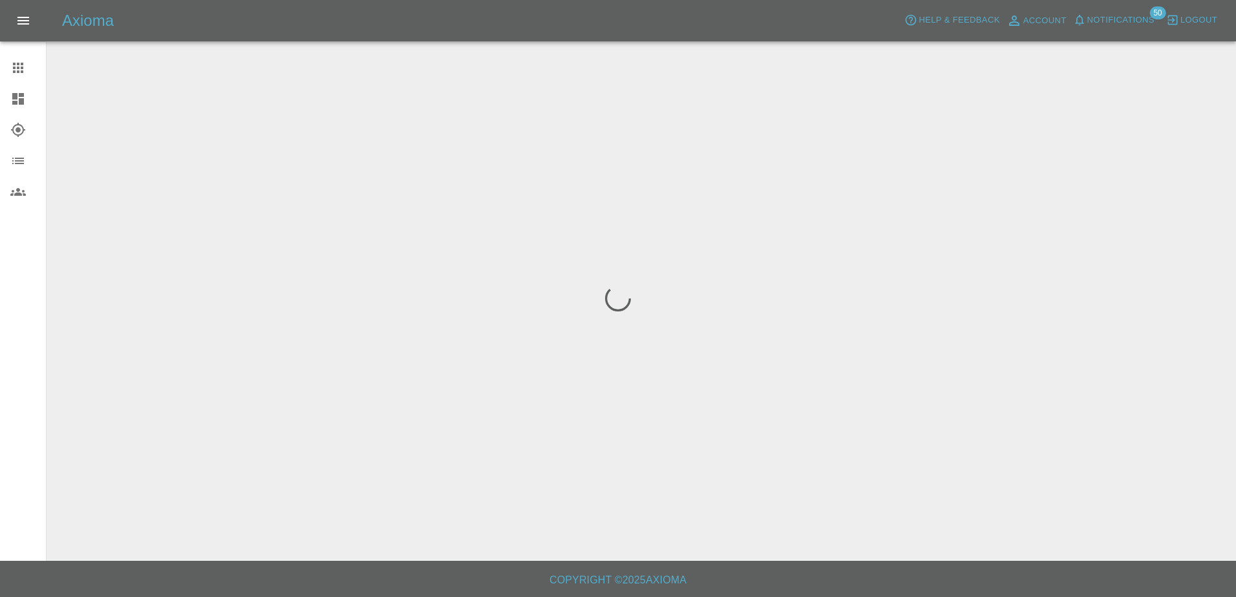
click at [29, 104] on div at bounding box center [28, 99] width 36 height 16
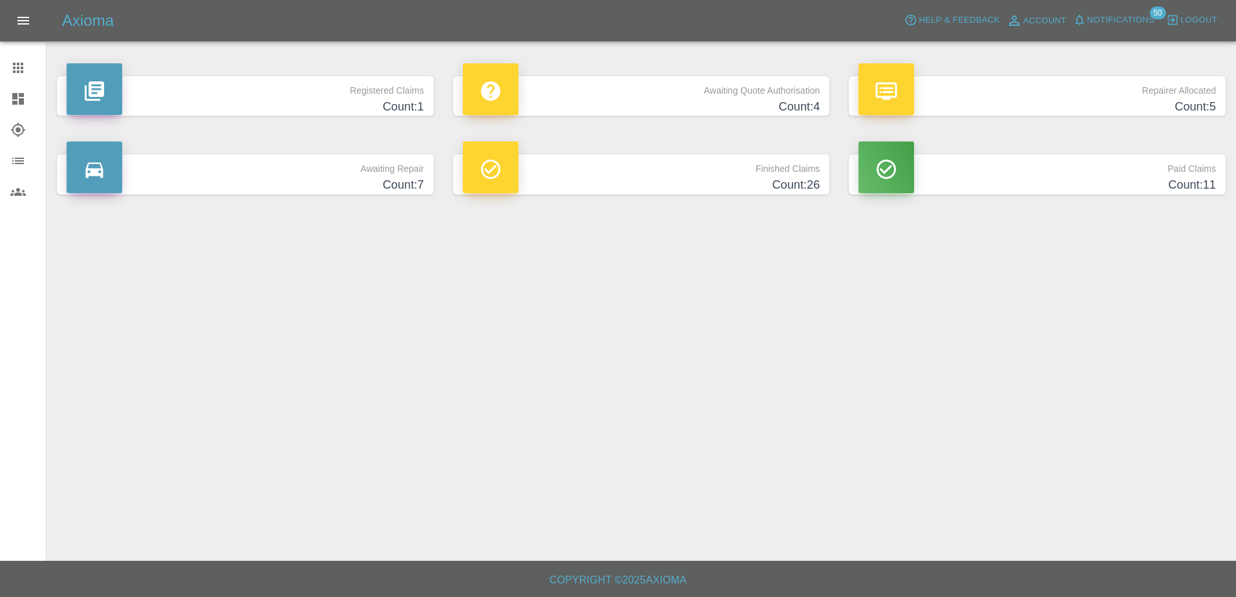
click at [640, 105] on h4 "Count: 4" at bounding box center [641, 106] width 357 height 17
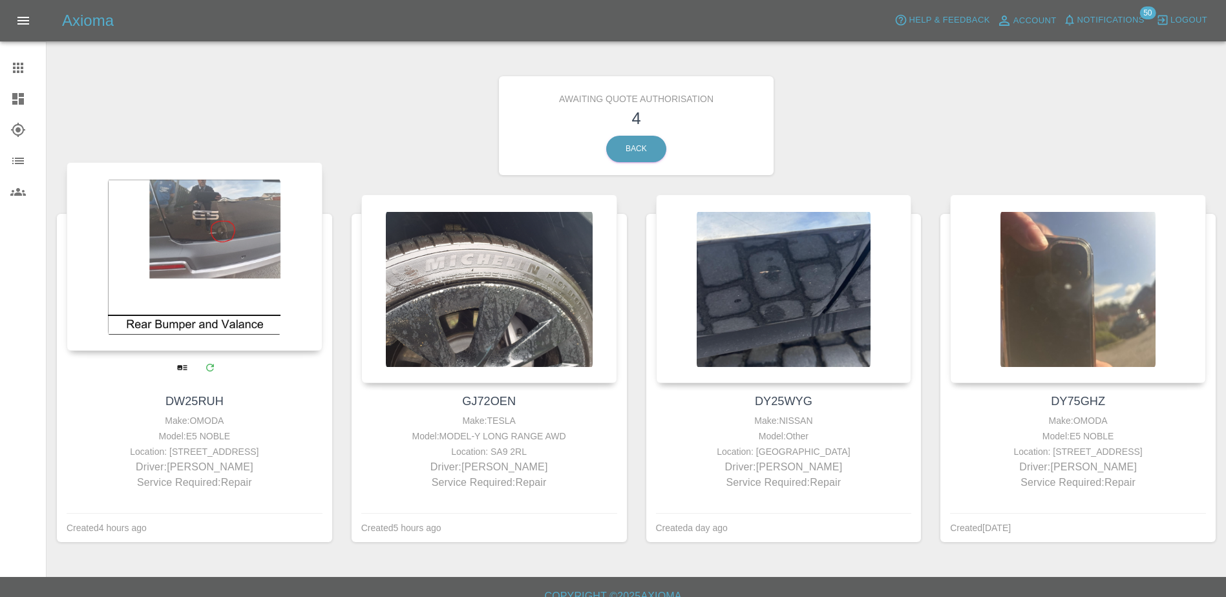
click at [259, 311] on div at bounding box center [195, 256] width 256 height 189
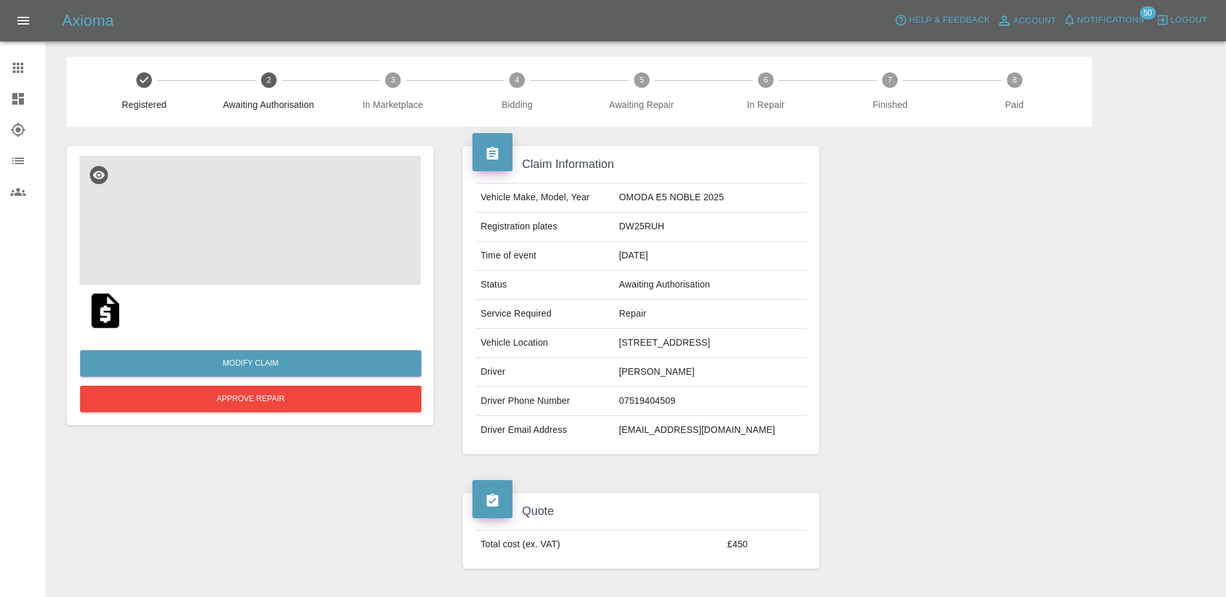
click at [261, 230] on img at bounding box center [250, 220] width 341 height 129
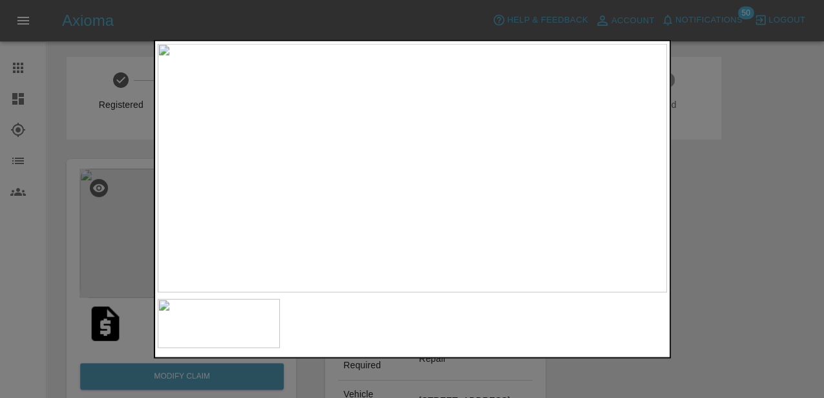
click at [685, 175] on div at bounding box center [412, 199] width 824 height 398
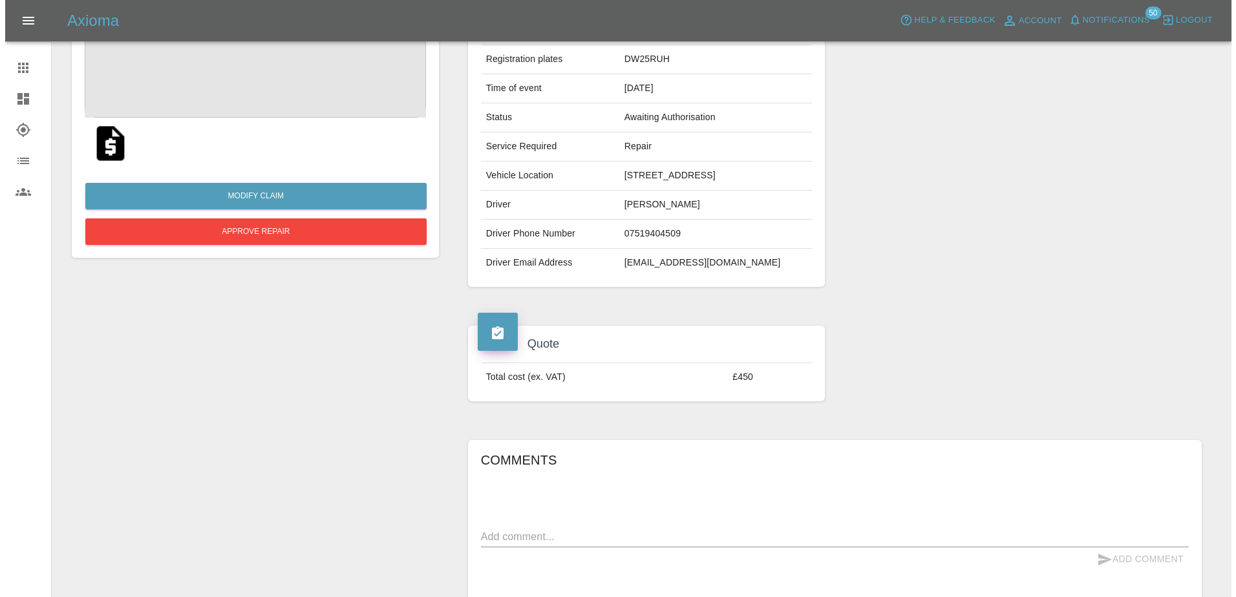
scroll to position [38, 0]
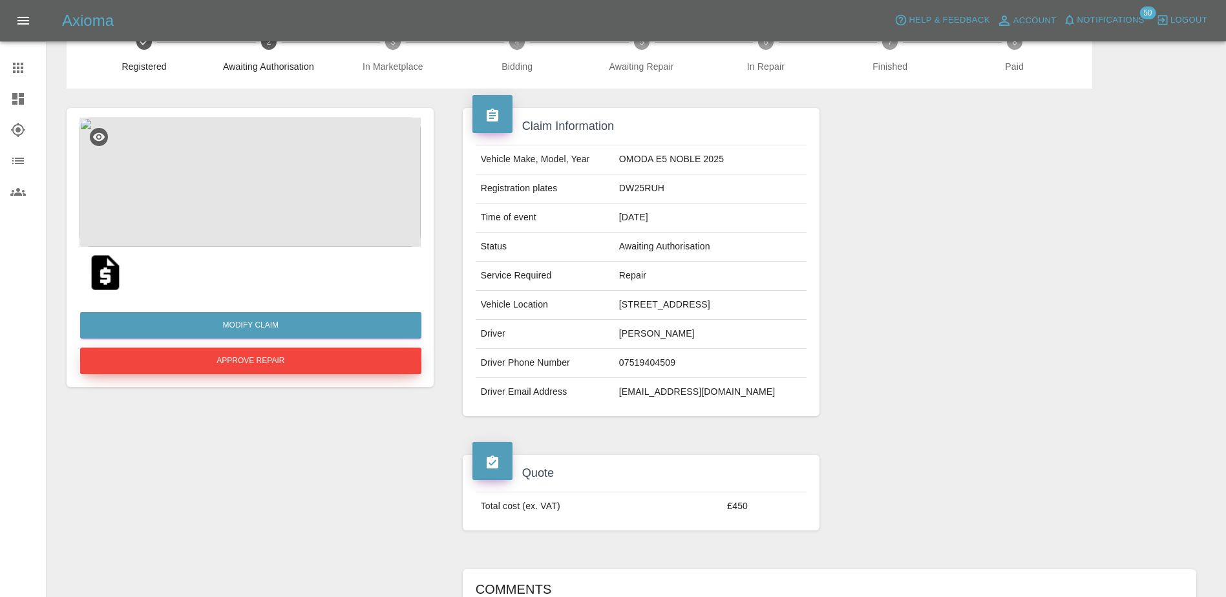
click at [308, 367] on button "Approve Repair" at bounding box center [250, 361] width 341 height 27
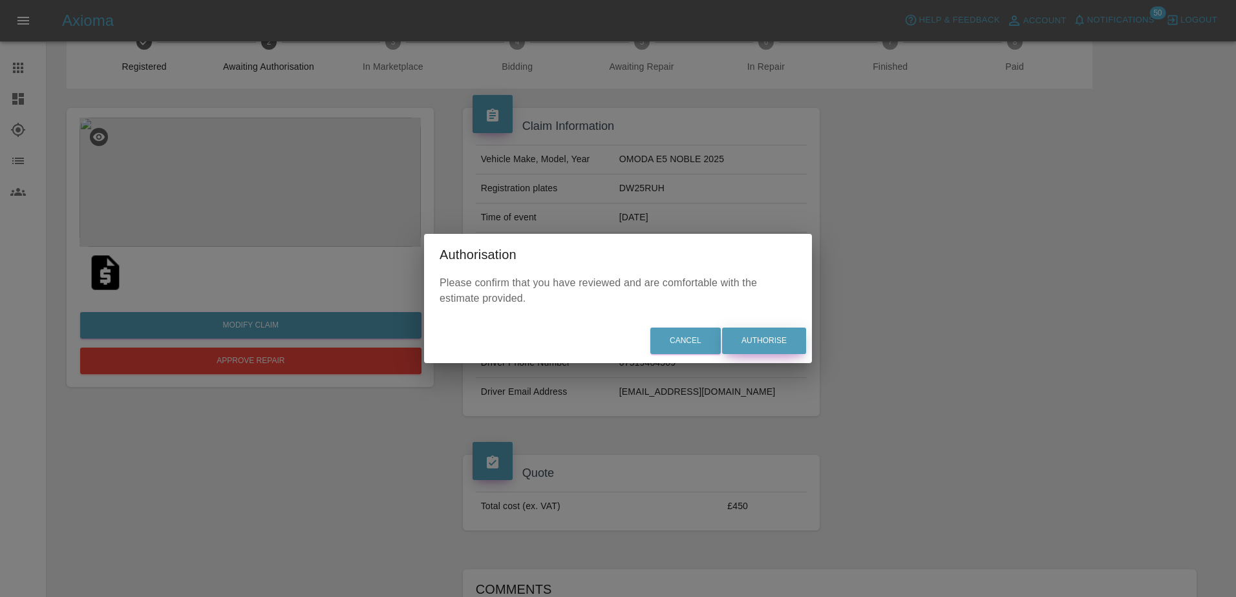
click at [751, 335] on button "Authorise" at bounding box center [764, 341] width 84 height 27
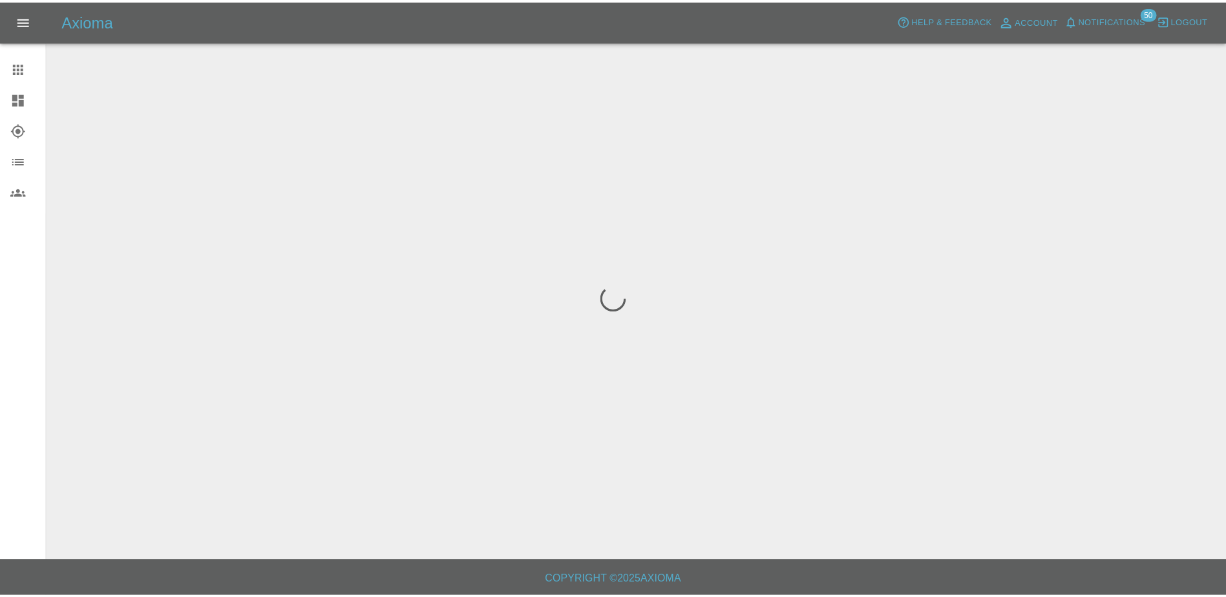
scroll to position [0, 0]
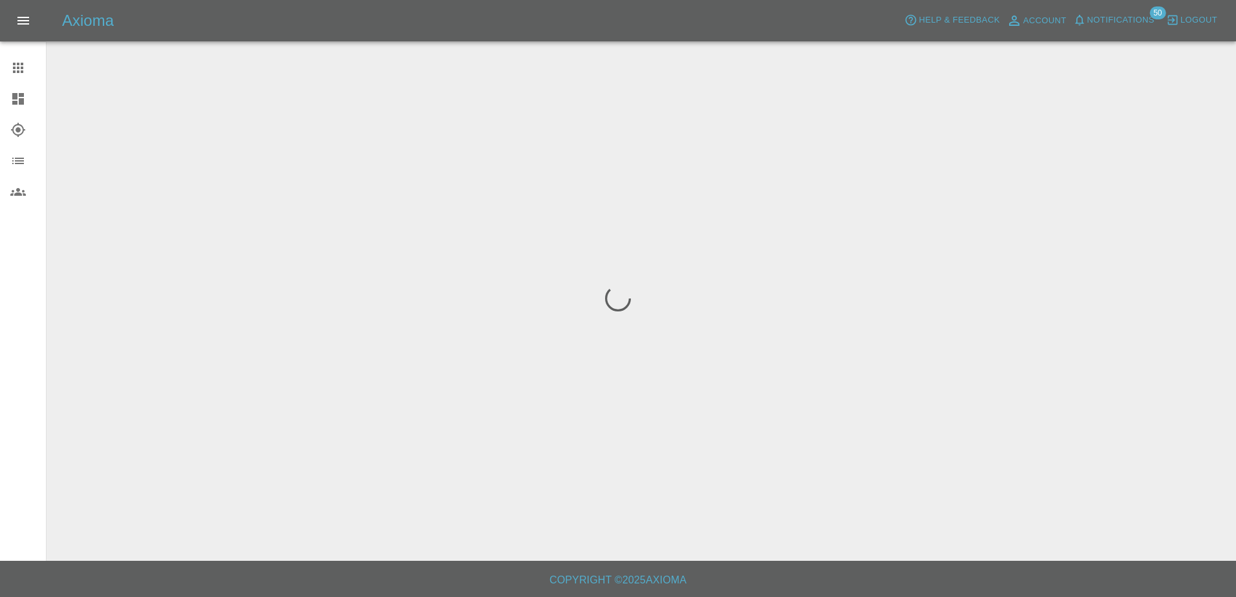
click at [12, 100] on icon at bounding box center [18, 99] width 16 height 16
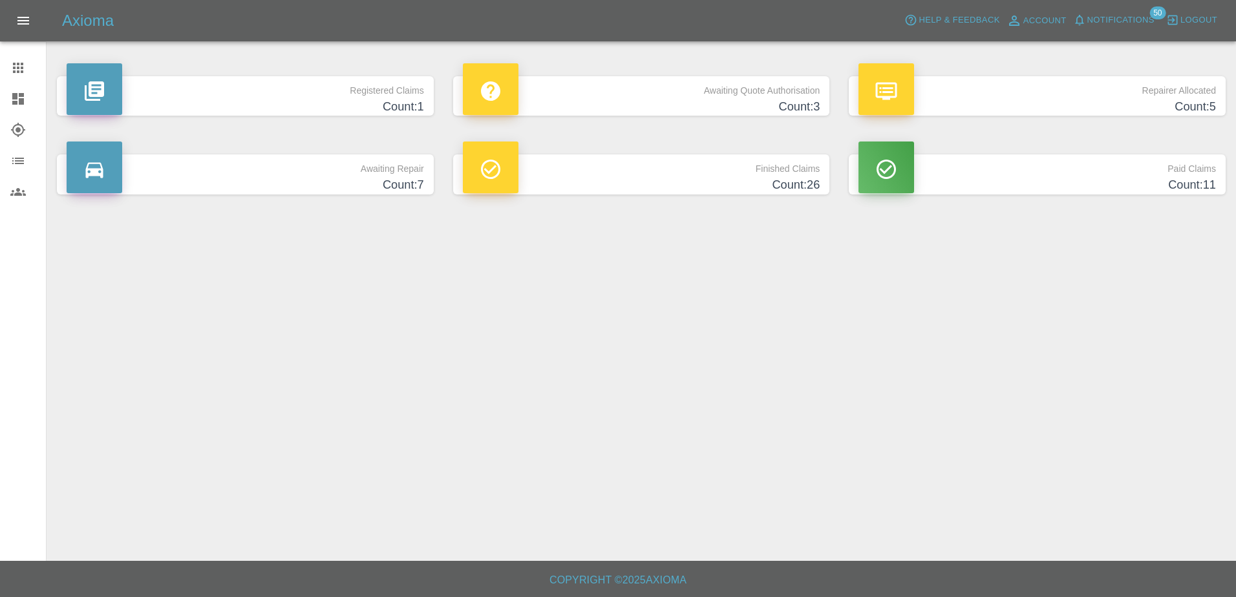
click at [507, 84] on div at bounding box center [491, 89] width 56 height 52
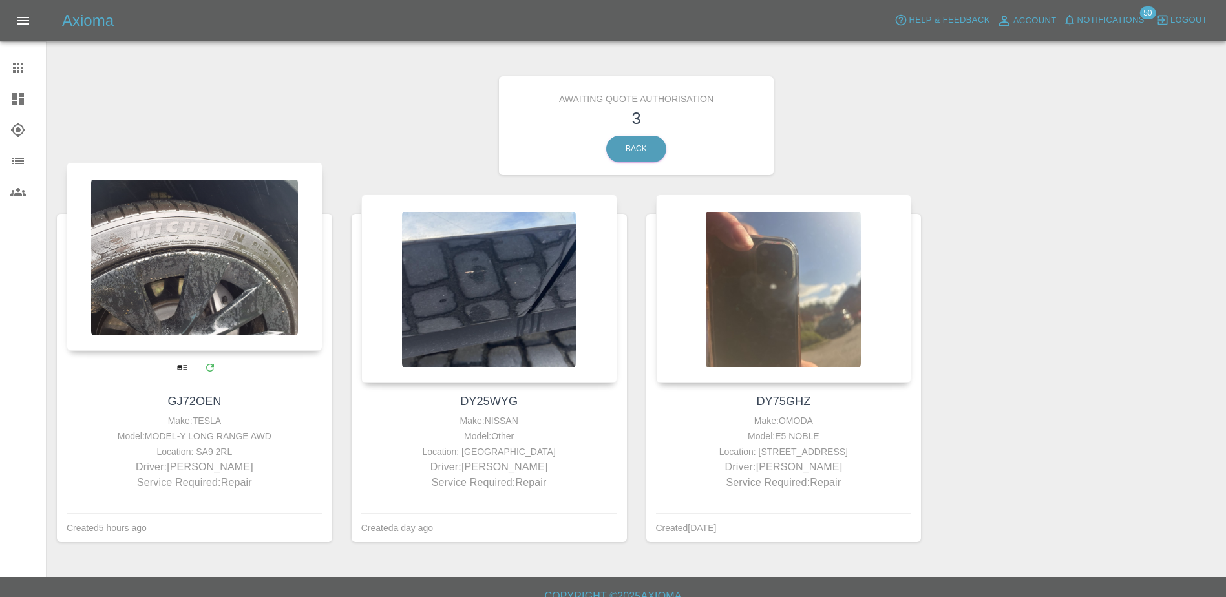
click at [209, 276] on div at bounding box center [195, 256] width 256 height 189
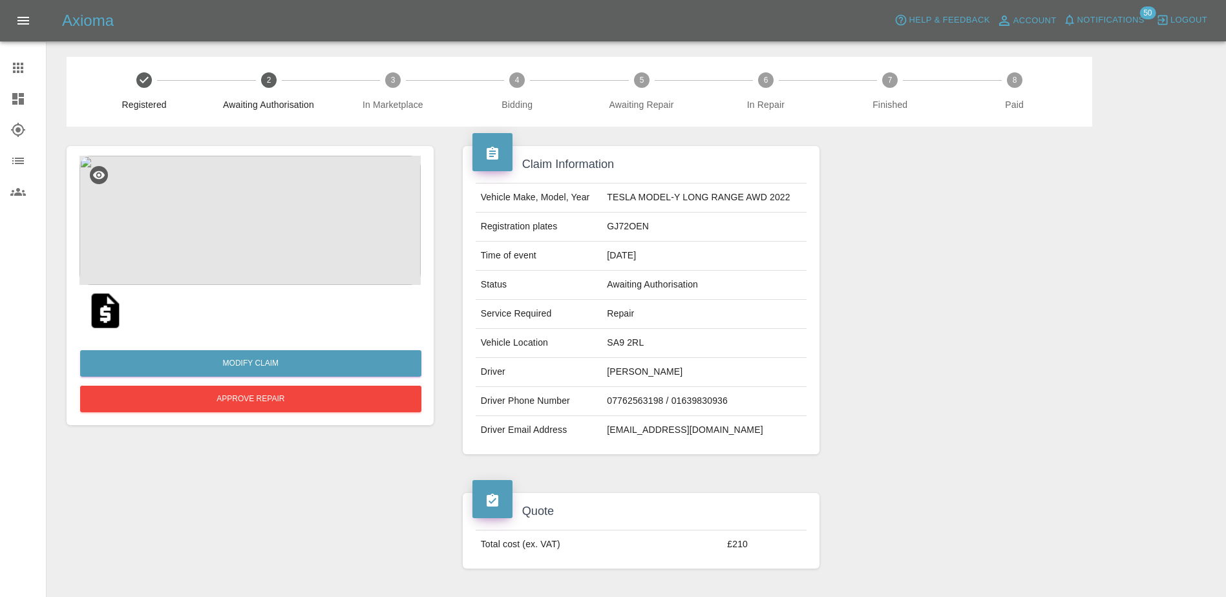
click at [278, 256] on img at bounding box center [250, 220] width 341 height 129
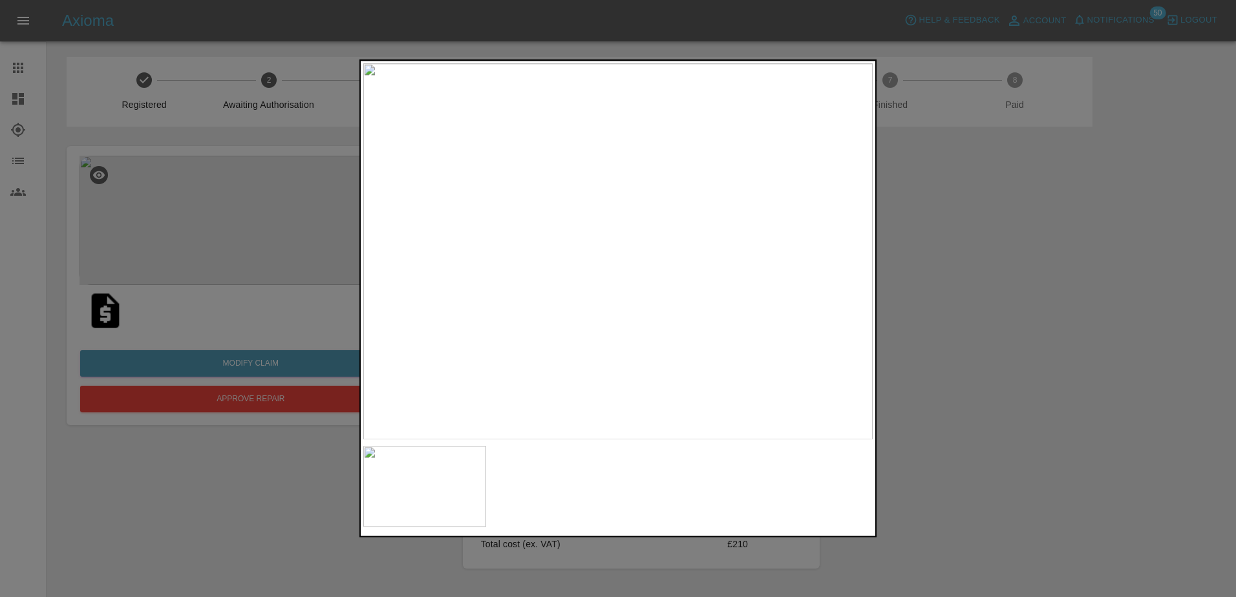
click at [324, 450] on div at bounding box center [618, 298] width 1236 height 597
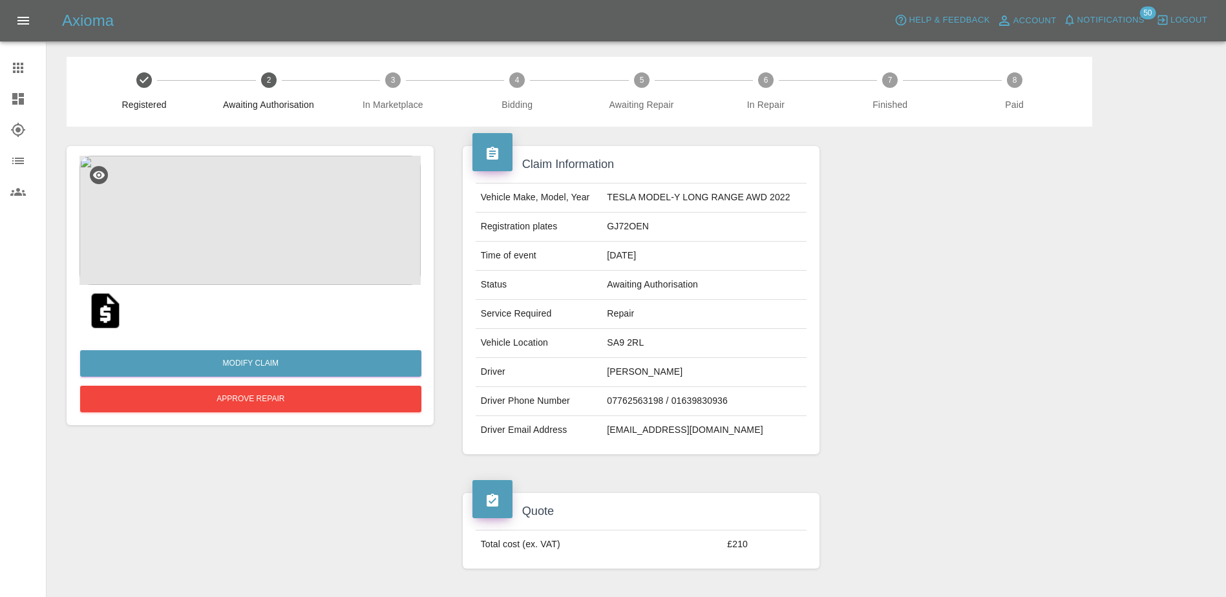
click at [116, 317] on img at bounding box center [105, 310] width 41 height 41
click at [29, 106] on div at bounding box center [28, 99] width 36 height 16
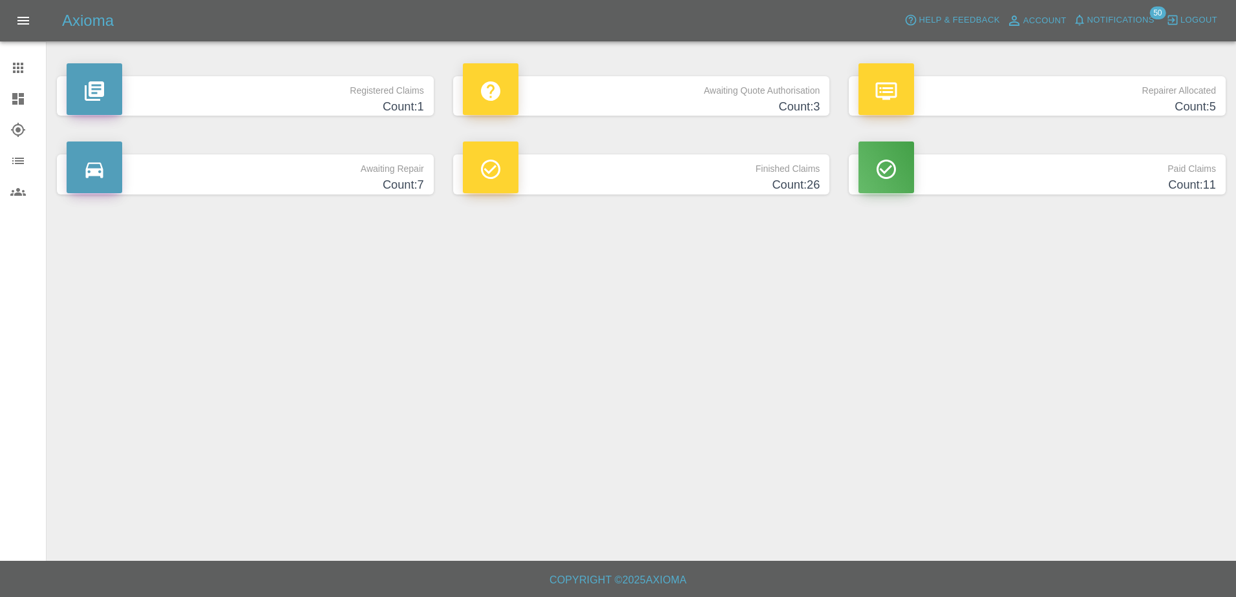
click at [665, 100] on h4 "Count: 3" at bounding box center [641, 106] width 357 height 17
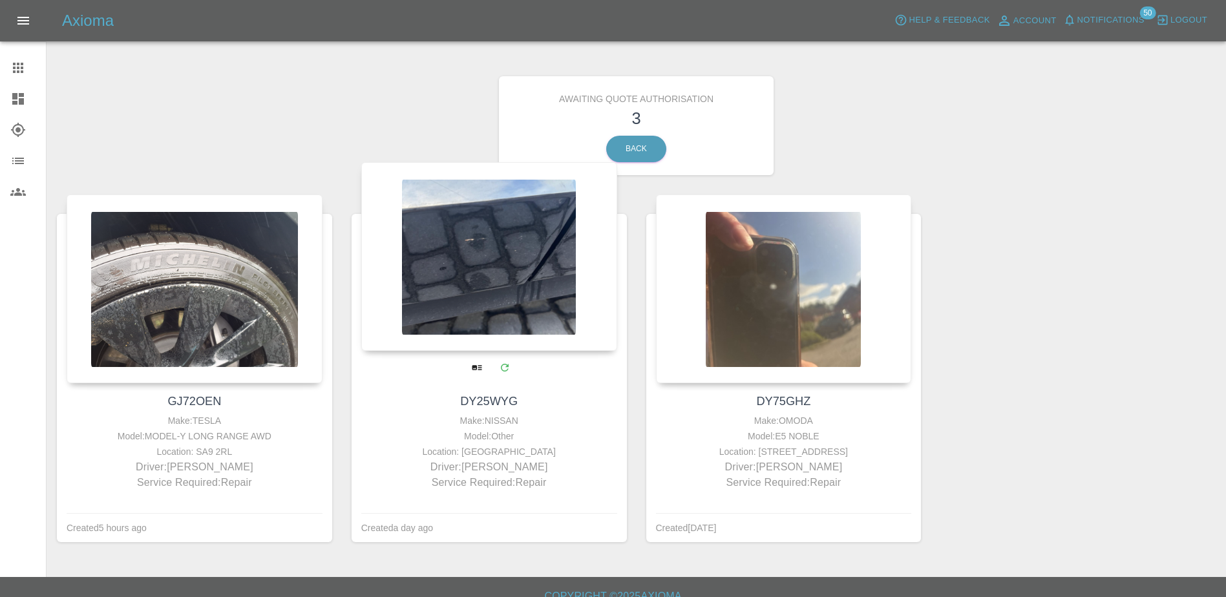
click at [479, 281] on div at bounding box center [489, 256] width 256 height 189
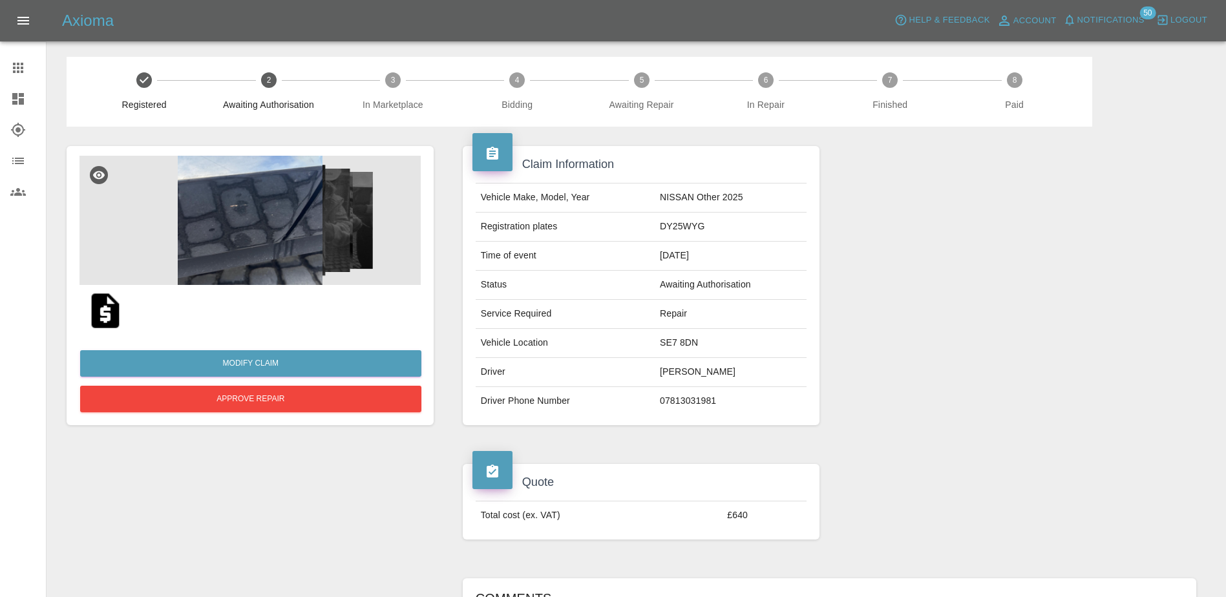
click at [280, 233] on img at bounding box center [250, 220] width 341 height 129
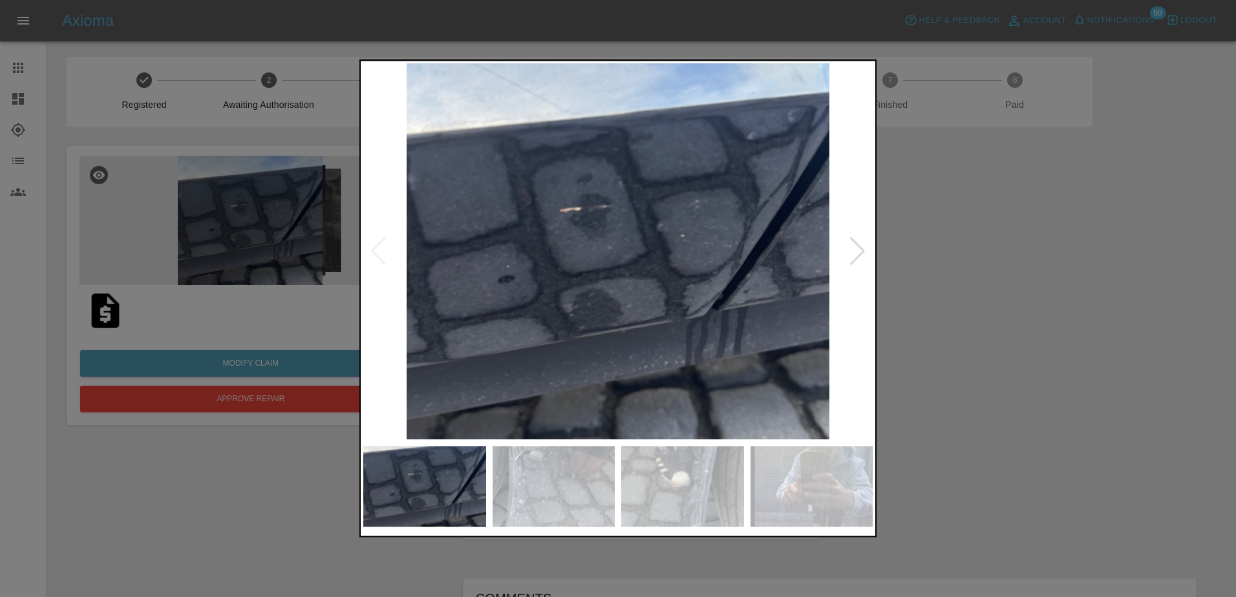
click at [863, 260] on div at bounding box center [857, 251] width 17 height 28
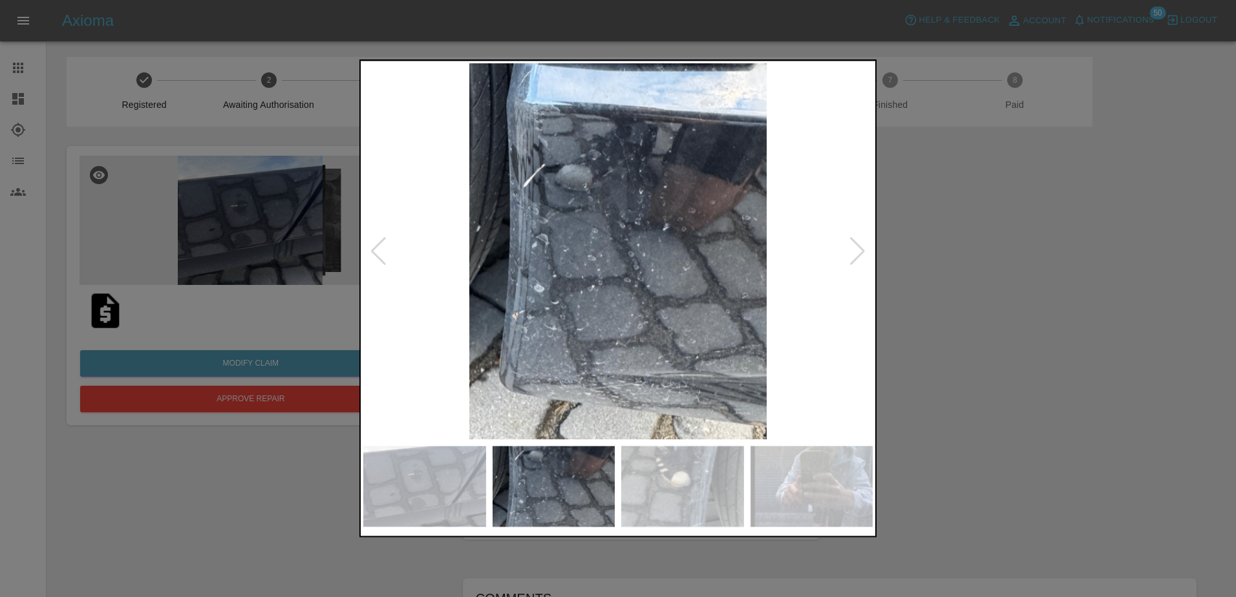
click at [863, 260] on div at bounding box center [857, 251] width 17 height 28
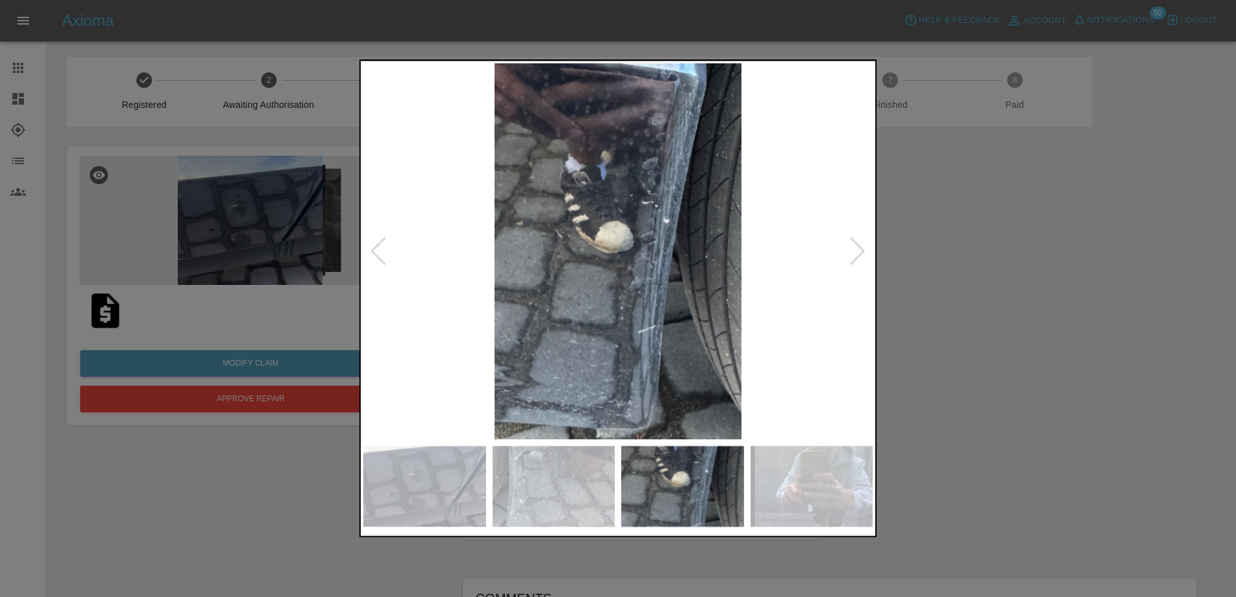
click at [863, 260] on div at bounding box center [857, 251] width 17 height 28
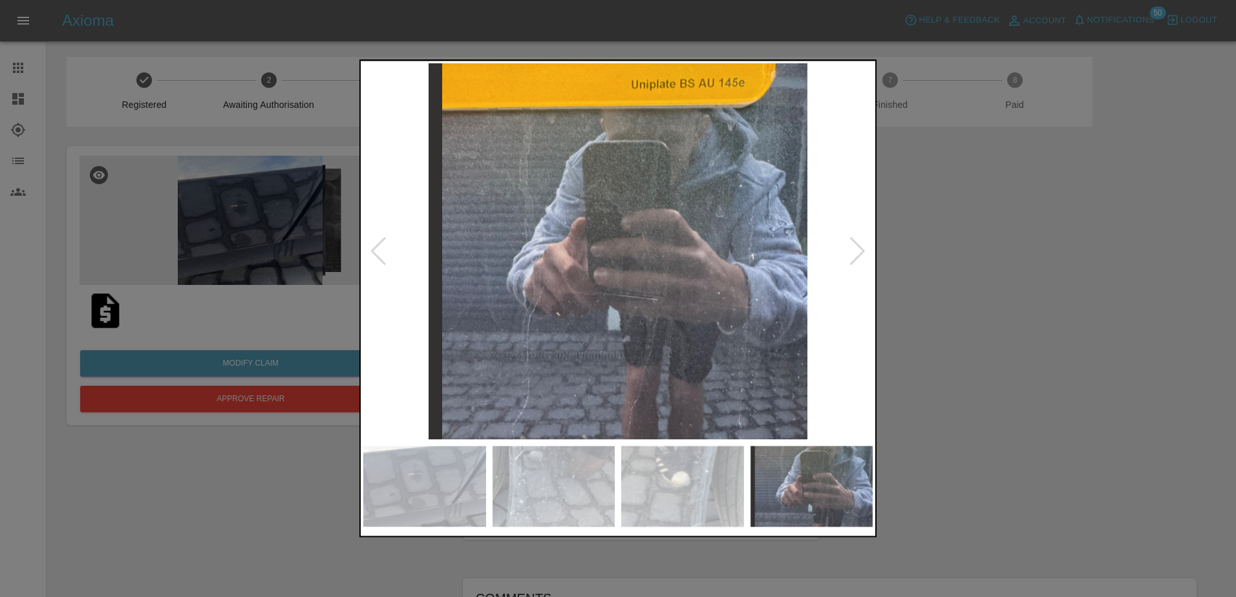
click at [863, 260] on div at bounding box center [857, 251] width 17 height 28
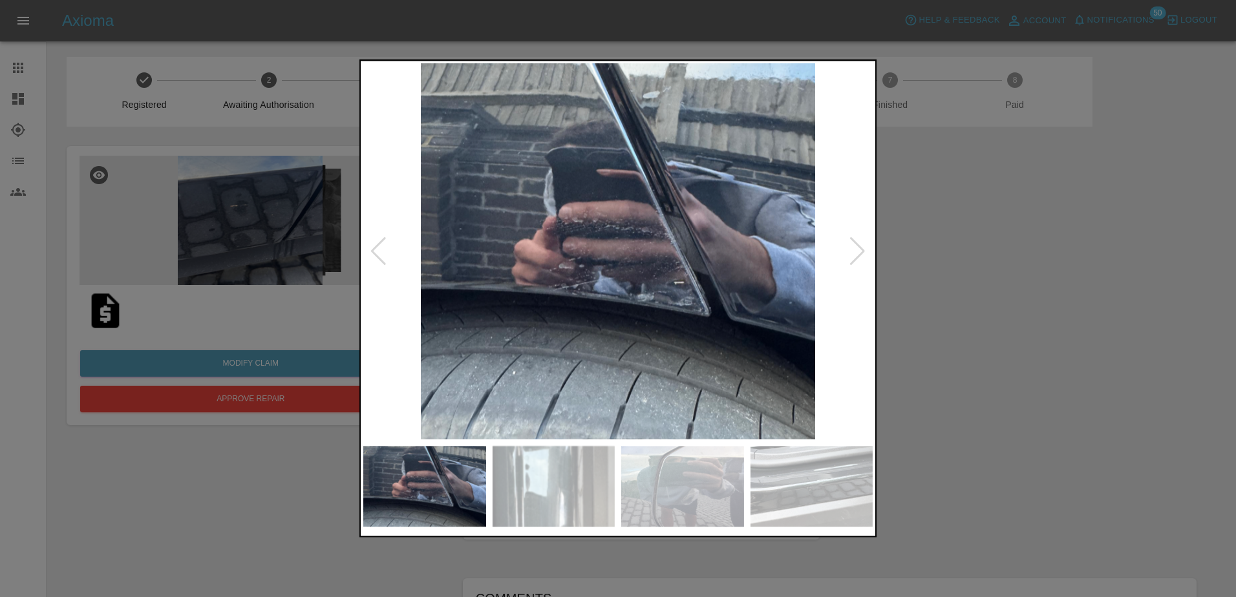
click at [973, 264] on div at bounding box center [618, 298] width 1236 height 597
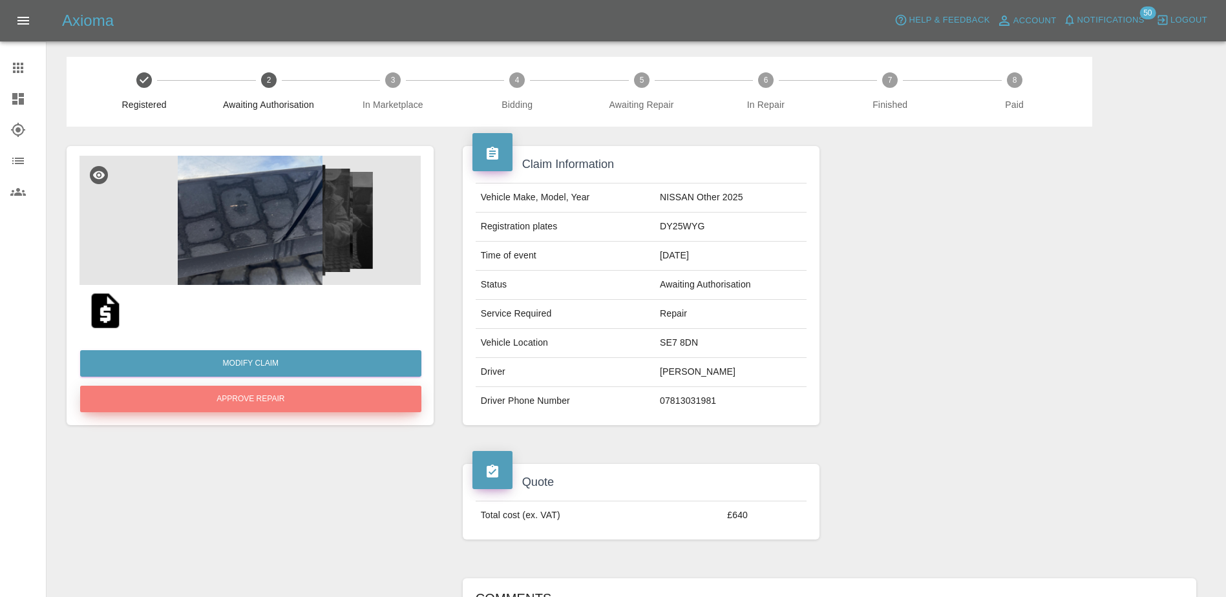
click at [283, 400] on button "Approve Repair" at bounding box center [250, 399] width 341 height 27
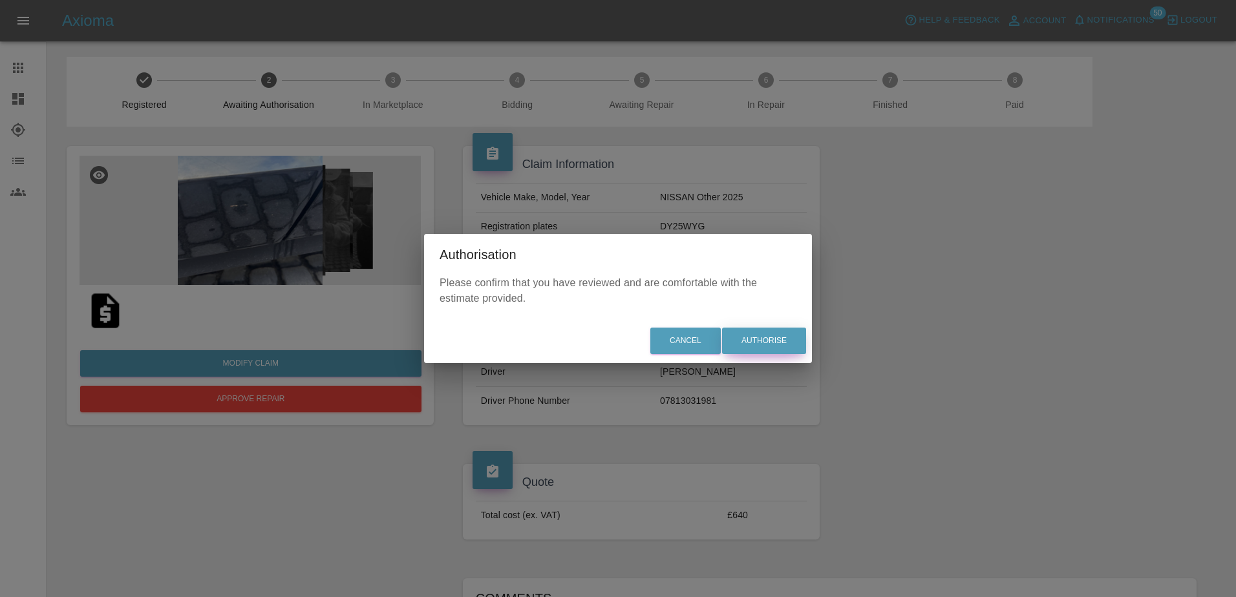
click at [745, 330] on button "Authorise" at bounding box center [764, 341] width 84 height 27
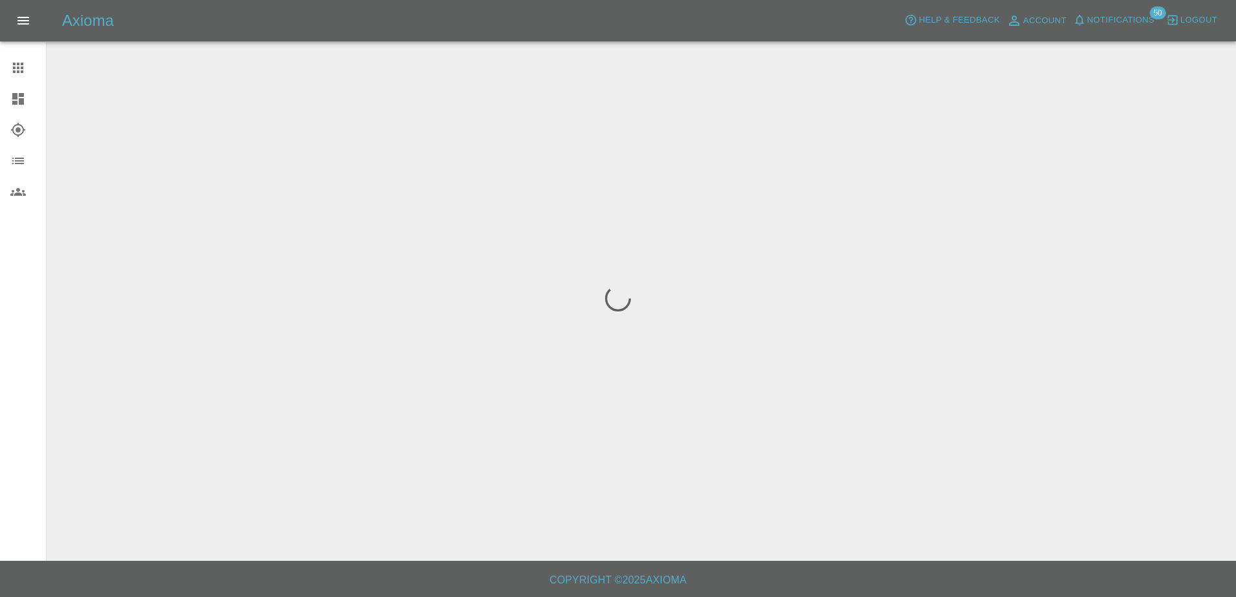
click at [25, 90] on link "Dashboard" at bounding box center [23, 98] width 46 height 31
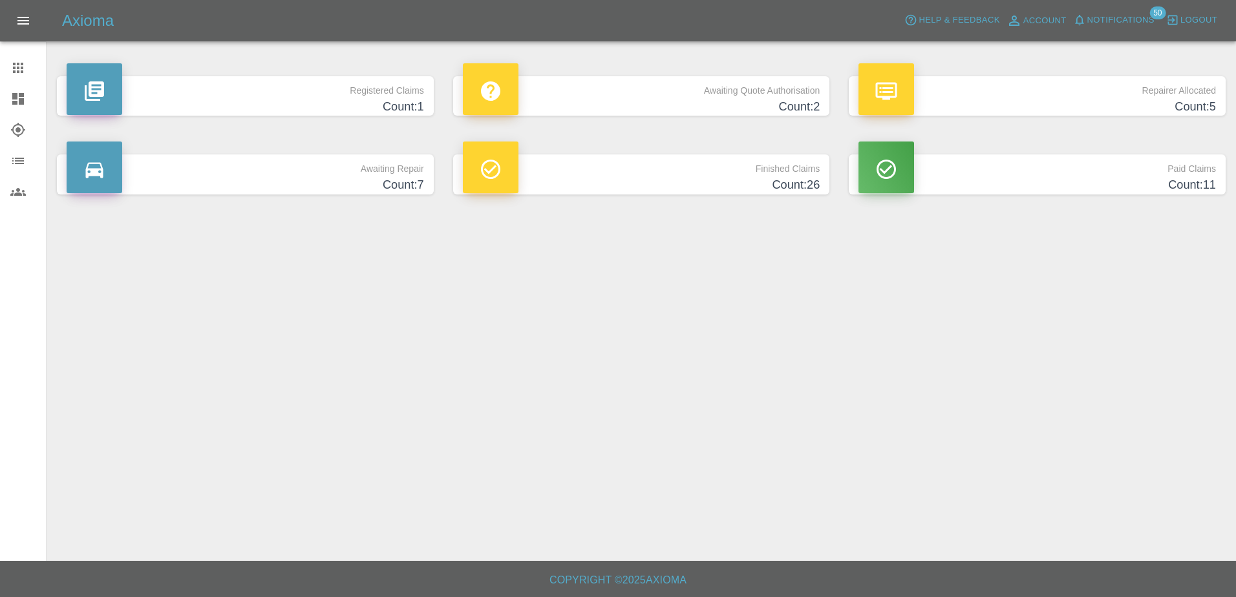
click at [637, 94] on p "Awaiting Quote Authorisation" at bounding box center [641, 87] width 357 height 22
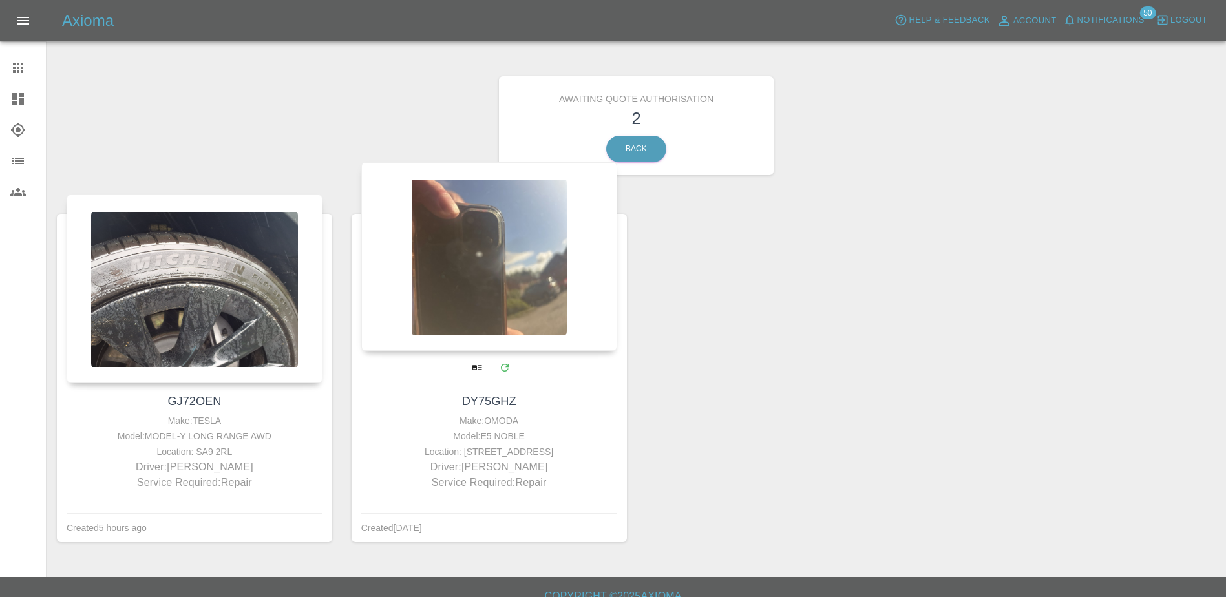
click at [496, 304] on div at bounding box center [489, 256] width 256 height 189
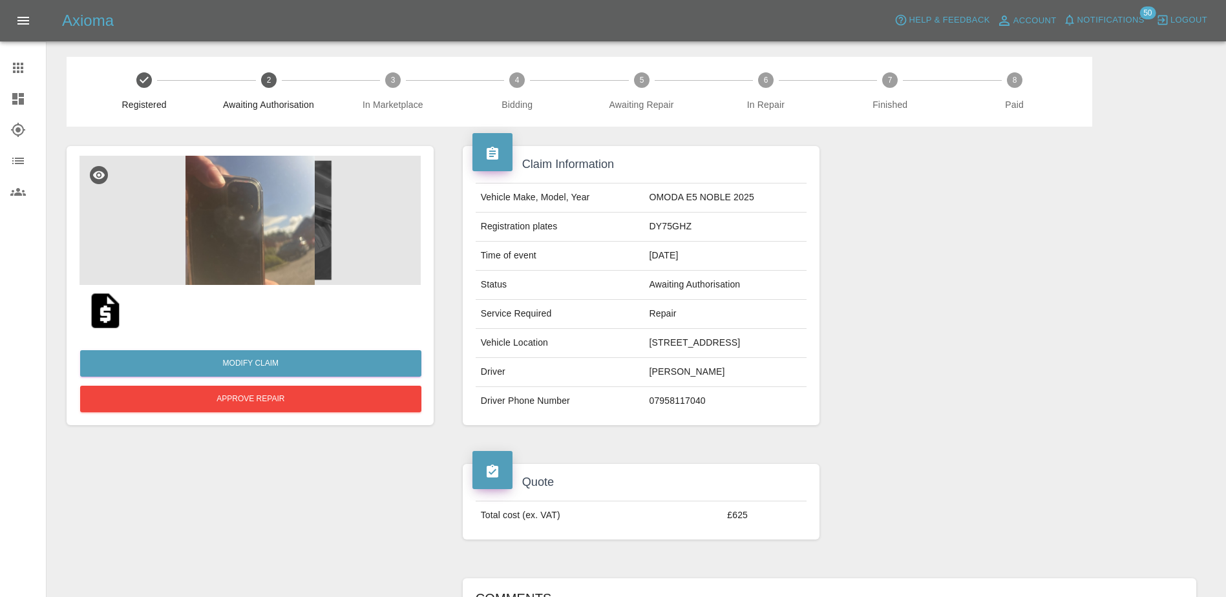
click at [273, 255] on img at bounding box center [250, 220] width 341 height 129
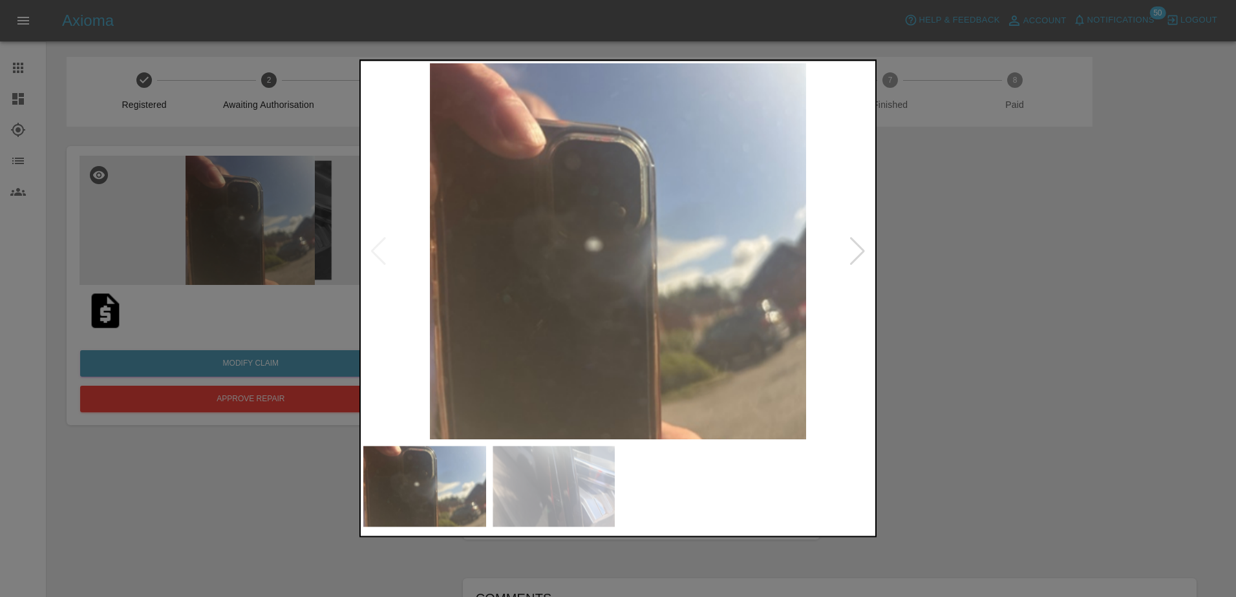
click at [860, 264] on div at bounding box center [857, 251] width 17 height 28
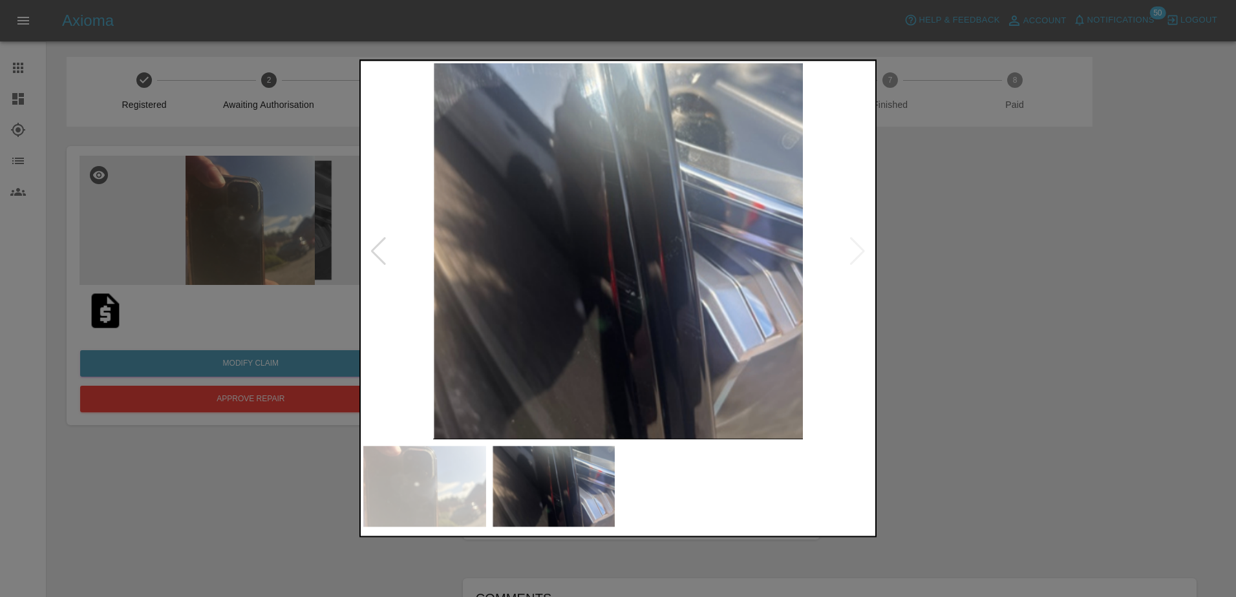
click at [1076, 293] on div at bounding box center [618, 298] width 1236 height 597
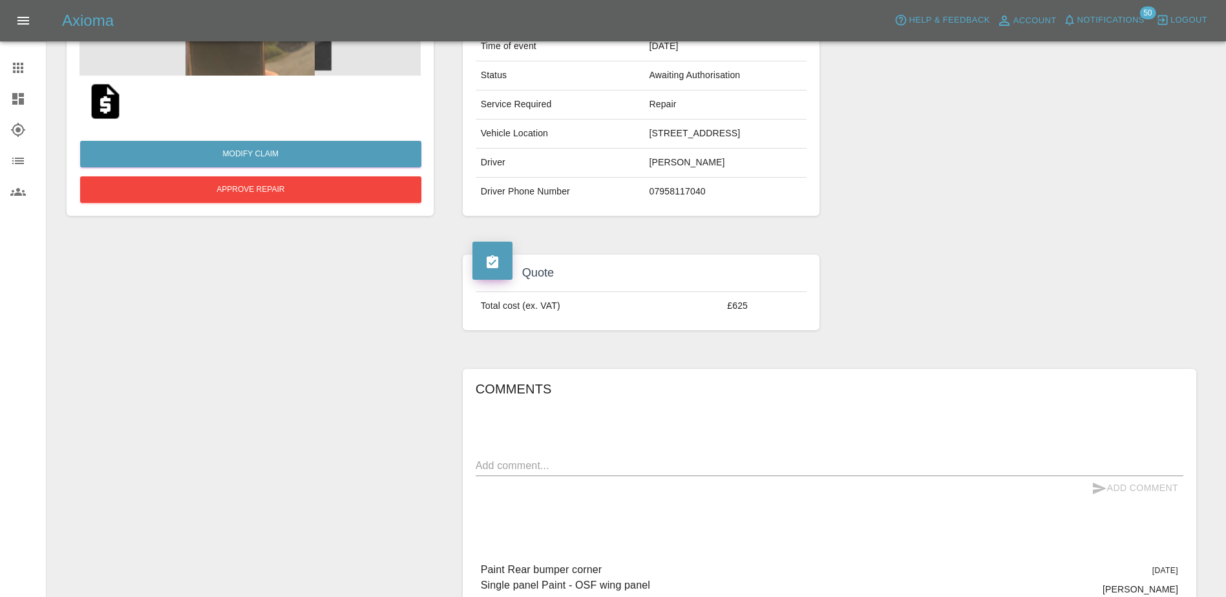
scroll to position [129, 0]
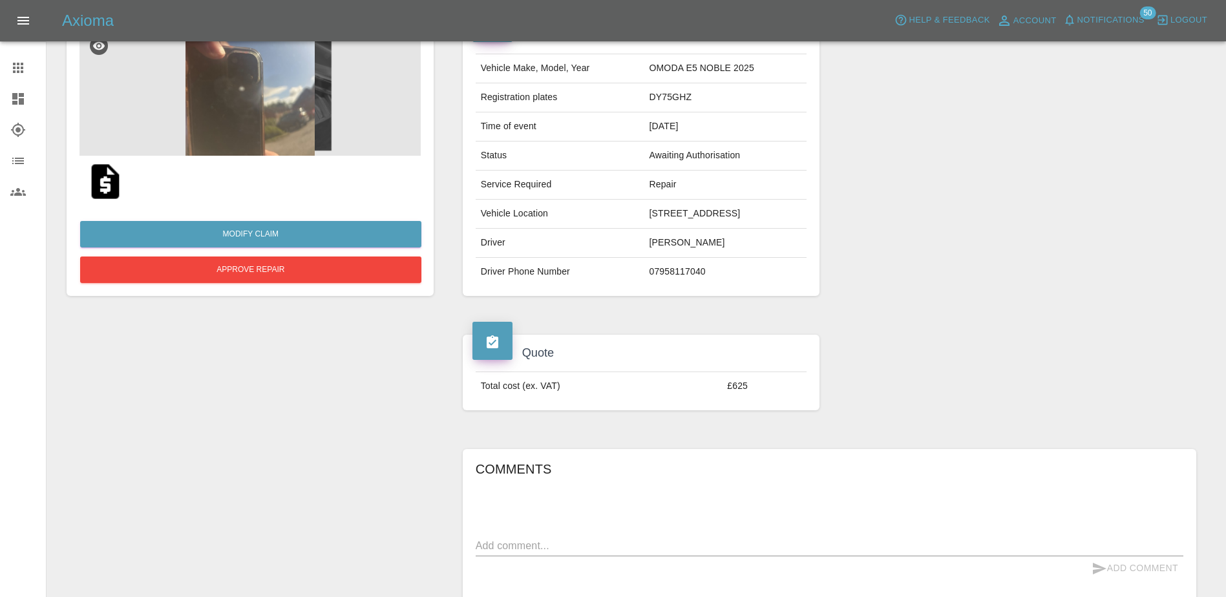
click at [104, 199] on img at bounding box center [105, 181] width 41 height 41
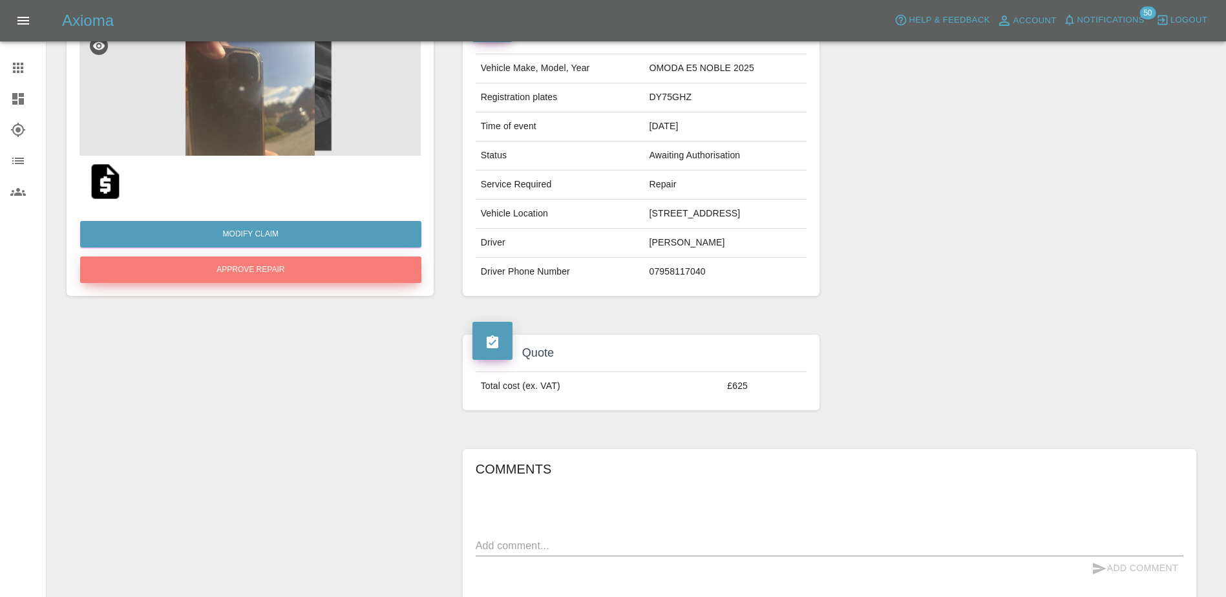
click at [274, 273] on button "Approve Repair" at bounding box center [250, 270] width 341 height 27
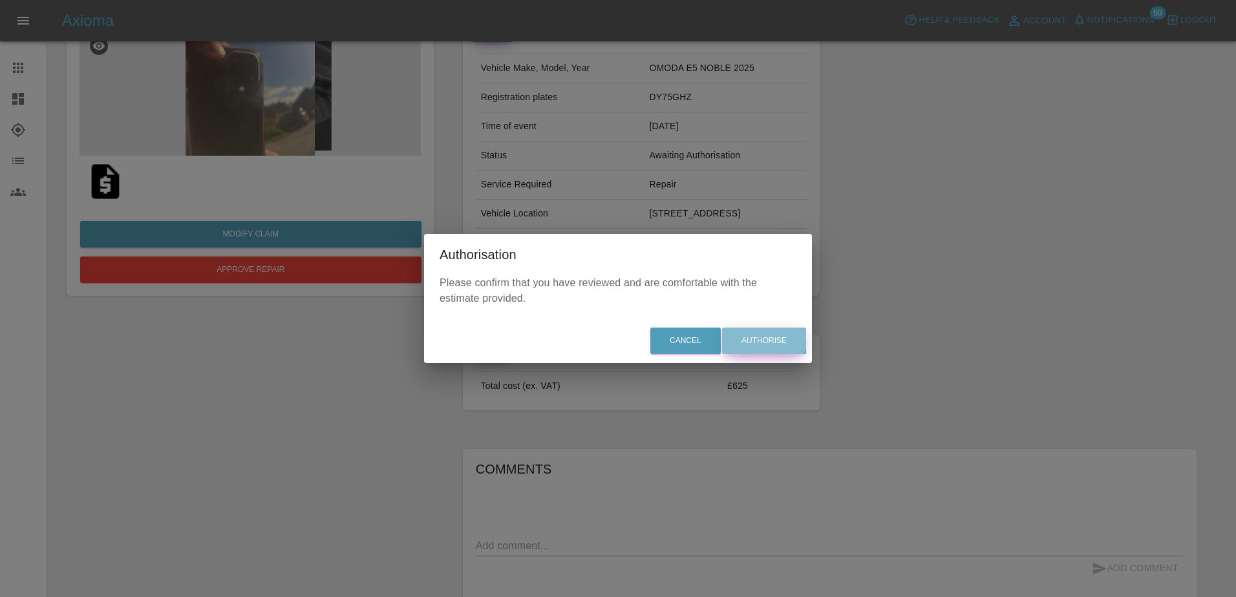
click at [763, 331] on button "Authorise" at bounding box center [764, 341] width 84 height 27
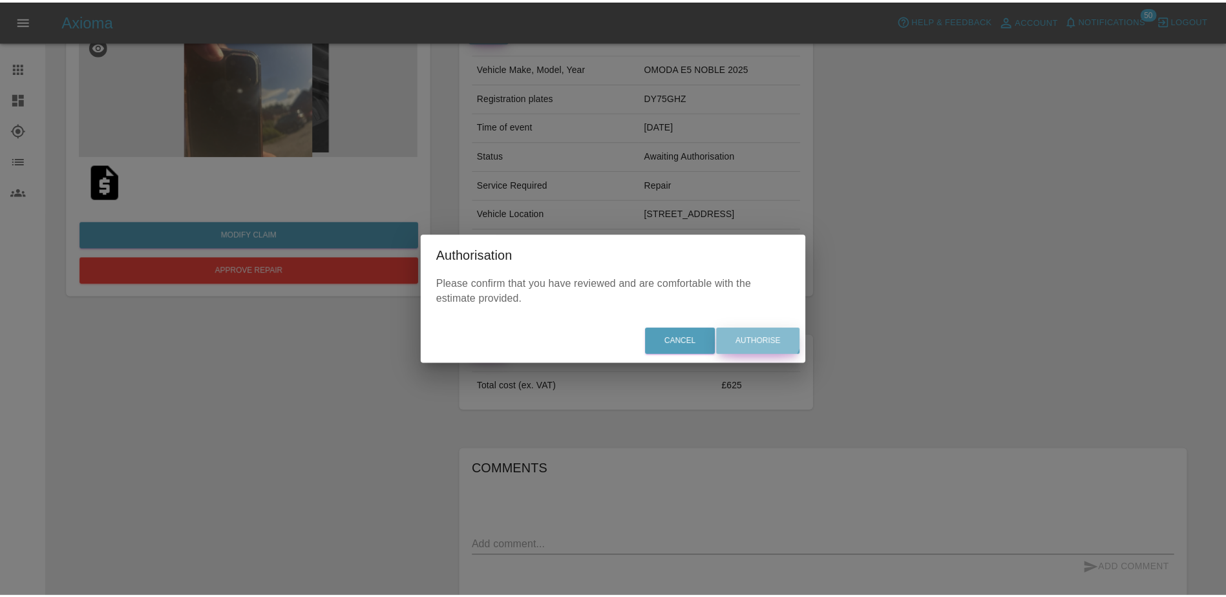
scroll to position [0, 0]
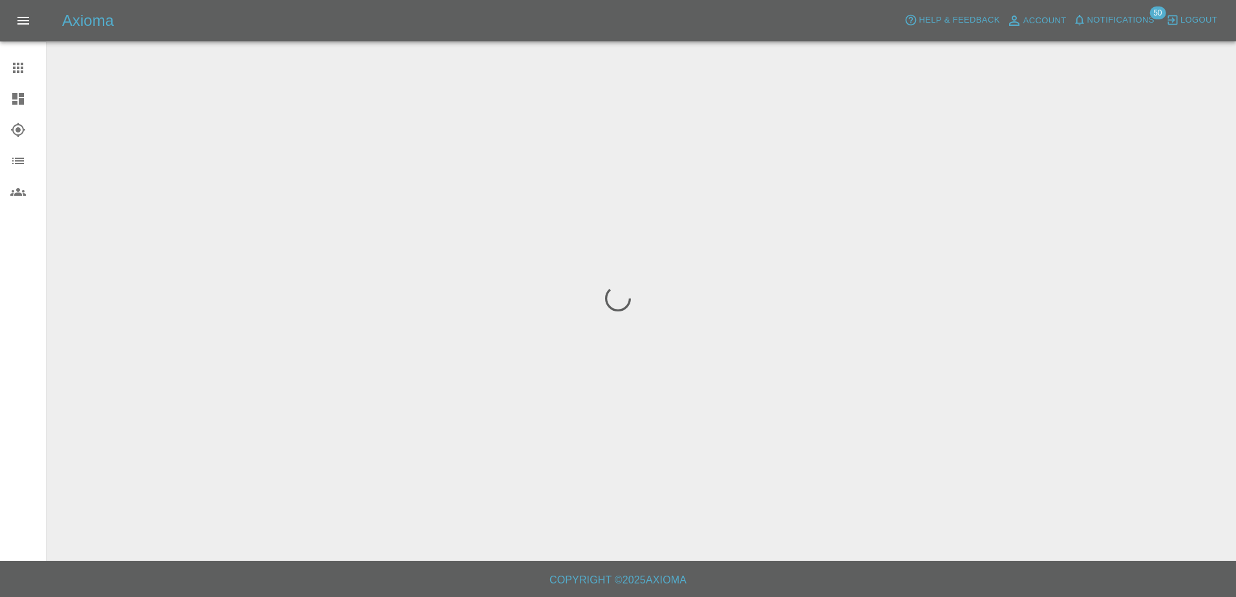
click at [25, 94] on icon at bounding box center [18, 99] width 16 height 16
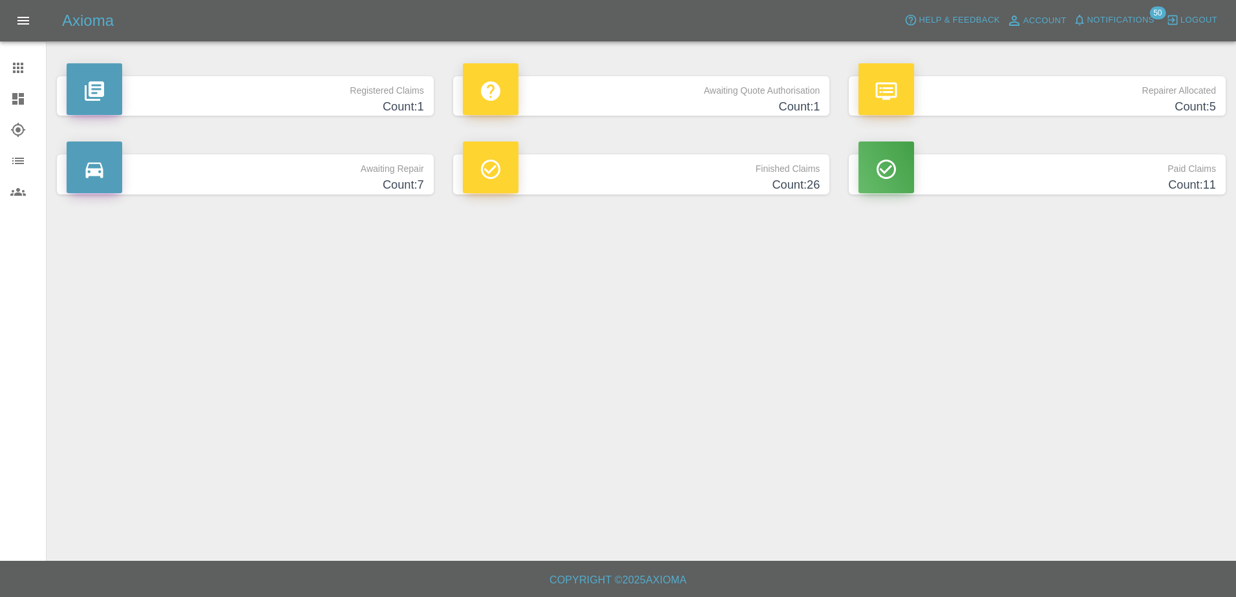
click at [597, 96] on p "Awaiting Quote Authorisation" at bounding box center [641, 87] width 357 height 22
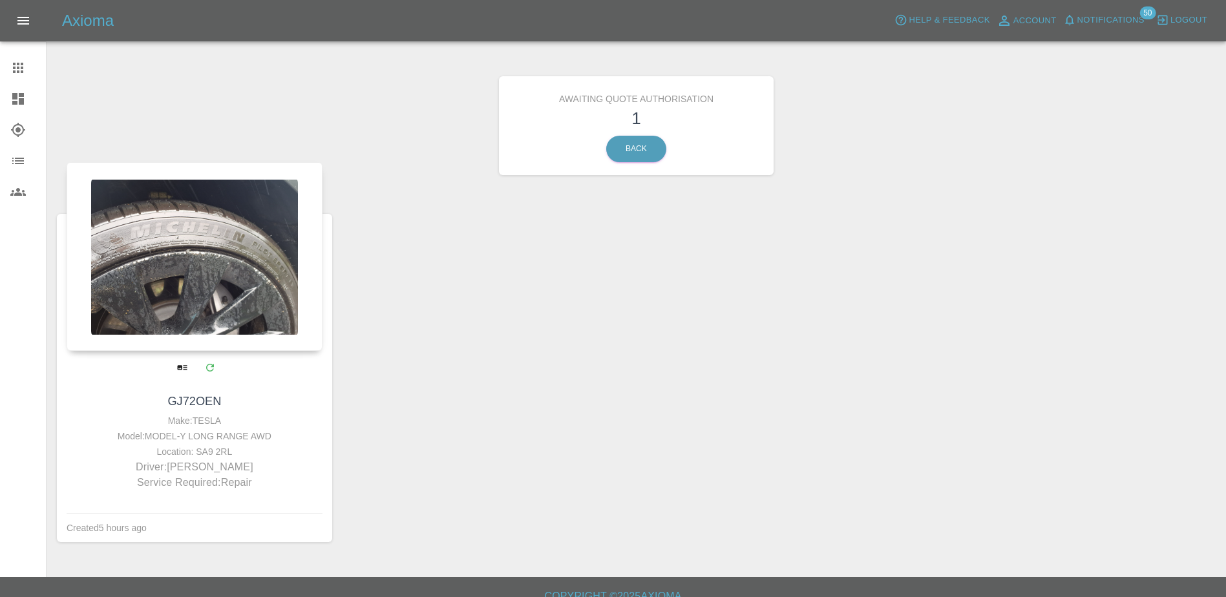
click at [178, 312] on div at bounding box center [195, 256] width 256 height 189
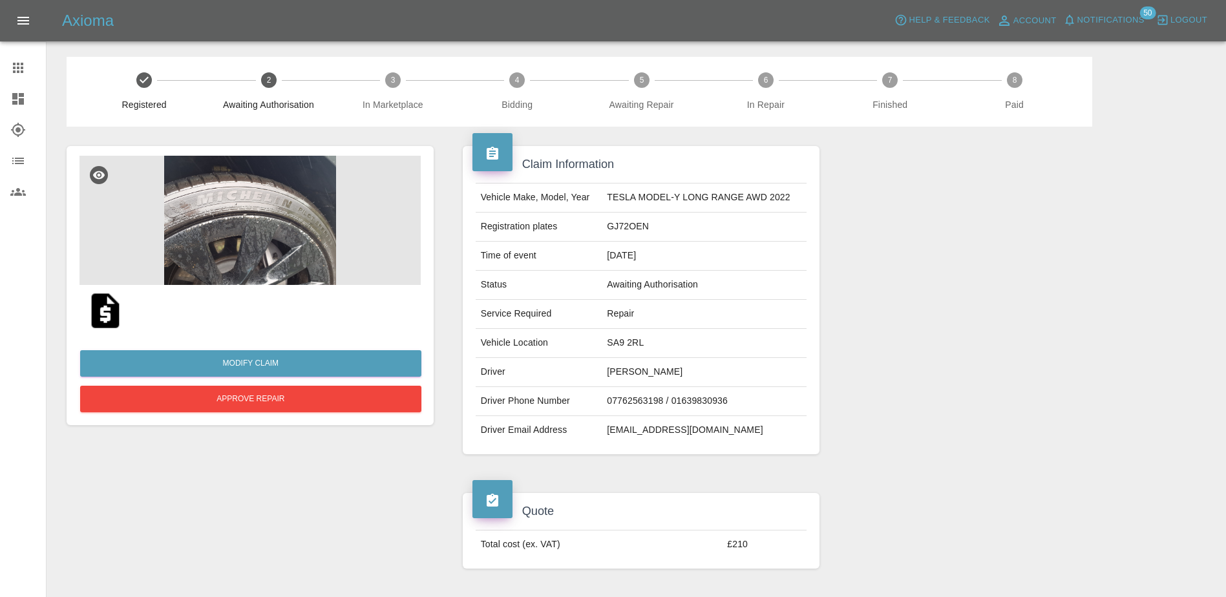
click at [114, 314] on img at bounding box center [105, 310] width 41 height 41
click at [15, 98] on icon at bounding box center [18, 99] width 12 height 12
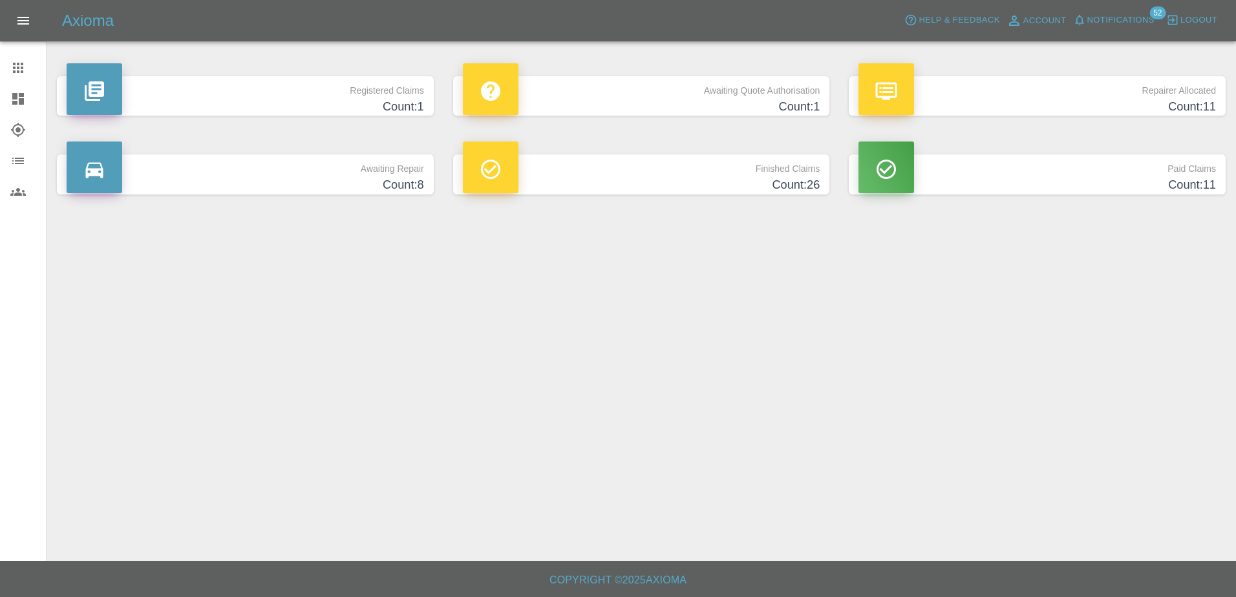
click at [22, 75] on link "Claims" at bounding box center [23, 67] width 46 height 31
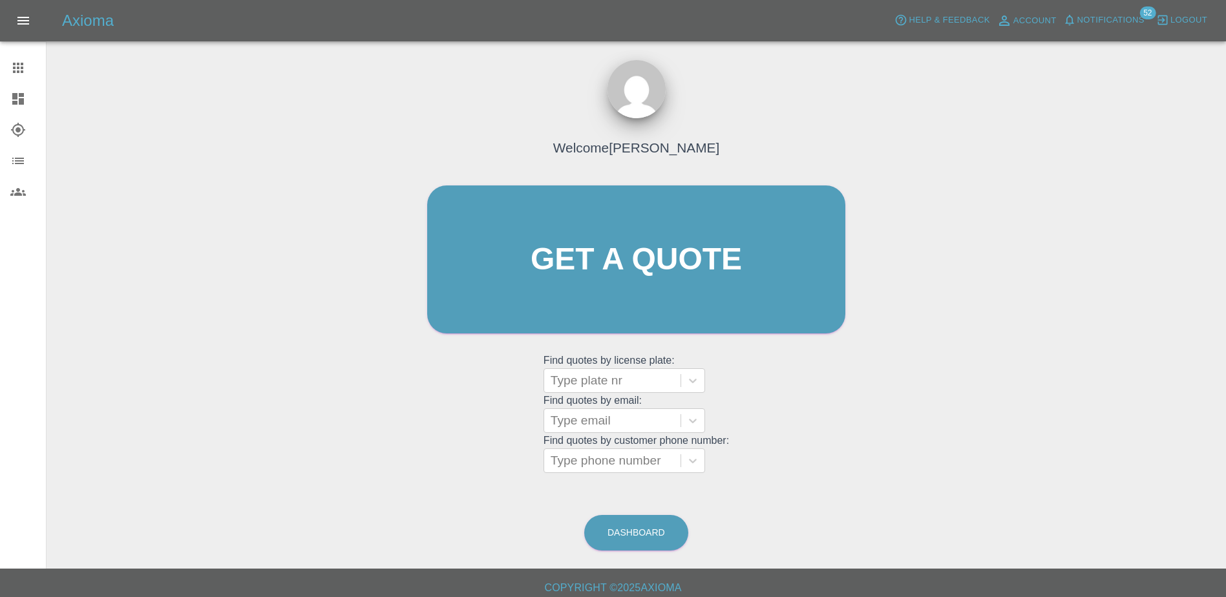
click at [26, 96] on div at bounding box center [28, 99] width 36 height 16
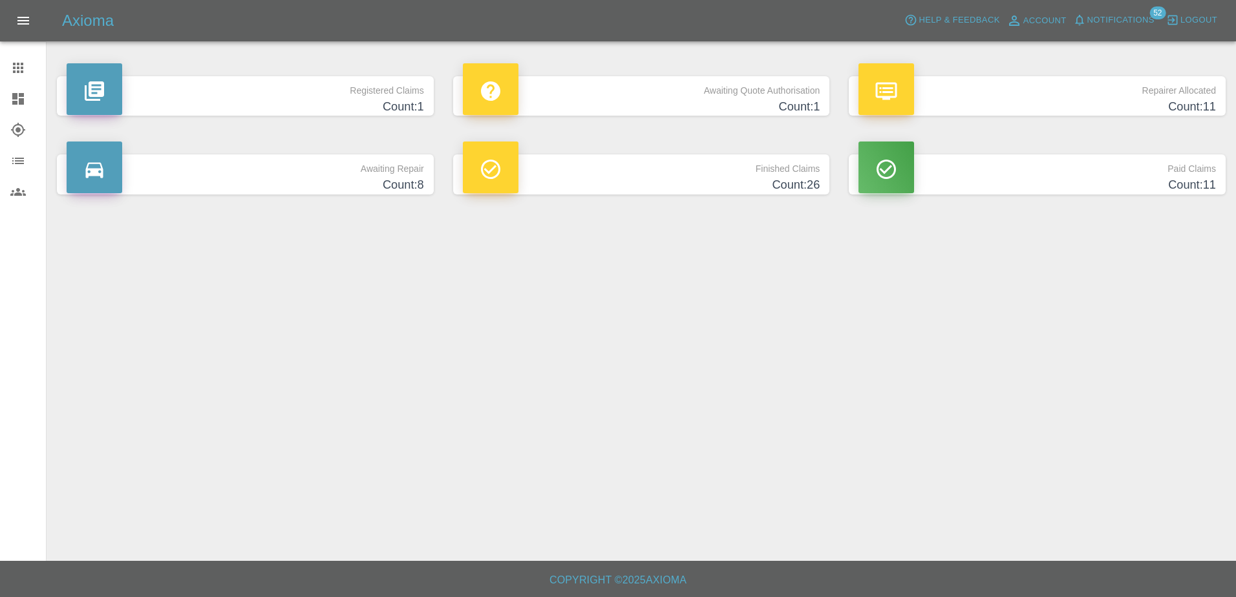
click at [703, 99] on h4 "Count: 1" at bounding box center [641, 106] width 357 height 17
